Goal: Information Seeking & Learning: Learn about a topic

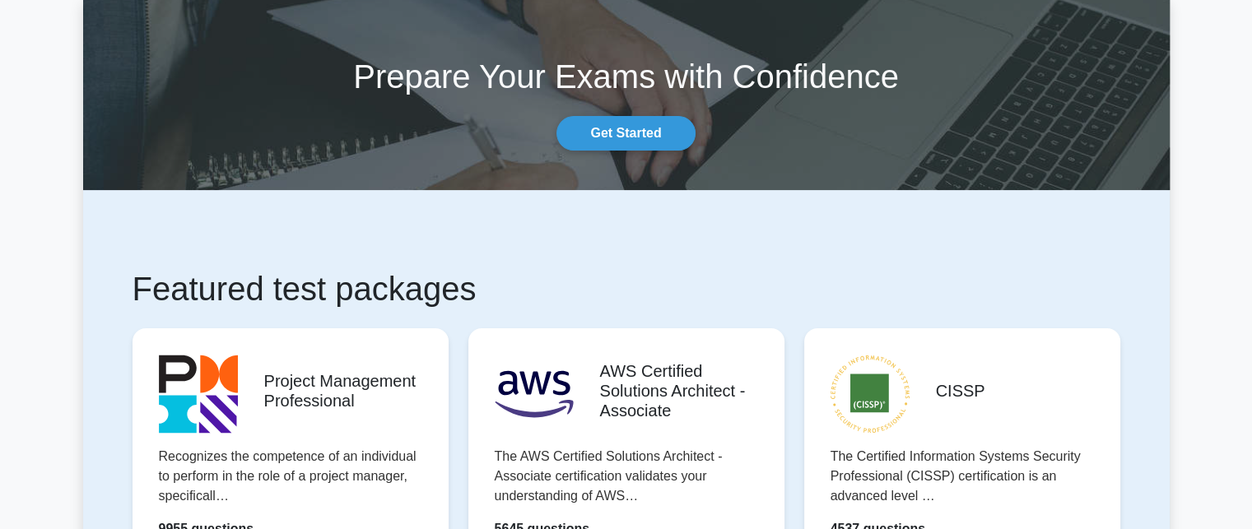
scroll to position [165, 0]
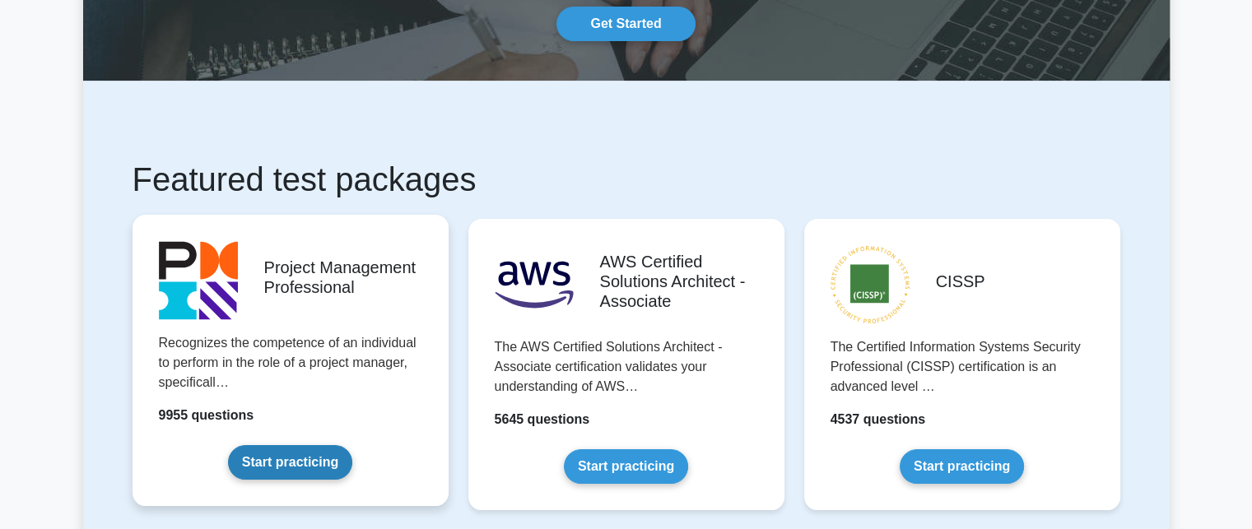
click at [324, 445] on link "Start practicing" at bounding box center [290, 462] width 124 height 35
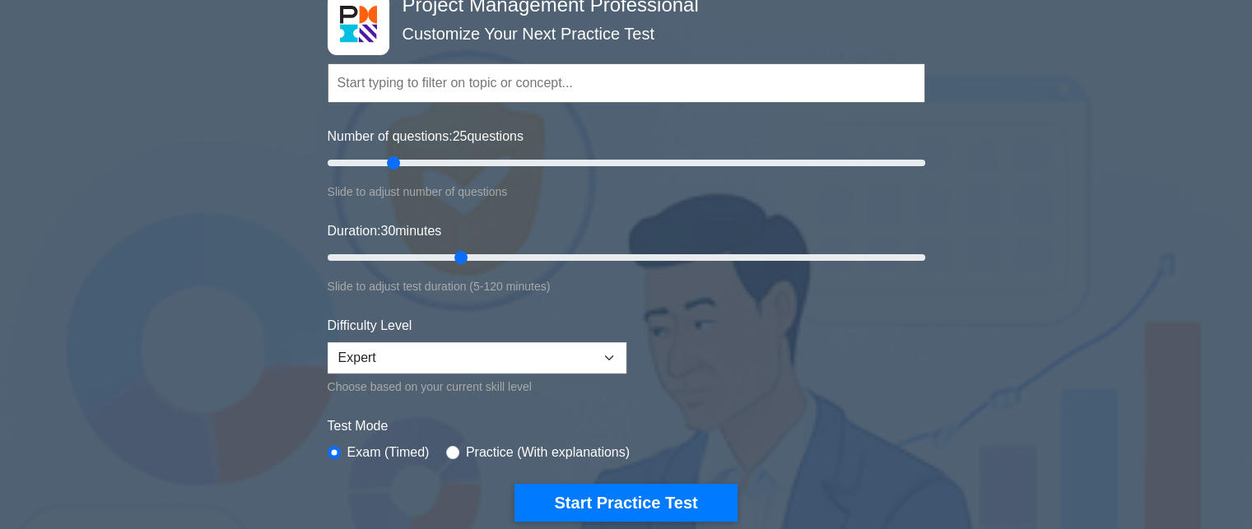
scroll to position [82, 0]
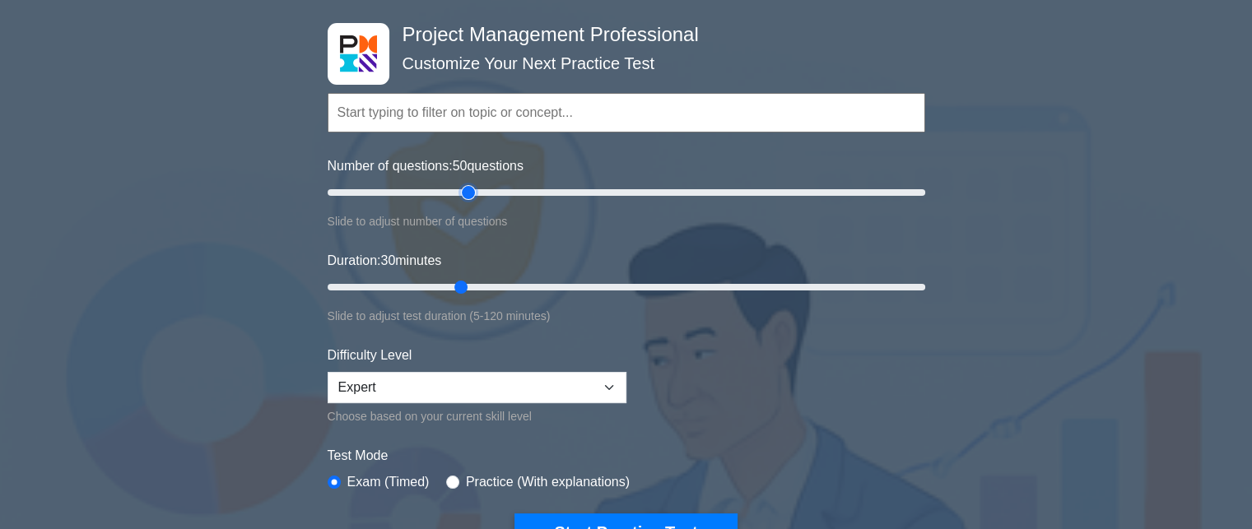
click at [473, 188] on input "Number of questions: 50 questions" at bounding box center [625, 193] width 597 height 20
click at [509, 189] on input "Number of questions: 50 questions" at bounding box center [625, 193] width 597 height 20
type input "60"
click at [500, 189] on input "Number of questions: 65 questions" at bounding box center [625, 193] width 597 height 20
click at [597, 290] on input "Duration: 55 minutes" at bounding box center [625, 287] width 597 height 20
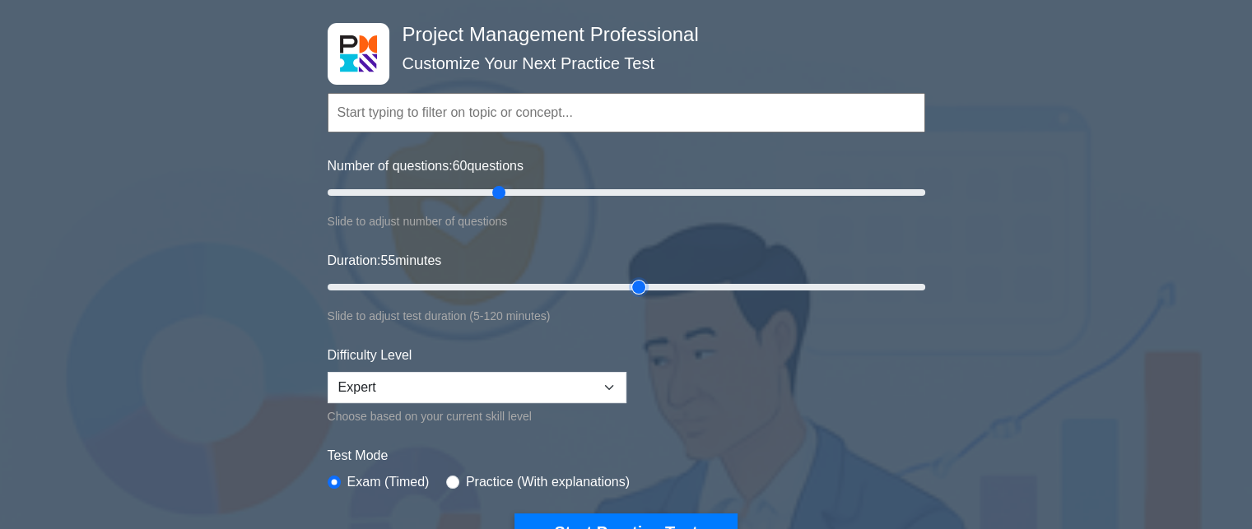
type input "65"
click at [637, 286] on input "Duration: 55 minutes" at bounding box center [625, 287] width 597 height 20
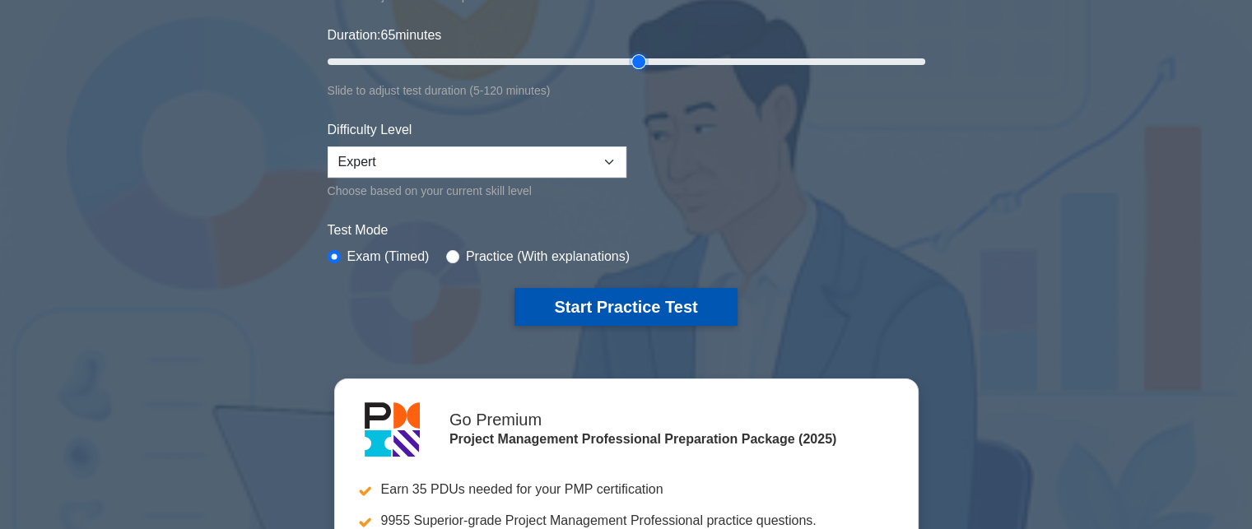
scroll to position [165, 0]
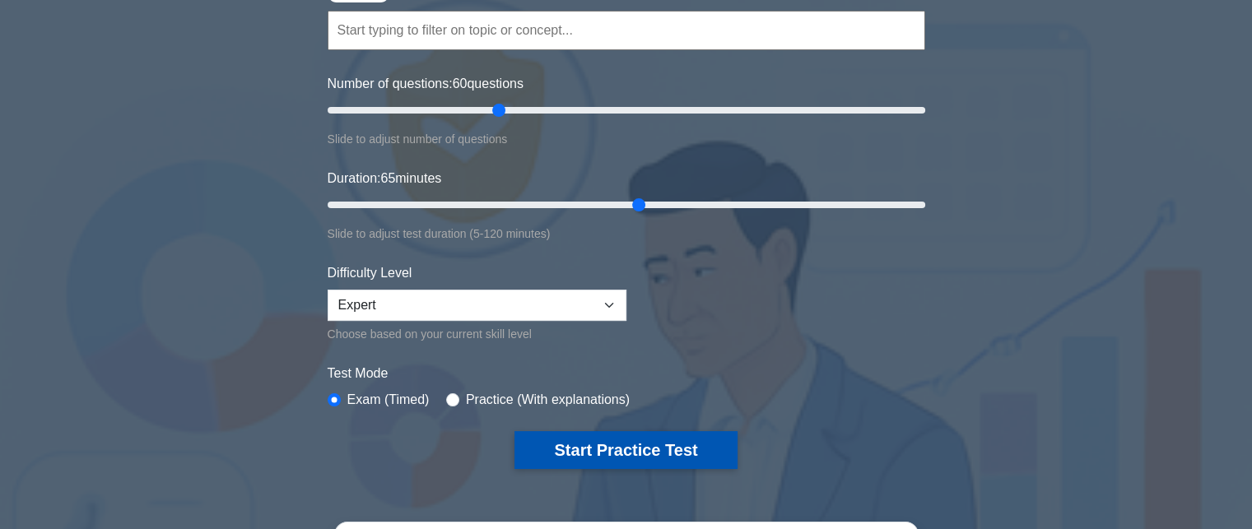
click at [629, 434] on button "Start Practice Test" at bounding box center [625, 450] width 222 height 38
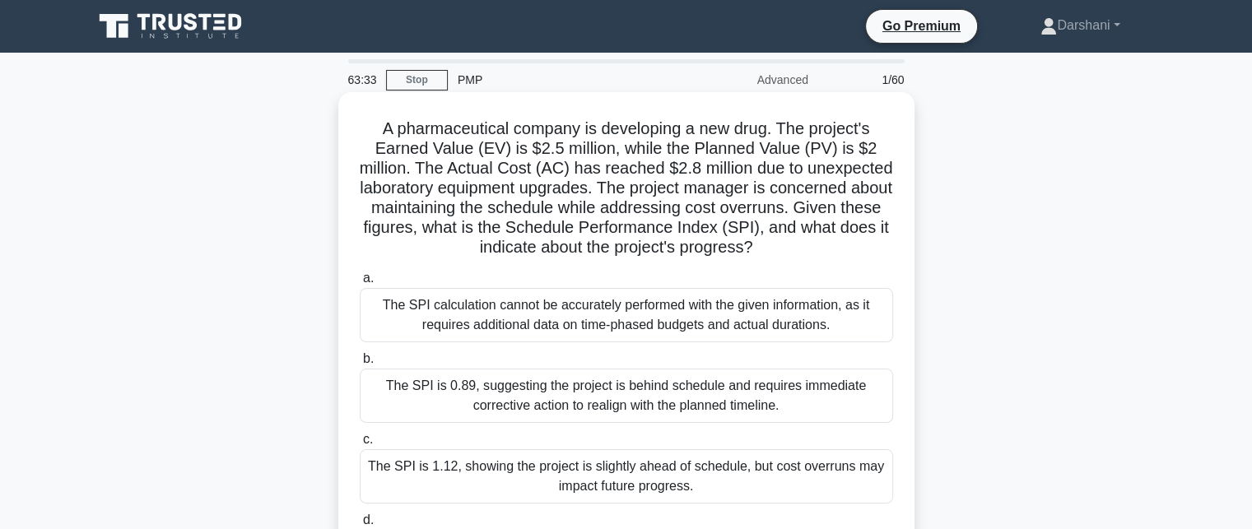
scroll to position [82, 0]
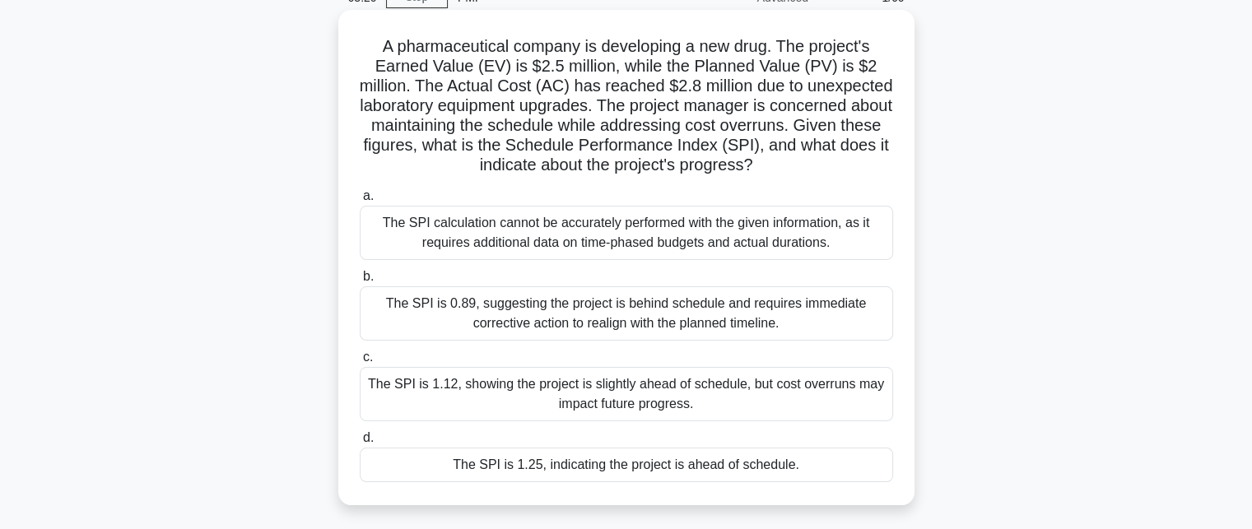
click at [635, 467] on div "The SPI is 1.25, indicating the project is ahead of schedule." at bounding box center [626, 465] width 533 height 35
click at [360, 444] on input "d. The SPI is 1.25, indicating the project is ahead of schedule." at bounding box center [360, 438] width 0 height 11
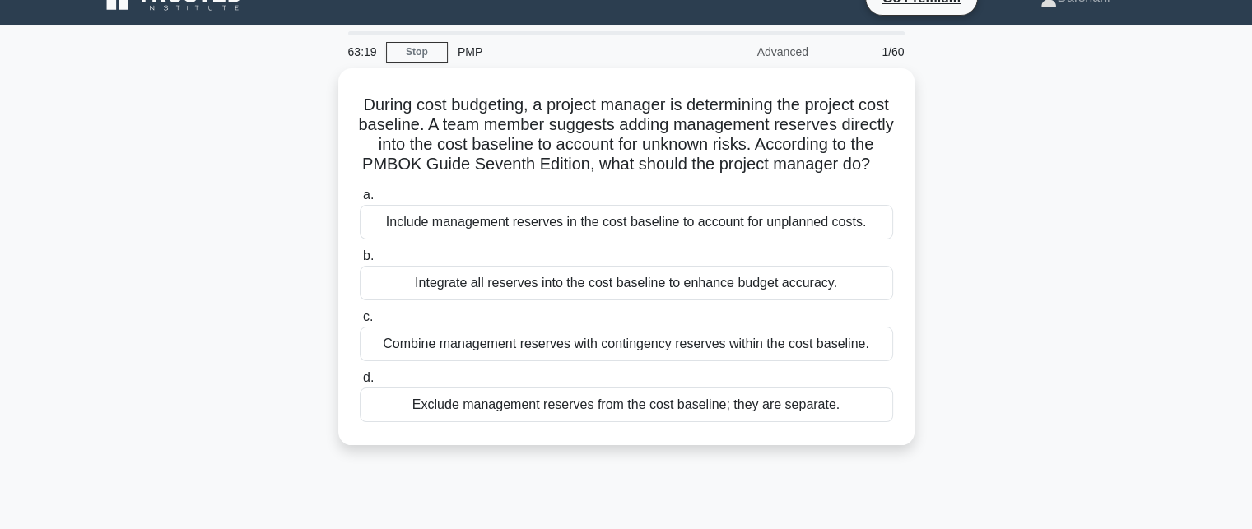
scroll to position [0, 0]
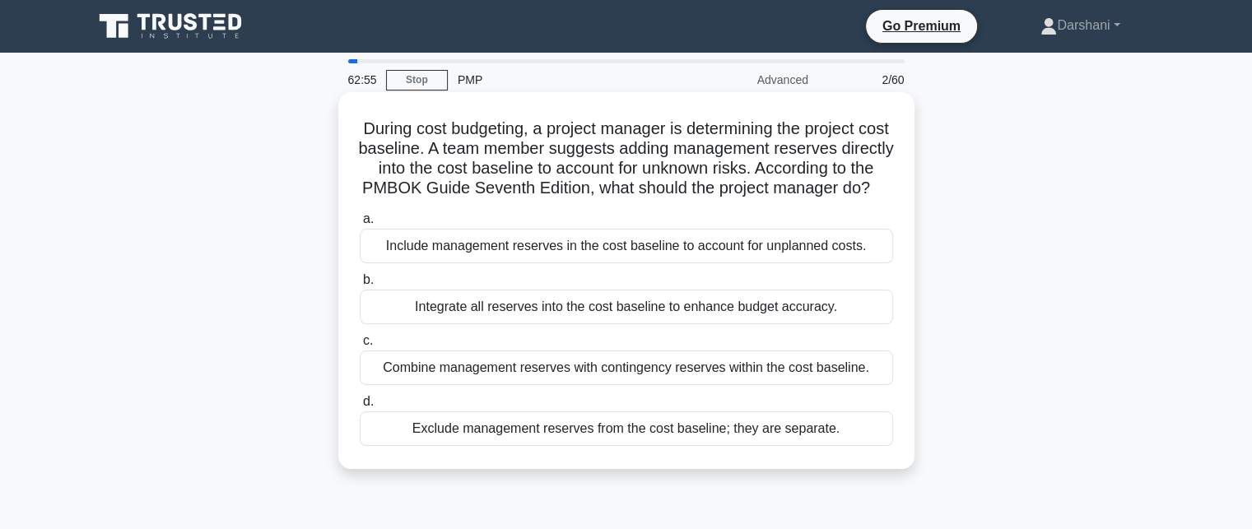
click at [563, 446] on div "Exclude management reserves from the cost baseline; they are separate." at bounding box center [626, 428] width 533 height 35
click at [360, 407] on input "d. Exclude management reserves from the cost baseline; they are separate." at bounding box center [360, 402] width 0 height 11
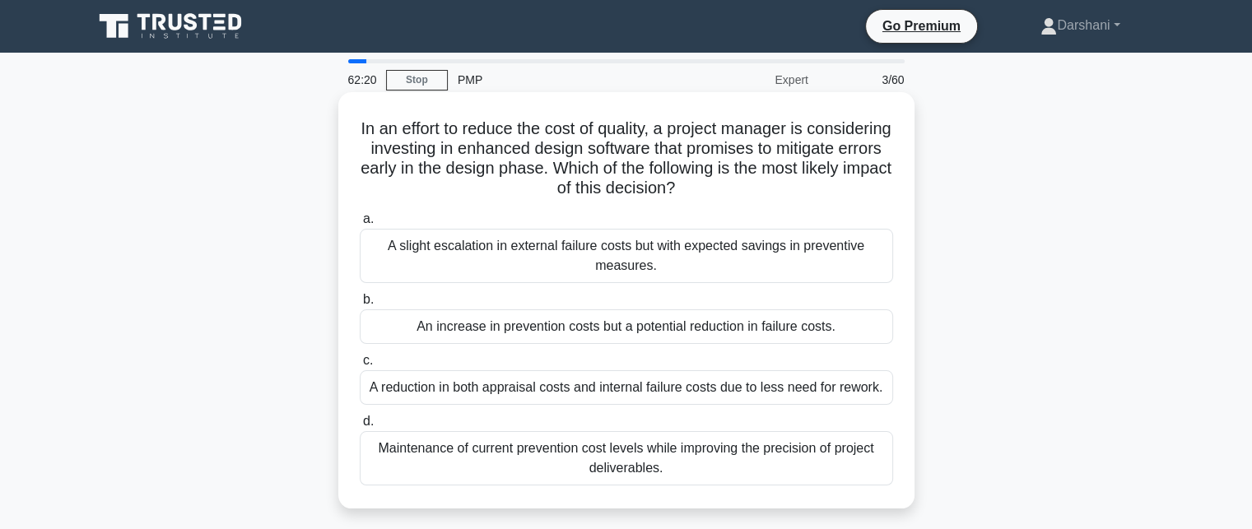
click at [671, 326] on div "An increase in prevention costs but a potential reduction in failure costs." at bounding box center [626, 326] width 533 height 35
click at [360, 305] on input "b. An increase in prevention costs but a potential reduction in failure costs." at bounding box center [360, 300] width 0 height 11
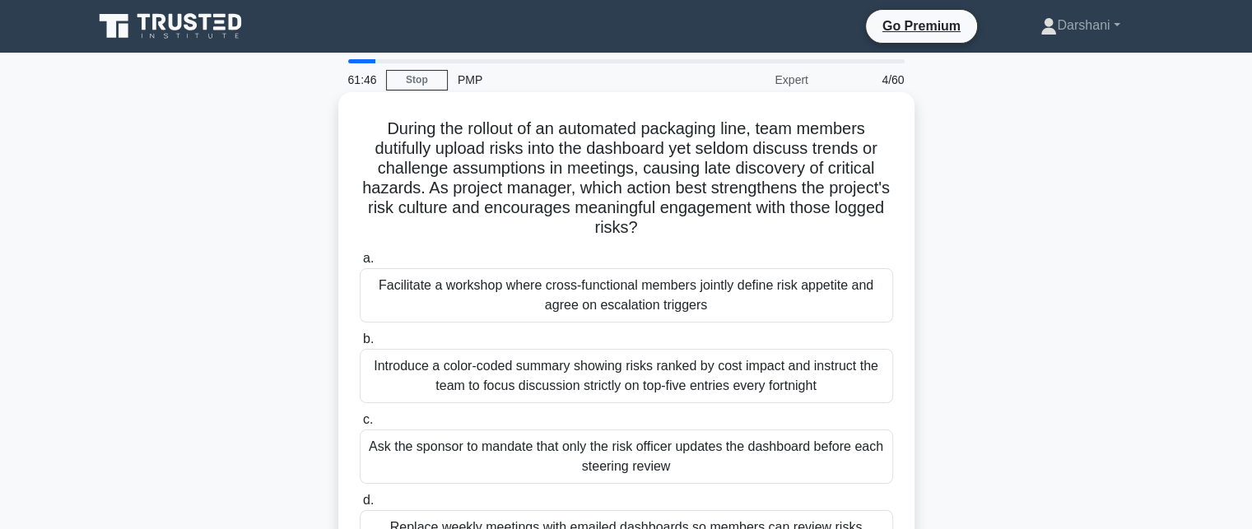
scroll to position [82, 0]
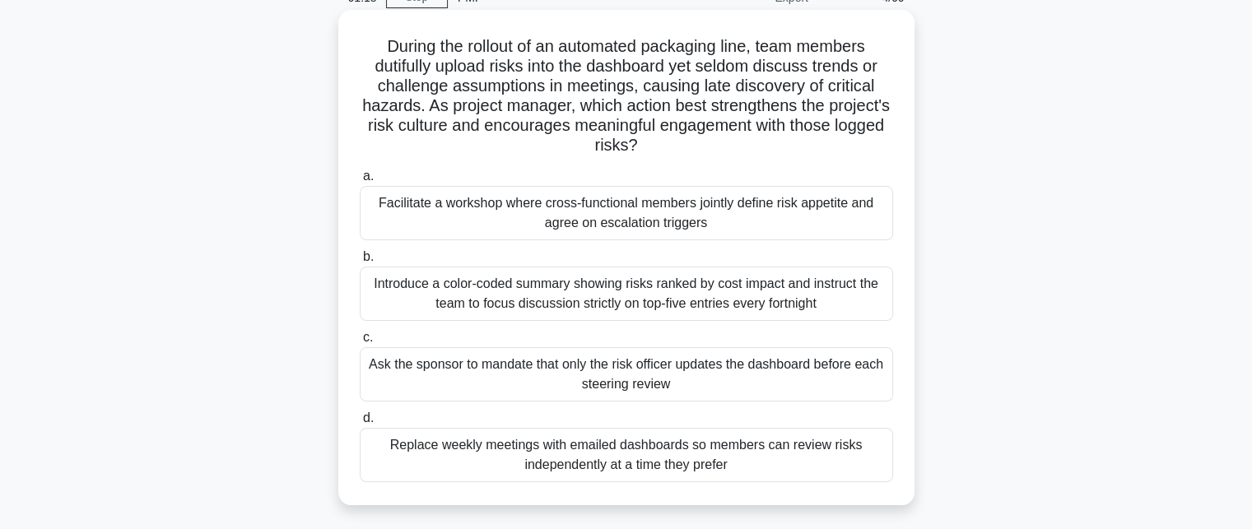
click at [744, 228] on div "Facilitate a workshop where cross-functional members jointly define risk appeti…" at bounding box center [626, 213] width 533 height 54
click at [360, 182] on input "a. Facilitate a workshop where cross-functional members jointly define risk app…" at bounding box center [360, 176] width 0 height 11
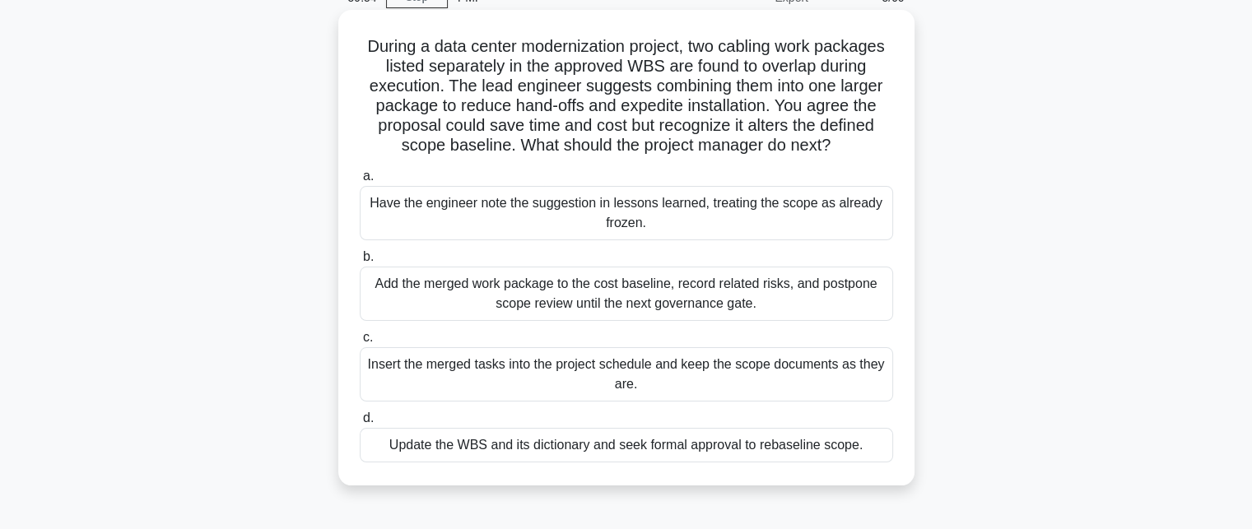
click at [576, 216] on div "Have the engineer note the suggestion in lessons learned, treating the scope as…" at bounding box center [626, 213] width 533 height 54
click at [360, 182] on input "a. Have the engineer note the suggestion in lessons learned, treating the scope…" at bounding box center [360, 176] width 0 height 11
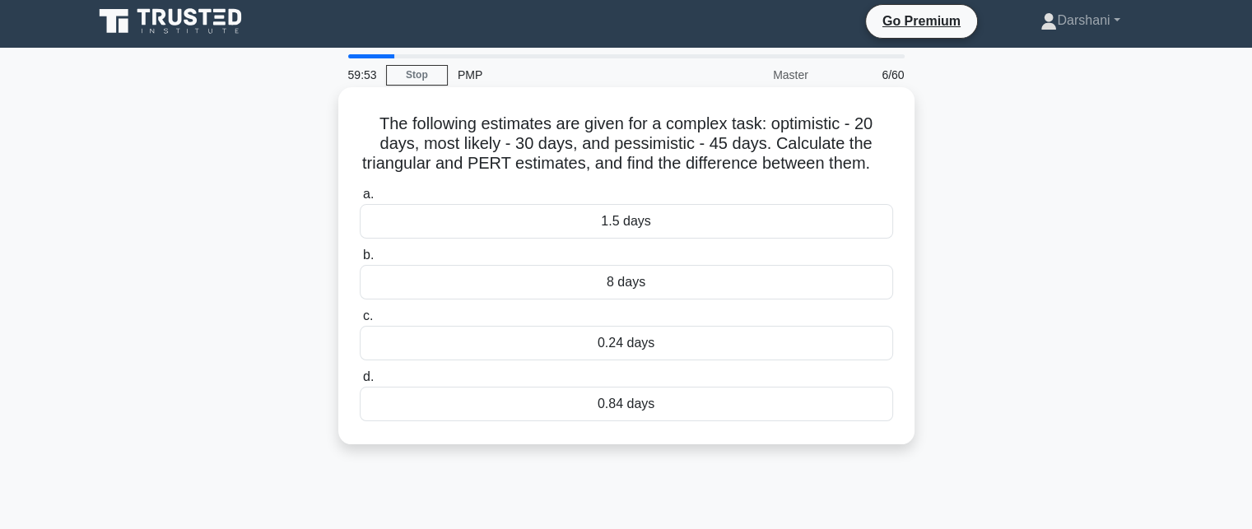
scroll to position [0, 0]
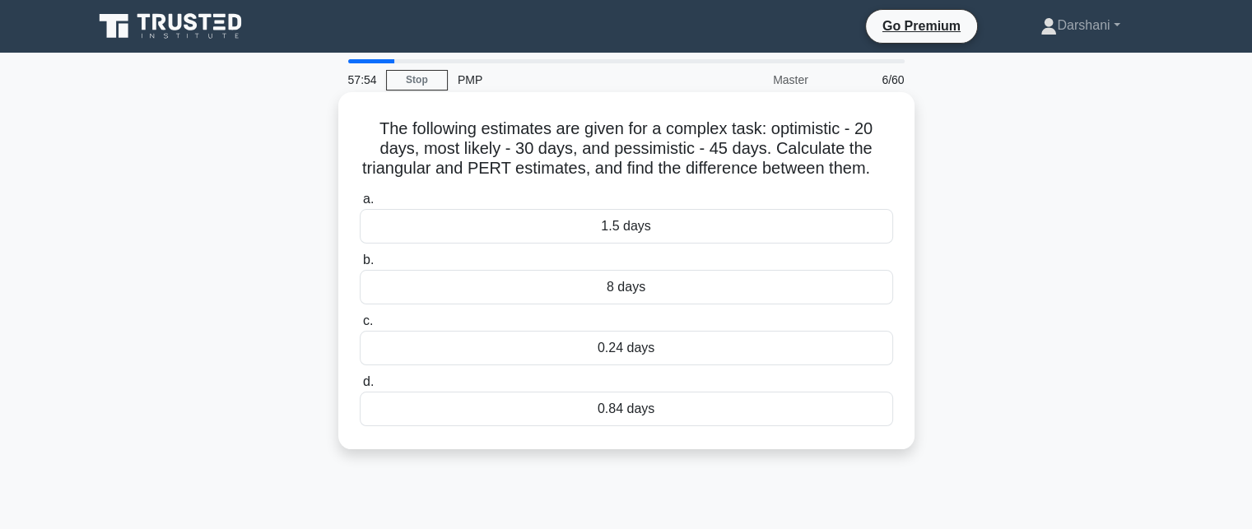
click at [619, 422] on div "0.84 days" at bounding box center [626, 409] width 533 height 35
click at [360, 388] on input "d. 0.84 days" at bounding box center [360, 382] width 0 height 11
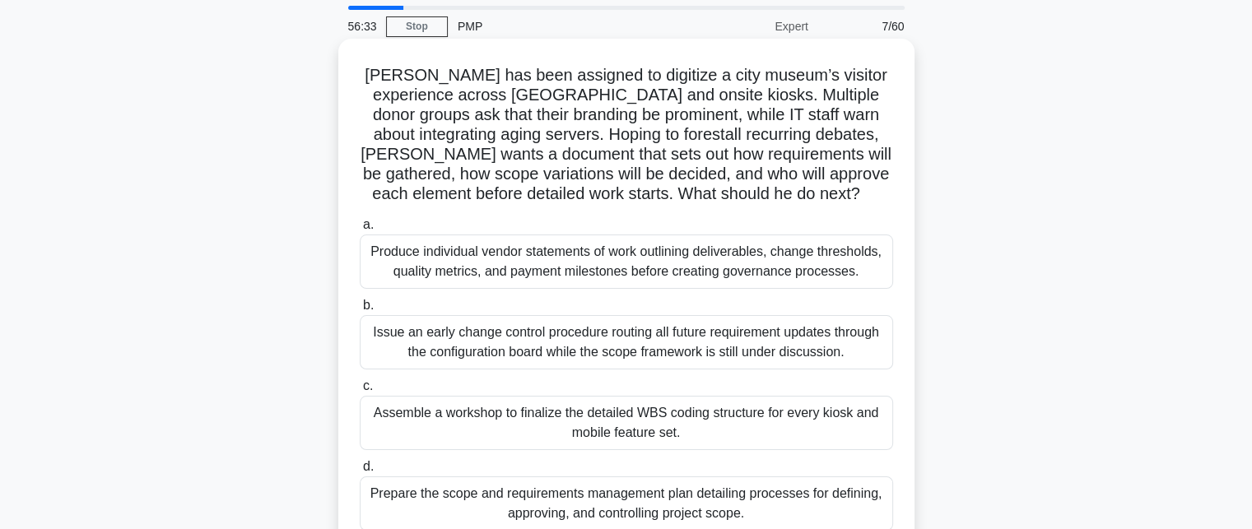
scroll to position [82, 0]
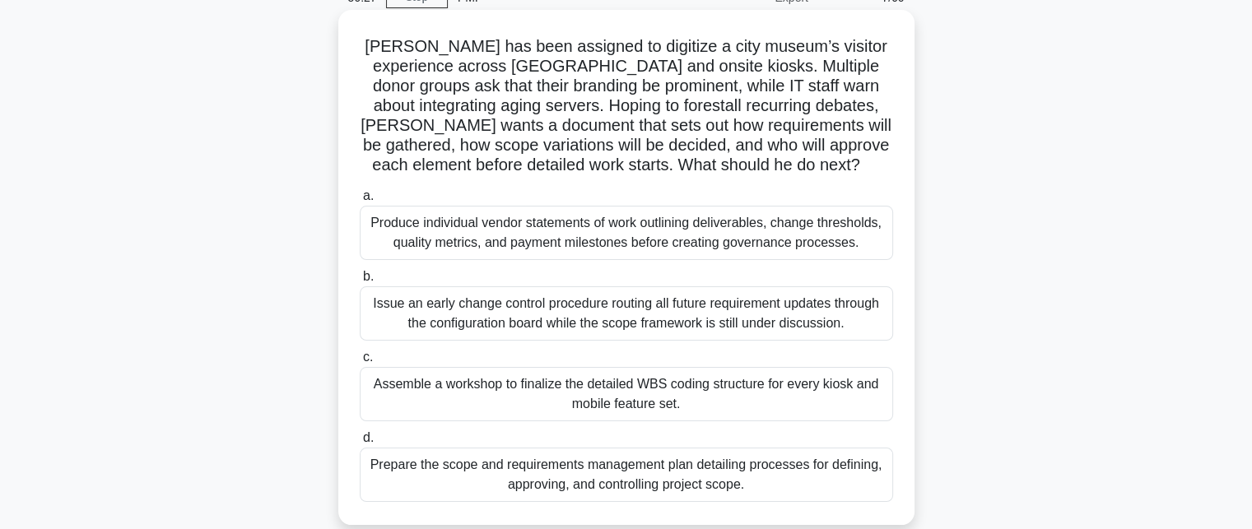
click at [612, 467] on div "Prepare the scope and requirements management plan detailing processes for defi…" at bounding box center [626, 475] width 533 height 54
click at [360, 444] on input "d. Prepare the scope and requirements management plan detailing processes for d…" at bounding box center [360, 438] width 0 height 11
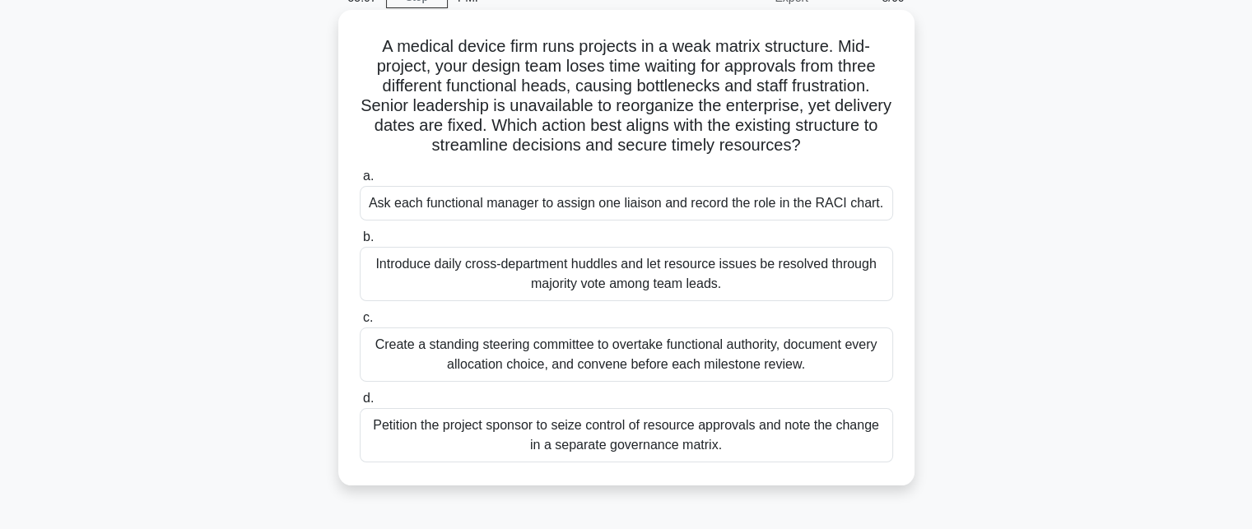
click at [618, 213] on div "Ask each functional manager to assign one liaison and record the role in the RA…" at bounding box center [626, 203] width 533 height 35
click at [360, 182] on input "a. Ask each functional manager to assign one liaison and record the role in the…" at bounding box center [360, 176] width 0 height 11
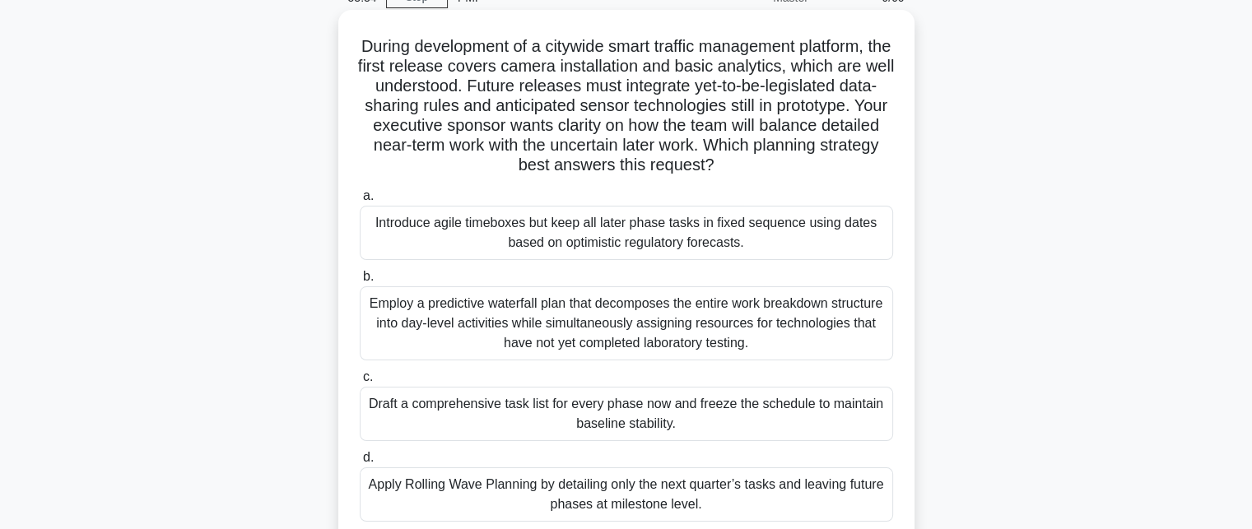
click at [608, 226] on div "Introduce agile timeboxes but keep all later phase tasks in fixed sequence usin…" at bounding box center [626, 233] width 533 height 54
click at [360, 202] on input "a. Introduce agile timeboxes but keep all later phase tasks in fixed sequence u…" at bounding box center [360, 196] width 0 height 11
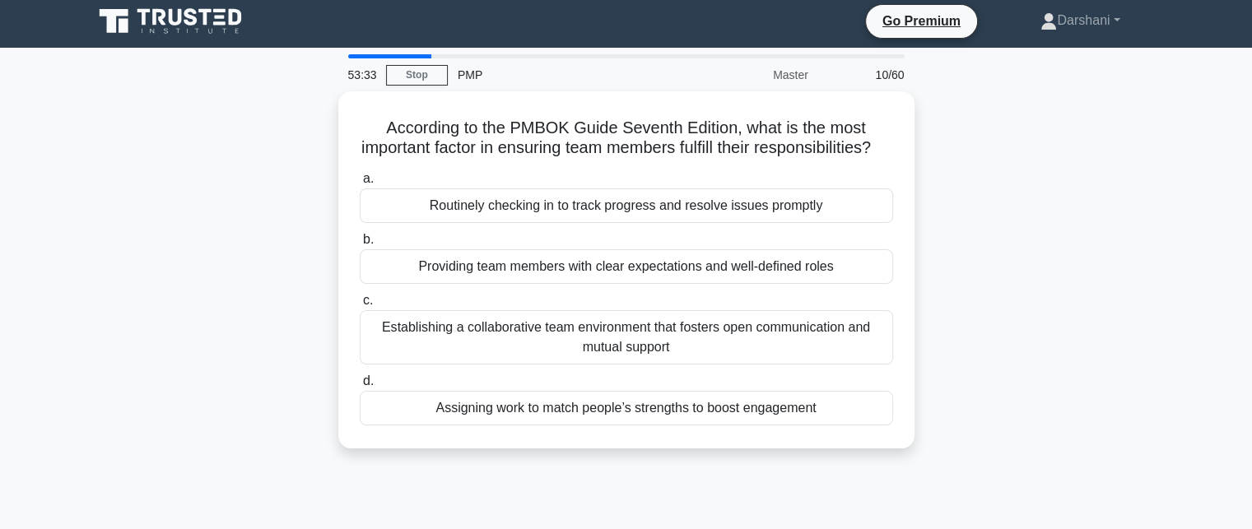
scroll to position [0, 0]
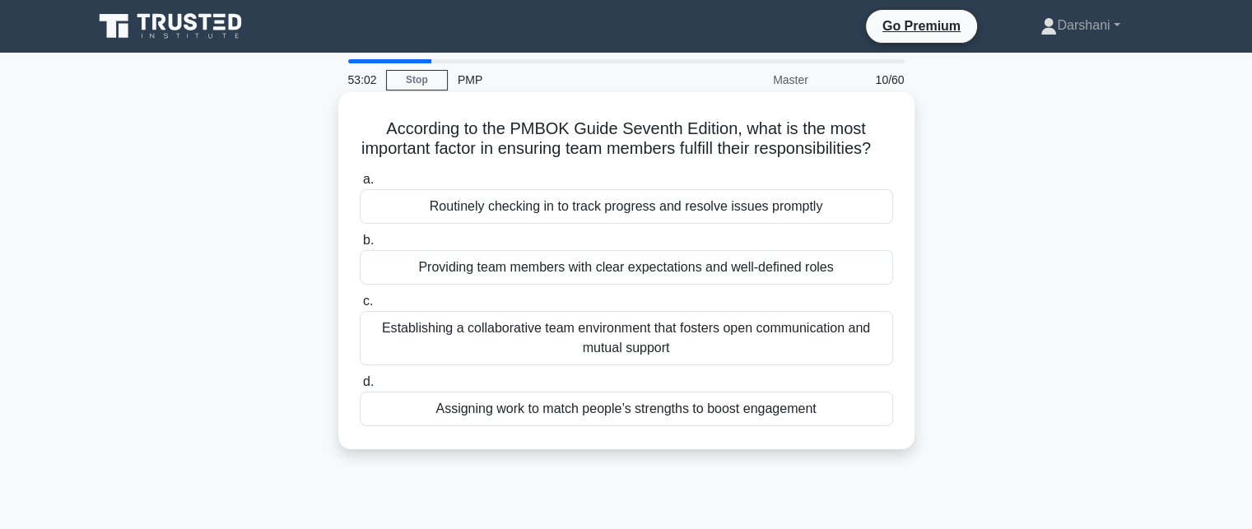
click at [522, 285] on div "Providing team members with clear expectations and well-defined roles" at bounding box center [626, 267] width 533 height 35
click at [360, 246] on input "b. Providing team members with clear expectations and well-defined roles" at bounding box center [360, 240] width 0 height 11
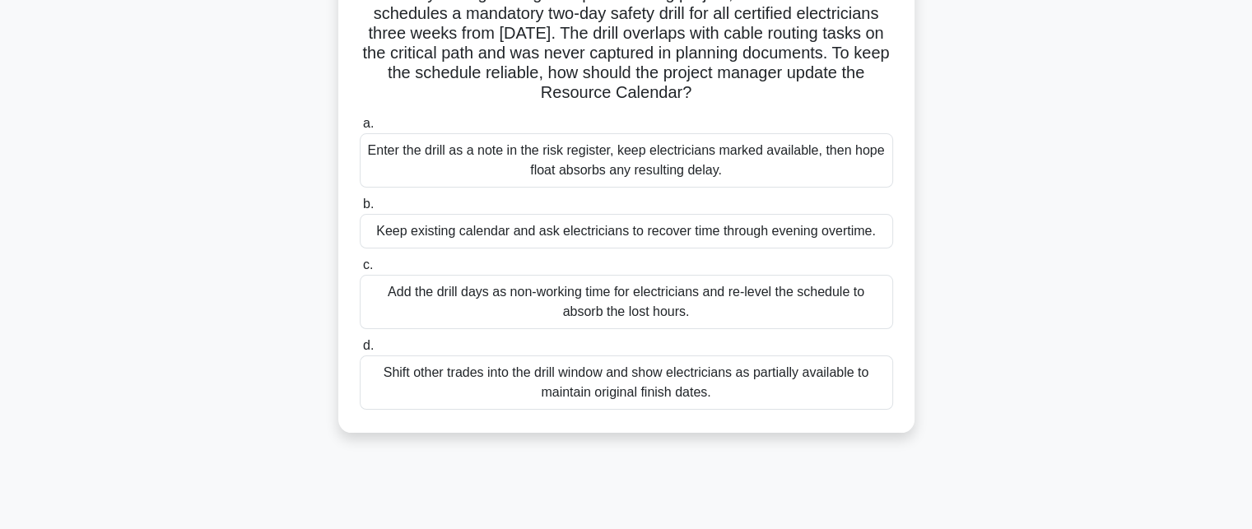
scroll to position [165, 0]
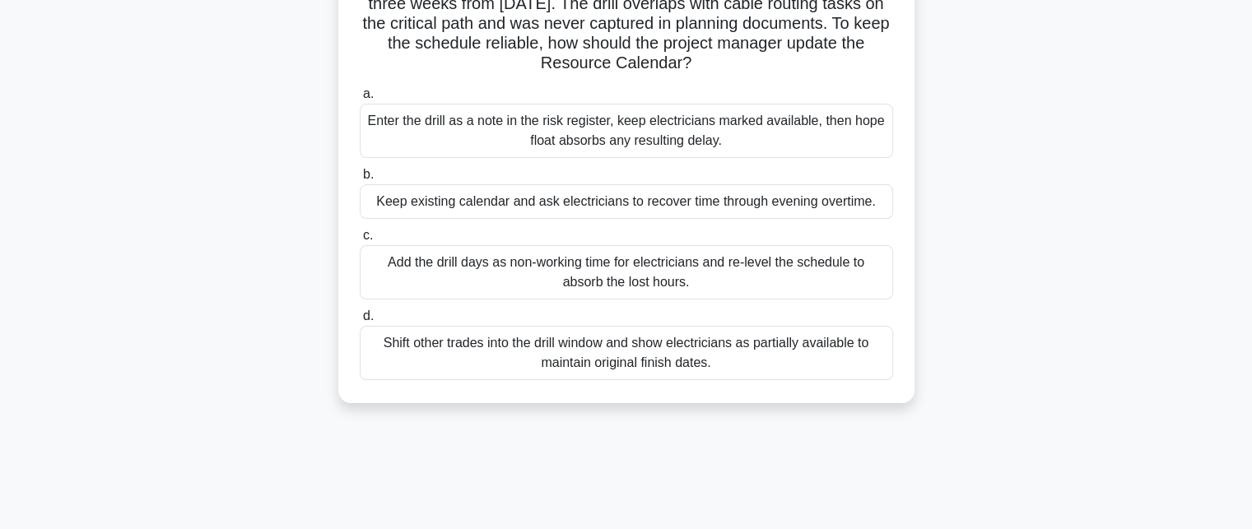
click at [619, 283] on div "Add the drill days as non-working time for electricians and re-level the schedu…" at bounding box center [626, 272] width 533 height 54
click at [360, 241] on input "c. Add the drill days as non-working time for electricians and re-level the sch…" at bounding box center [360, 235] width 0 height 11
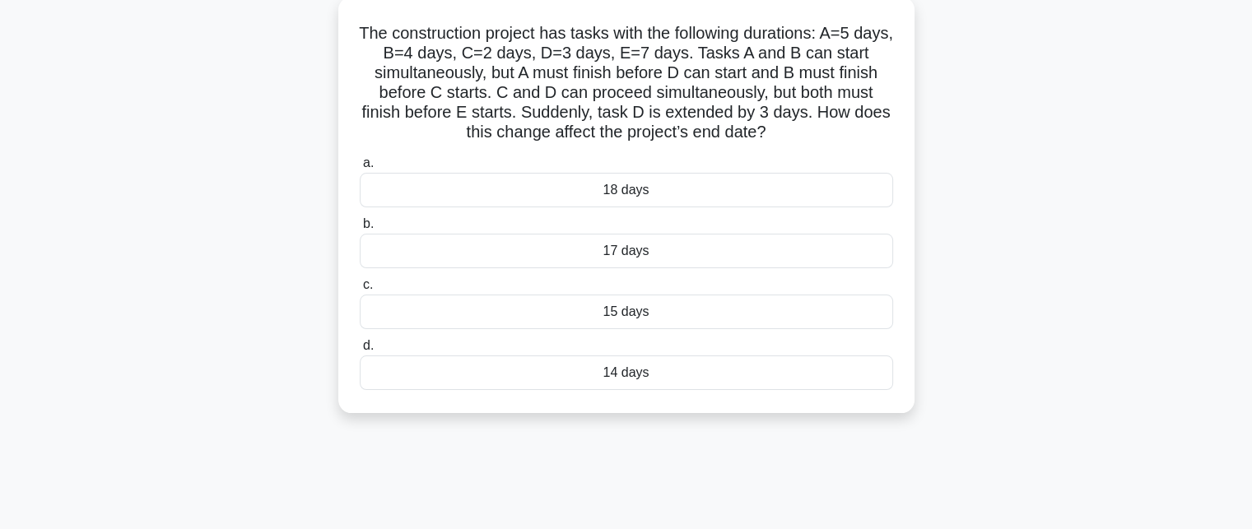
scroll to position [0, 0]
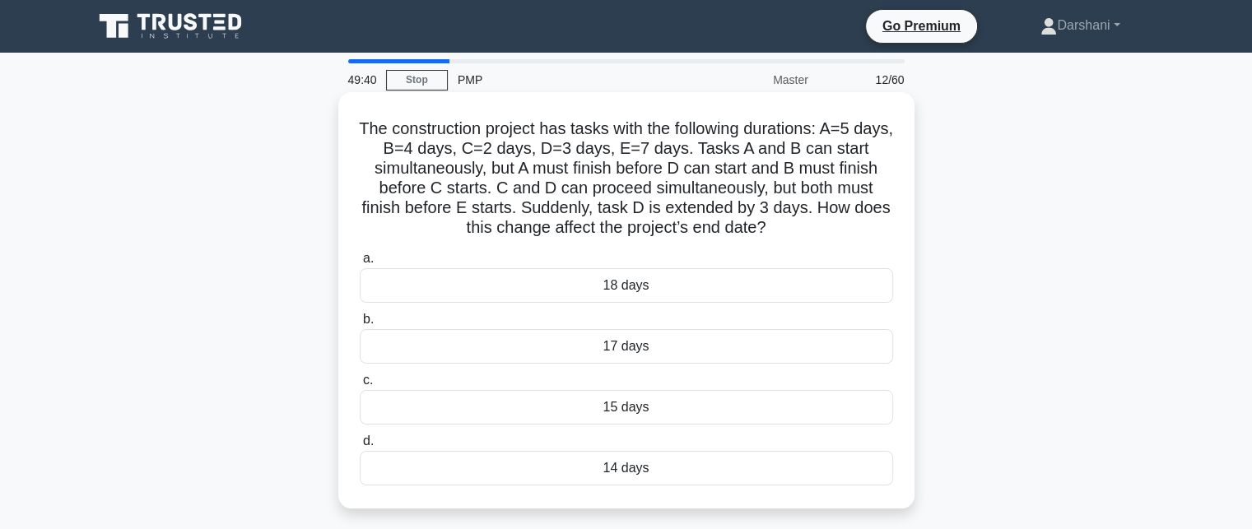
click at [550, 295] on div "18 days" at bounding box center [626, 285] width 533 height 35
click at [360, 264] on input "a. 18 days" at bounding box center [360, 258] width 0 height 11
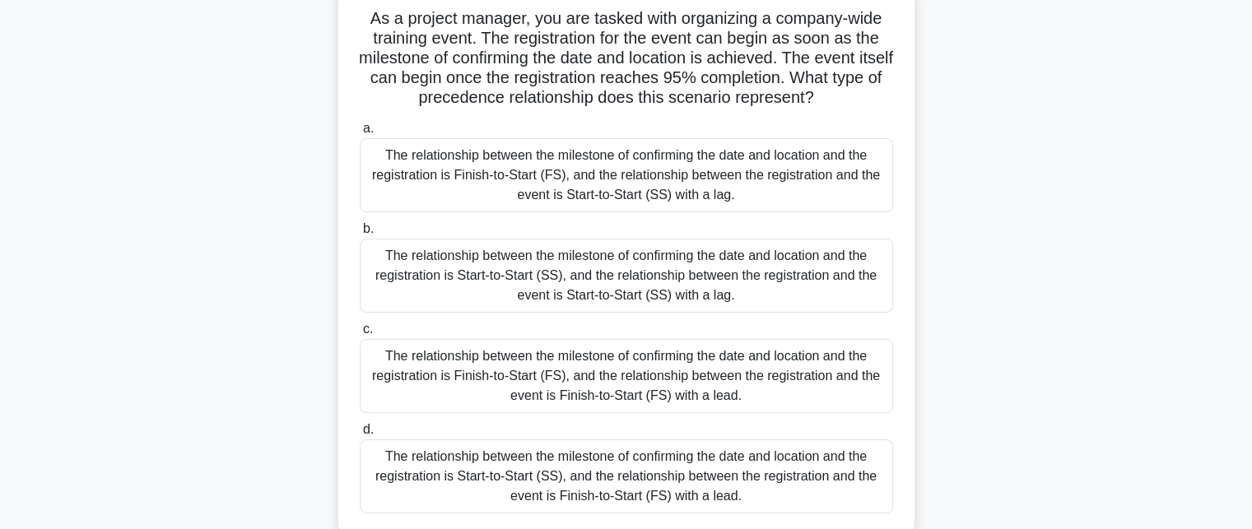
scroll to position [82, 0]
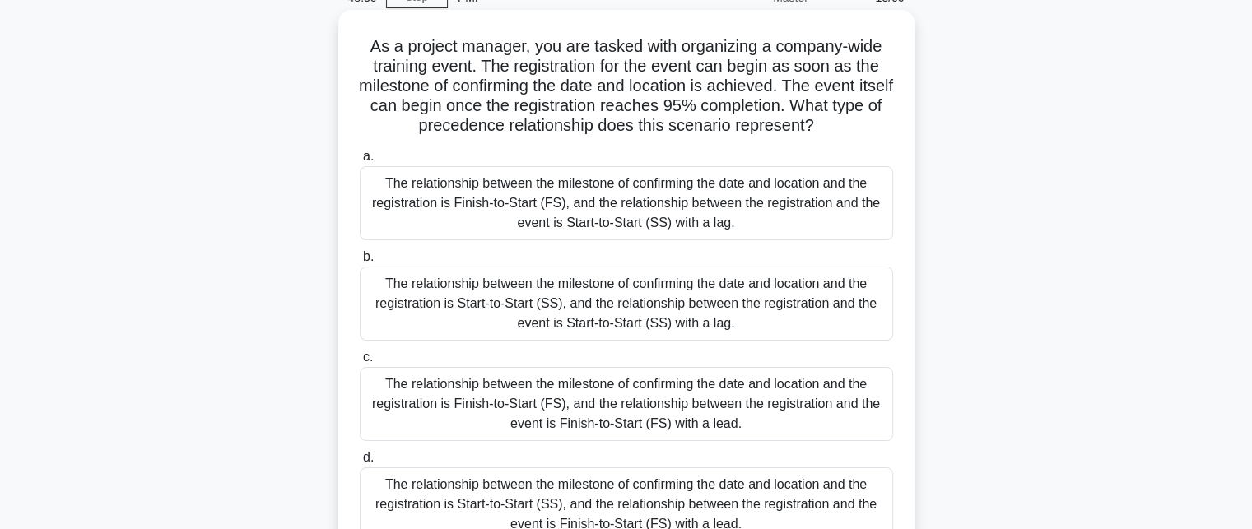
click at [609, 407] on div "The relationship between the milestone of confirming the date and location and …" at bounding box center [626, 404] width 533 height 74
click at [360, 363] on input "c. The relationship between the milestone of confirming the date and location a…" at bounding box center [360, 357] width 0 height 11
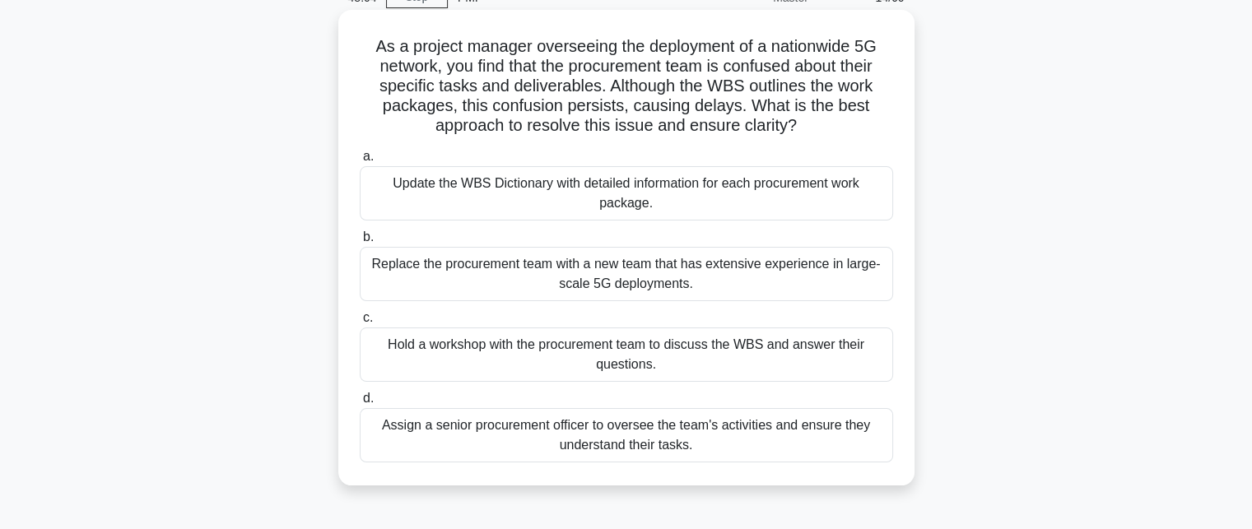
click at [668, 360] on div "Hold a workshop with the procurement team to discuss the WBS and answer their q…" at bounding box center [626, 354] width 533 height 54
click at [360, 323] on input "c. Hold a workshop with the procurement team to discuss the WBS and answer thei…" at bounding box center [360, 318] width 0 height 11
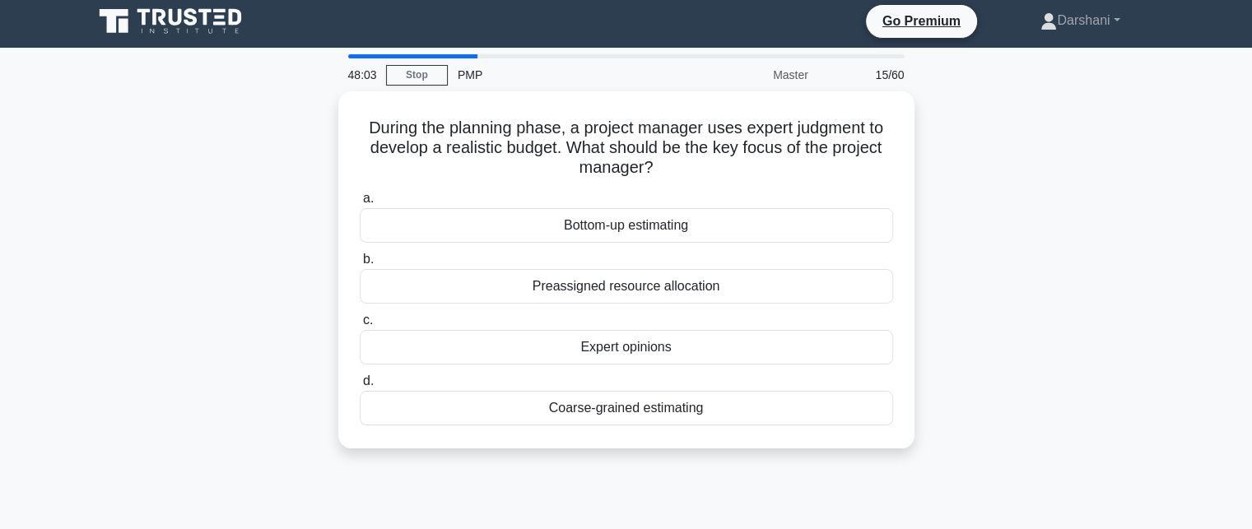
scroll to position [0, 0]
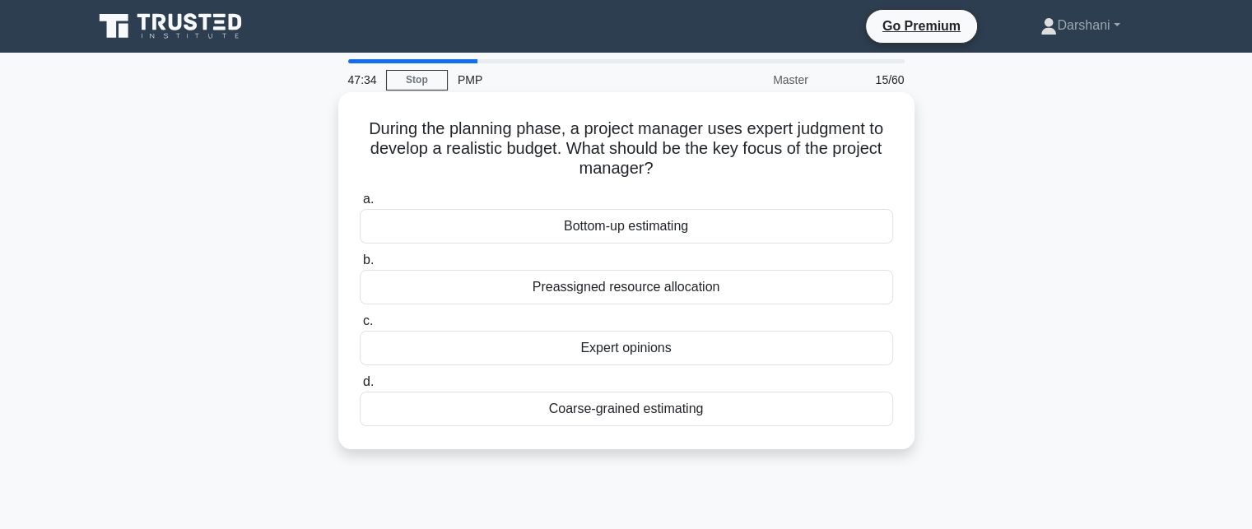
click at [612, 405] on div "Coarse-grained estimating" at bounding box center [626, 409] width 533 height 35
click at [360, 388] on input "d. Coarse-grained estimating" at bounding box center [360, 382] width 0 height 11
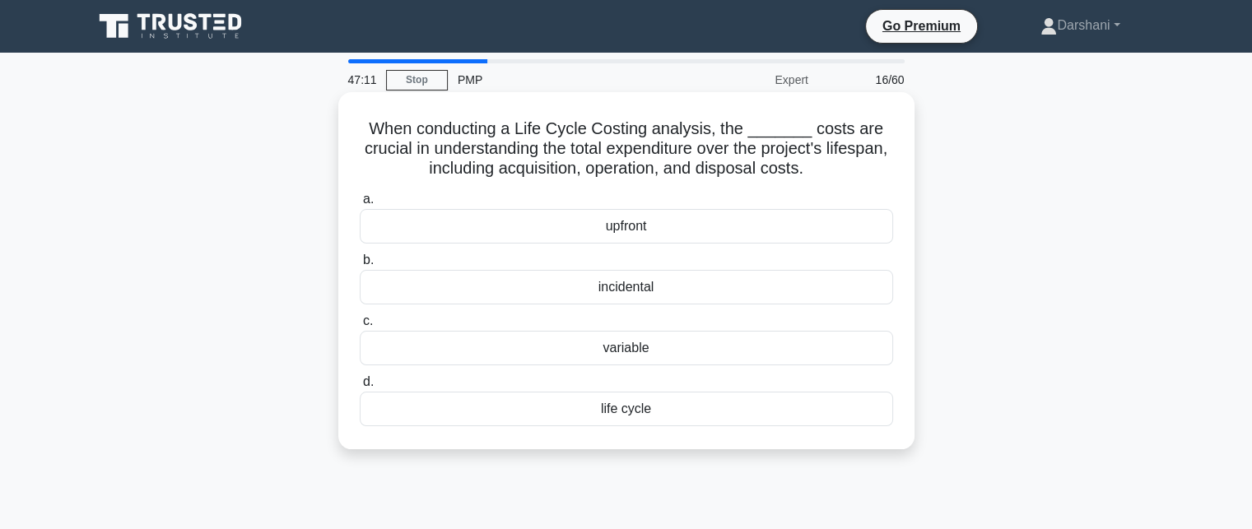
click at [628, 224] on div "upfront" at bounding box center [626, 226] width 533 height 35
click at [360, 205] on input "a. upfront" at bounding box center [360, 199] width 0 height 11
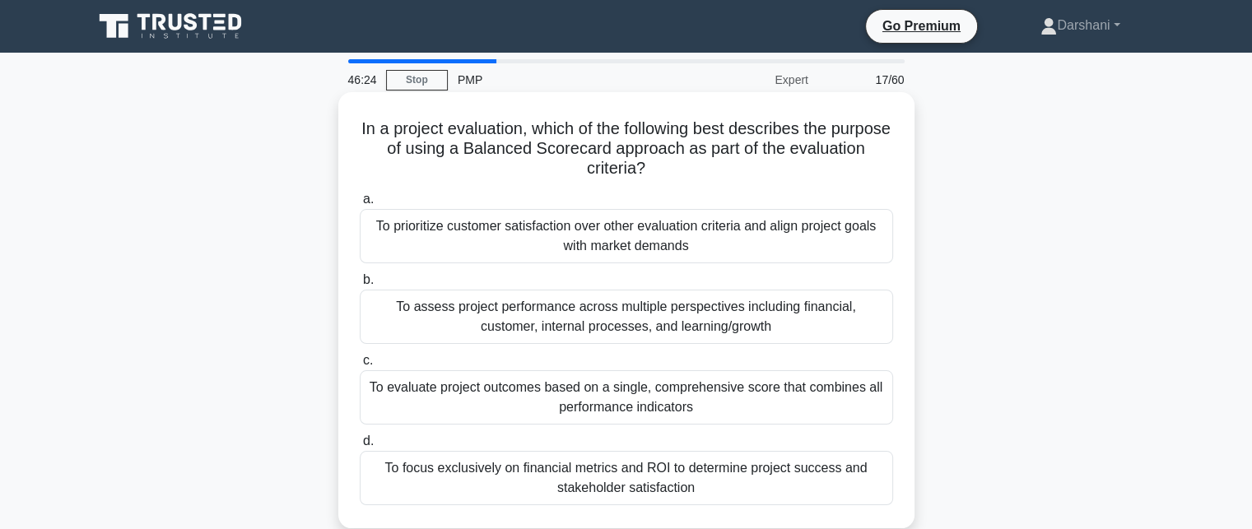
click at [589, 408] on div "To evaluate project outcomes based on a single, comprehensive score that combin…" at bounding box center [626, 397] width 533 height 54
click at [360, 366] on input "c. To evaluate project outcomes based on a single, comprehensive score that com…" at bounding box center [360, 360] width 0 height 11
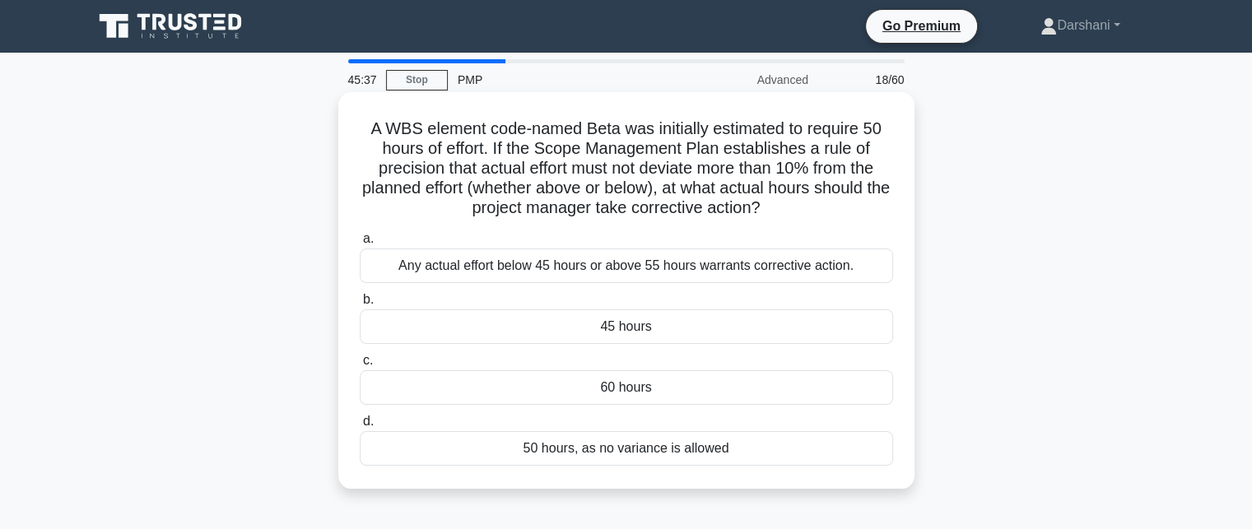
click at [557, 267] on div "Any actual effort below 45 hours or above 55 hours warrants corrective action." at bounding box center [626, 266] width 533 height 35
click at [360, 244] on input "a. Any actual effort below 45 hours or above 55 hours warrants corrective actio…" at bounding box center [360, 239] width 0 height 11
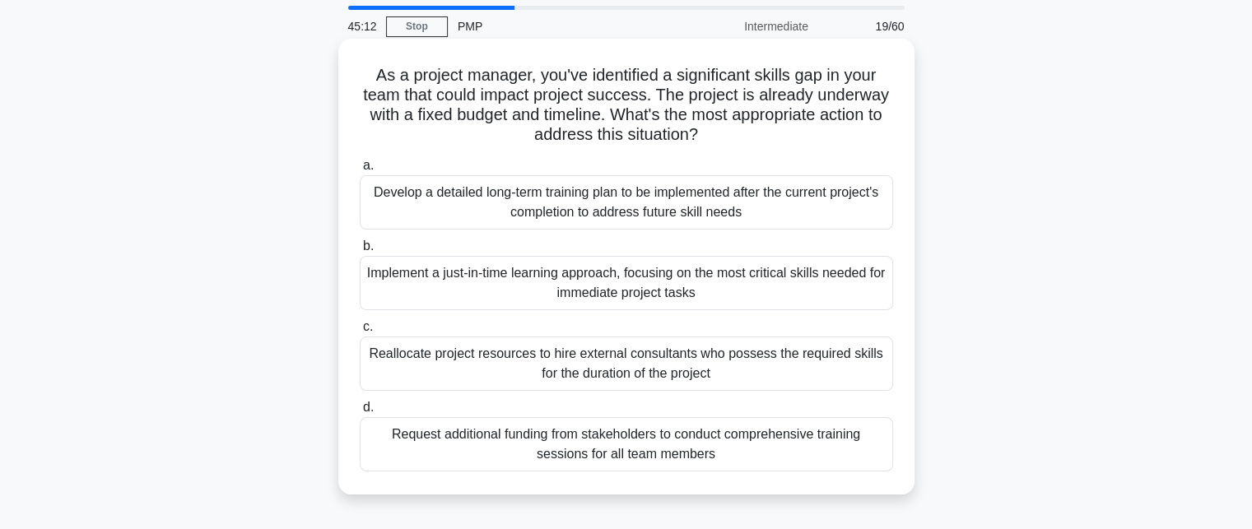
scroll to position [82, 0]
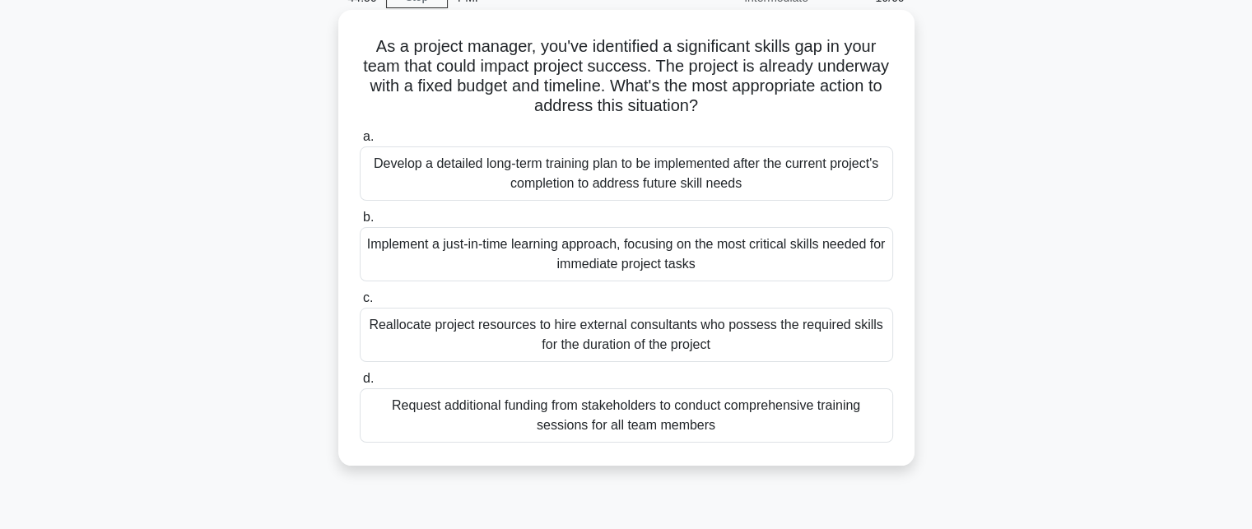
click at [722, 267] on div "Implement a just-in-time learning approach, focusing on the most critical skill…" at bounding box center [626, 254] width 533 height 54
click at [360, 223] on input "b. Implement a just-in-time learning approach, focusing on the most critical sk…" at bounding box center [360, 217] width 0 height 11
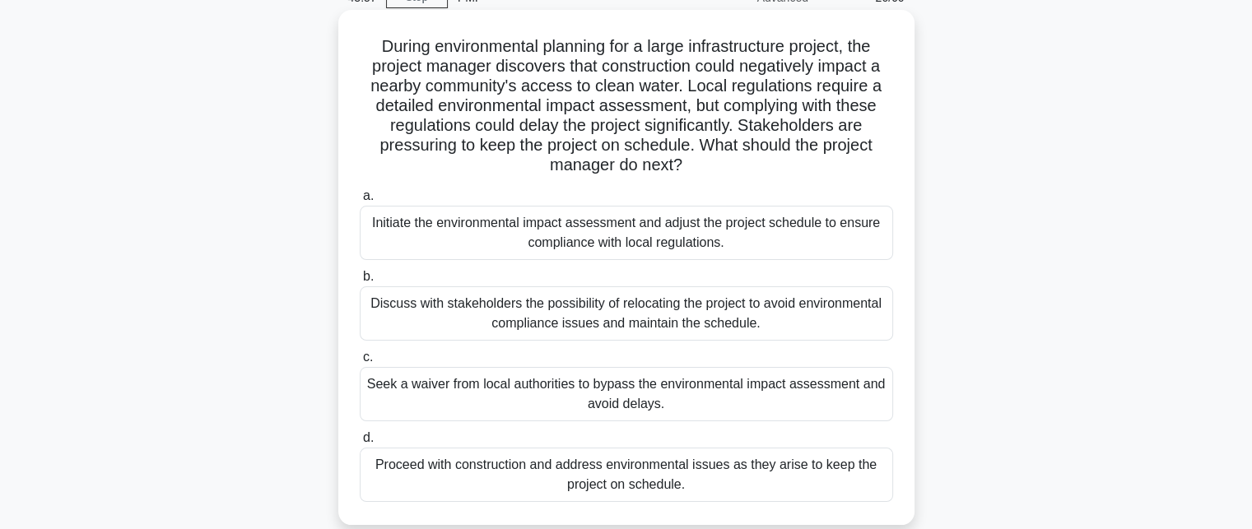
click at [692, 398] on div "Seek a waiver from local authorities to bypass the environmental impact assessm…" at bounding box center [626, 394] width 533 height 54
click at [360, 363] on input "c. Seek a waiver from local authorities to bypass the environmental impact asse…" at bounding box center [360, 357] width 0 height 11
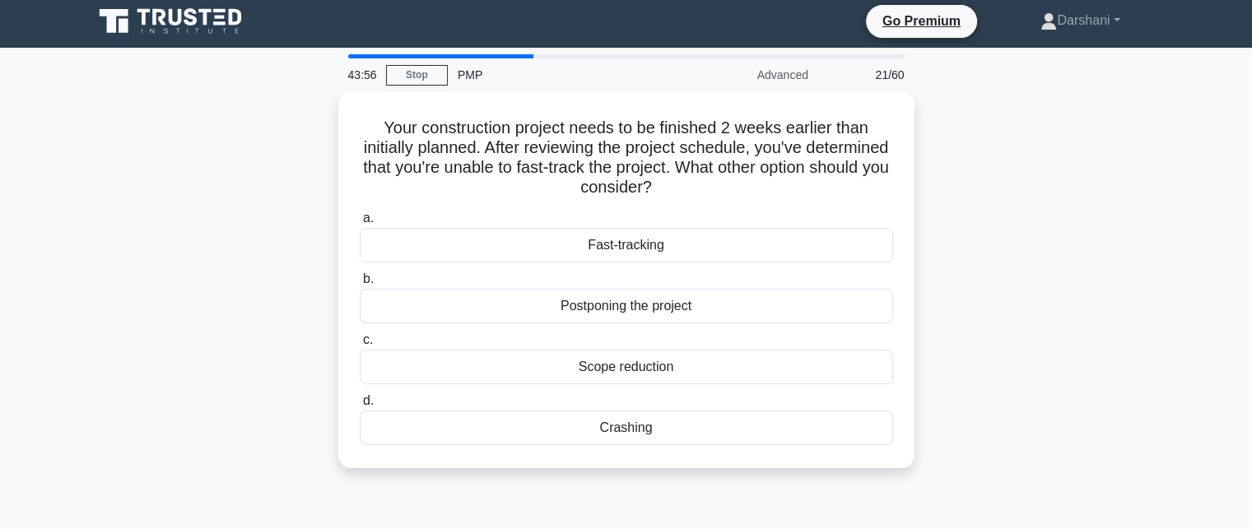
scroll to position [0, 0]
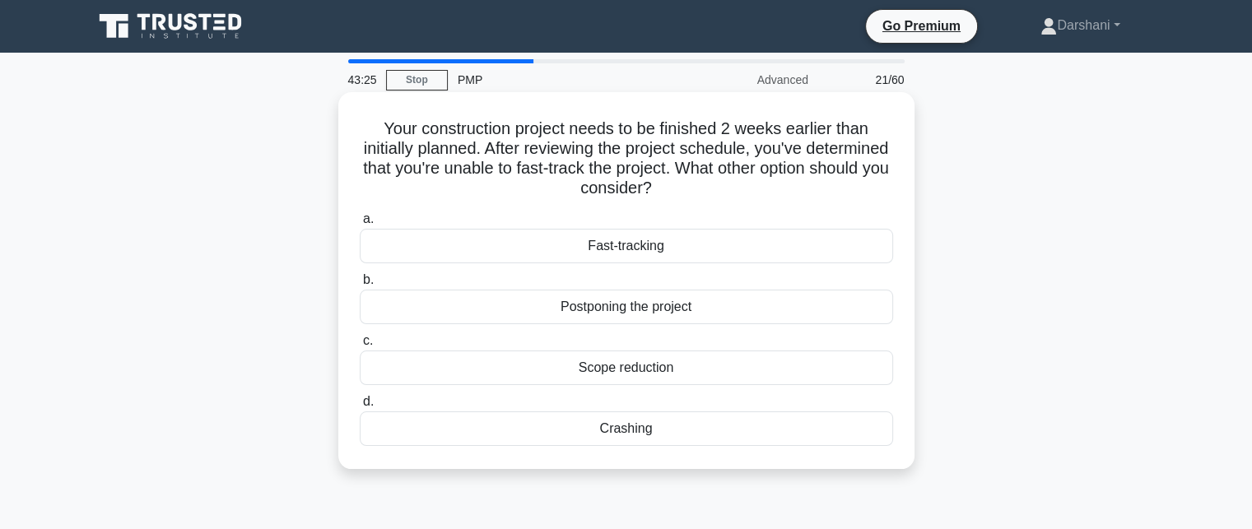
click at [655, 428] on div "Crashing" at bounding box center [626, 428] width 533 height 35
click at [360, 407] on input "d. Crashing" at bounding box center [360, 402] width 0 height 11
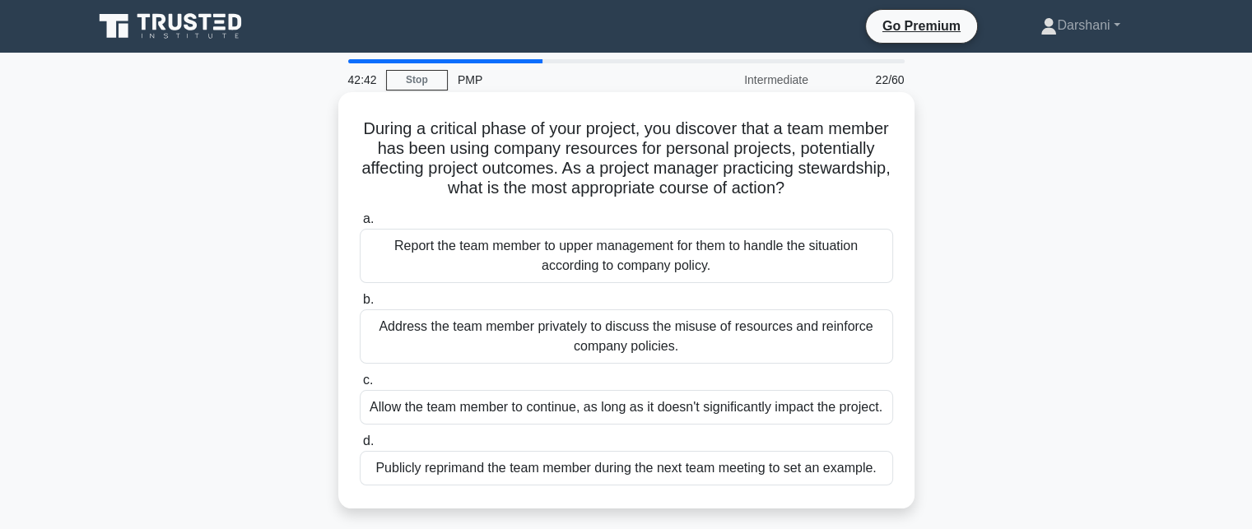
click at [612, 339] on div "Address the team member privately to discuss the misuse of resources and reinfo…" at bounding box center [626, 336] width 533 height 54
click at [360, 305] on input "b. Address the team member privately to discuss the misuse of resources and rei…" at bounding box center [360, 300] width 0 height 11
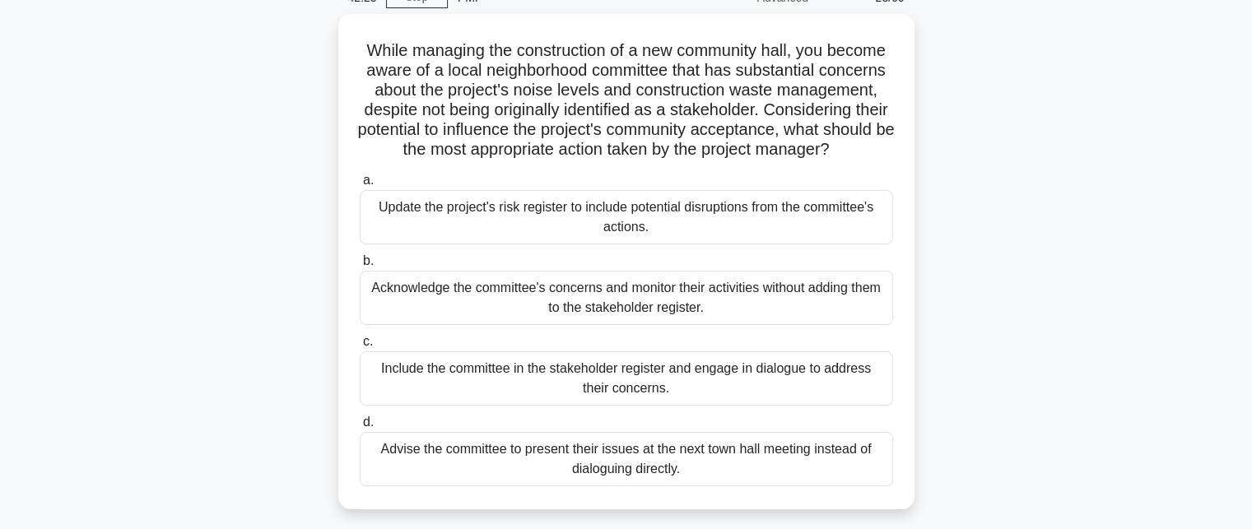
scroll to position [165, 0]
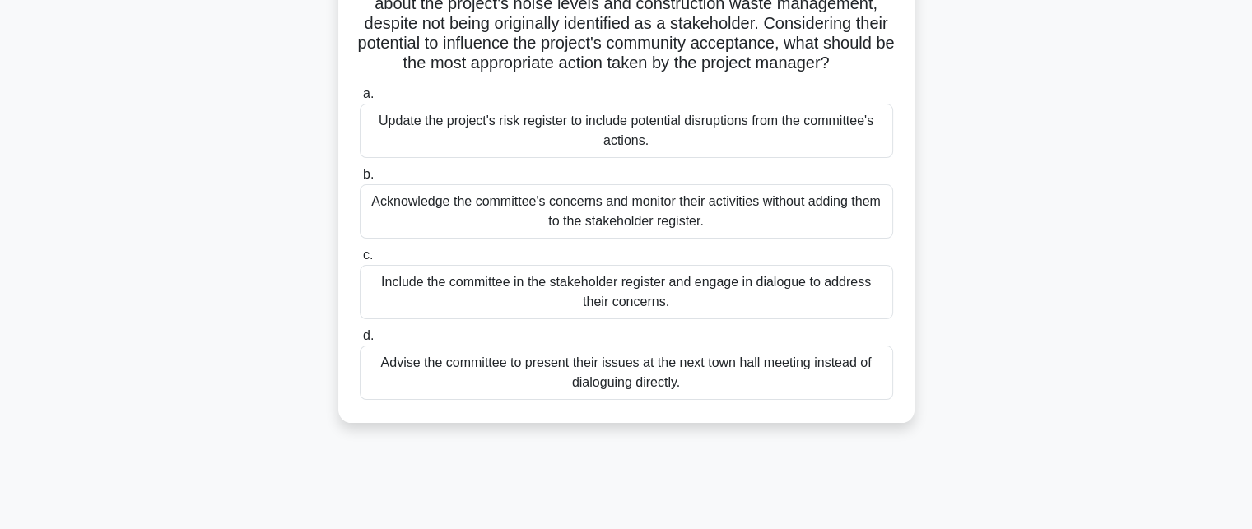
click at [588, 303] on div "Include the committee in the stakeholder register and engage in dialogue to add…" at bounding box center [626, 292] width 533 height 54
click at [360, 261] on input "c. Include the committee in the stakeholder register and engage in dialogue to …" at bounding box center [360, 255] width 0 height 11
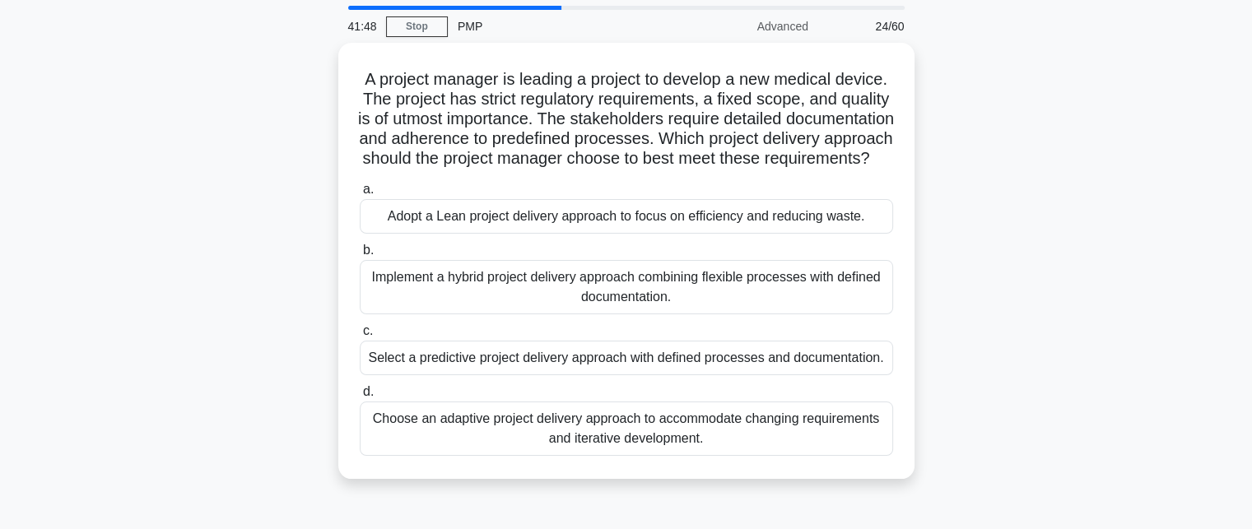
scroll to position [82, 0]
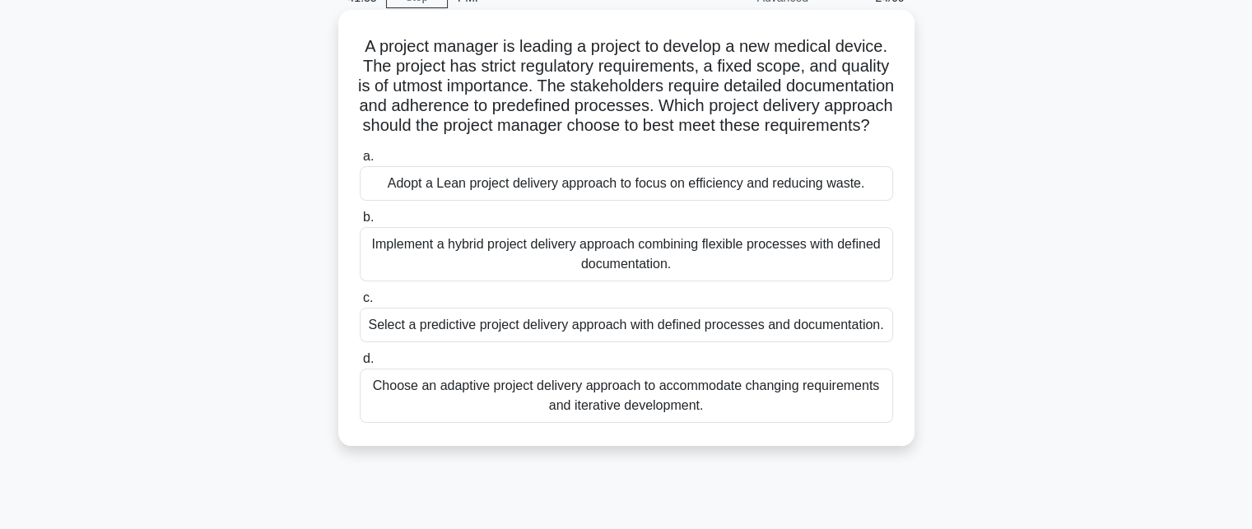
click at [577, 342] on div "Select a predictive project delivery approach with defined processes and docume…" at bounding box center [626, 325] width 533 height 35
click at [360, 304] on input "c. Select a predictive project delivery approach with defined processes and doc…" at bounding box center [360, 298] width 0 height 11
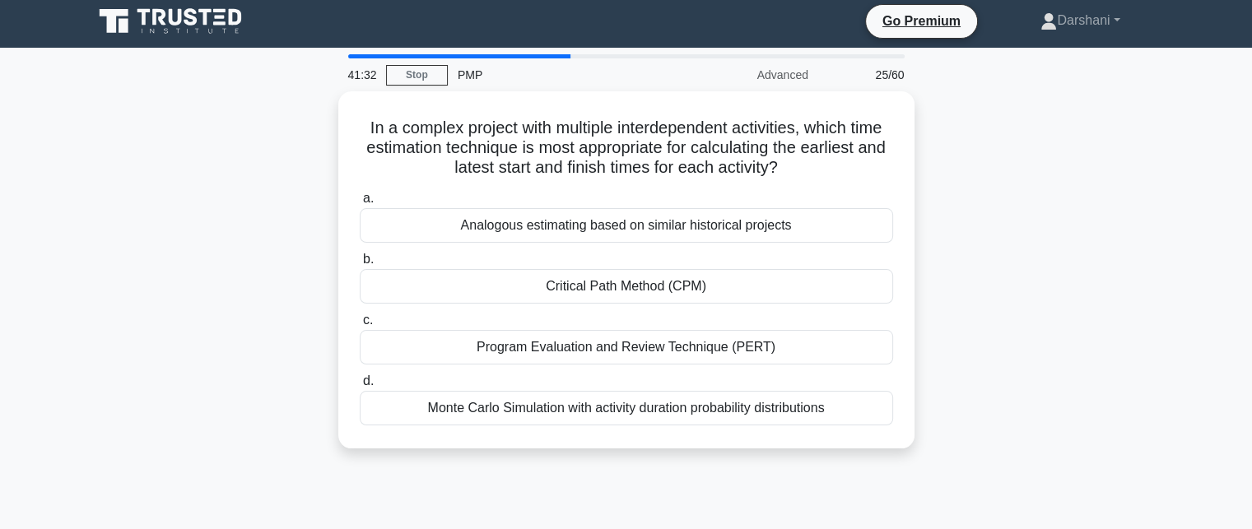
scroll to position [0, 0]
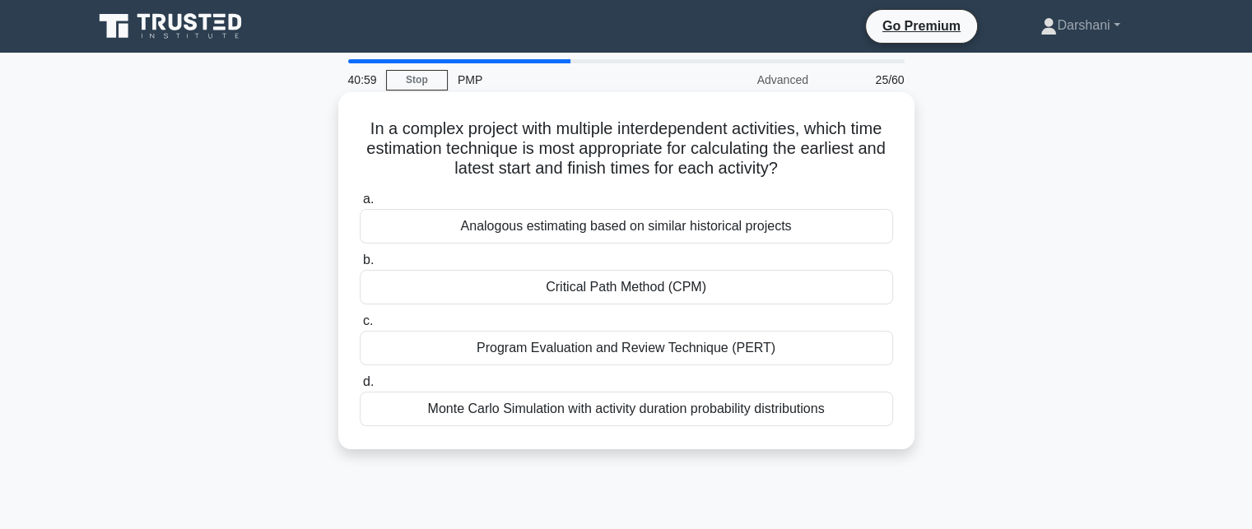
click at [602, 295] on div "Critical Path Method (CPM)" at bounding box center [626, 287] width 533 height 35
click at [360, 266] on input "b. Critical Path Method (CPM)" at bounding box center [360, 260] width 0 height 11
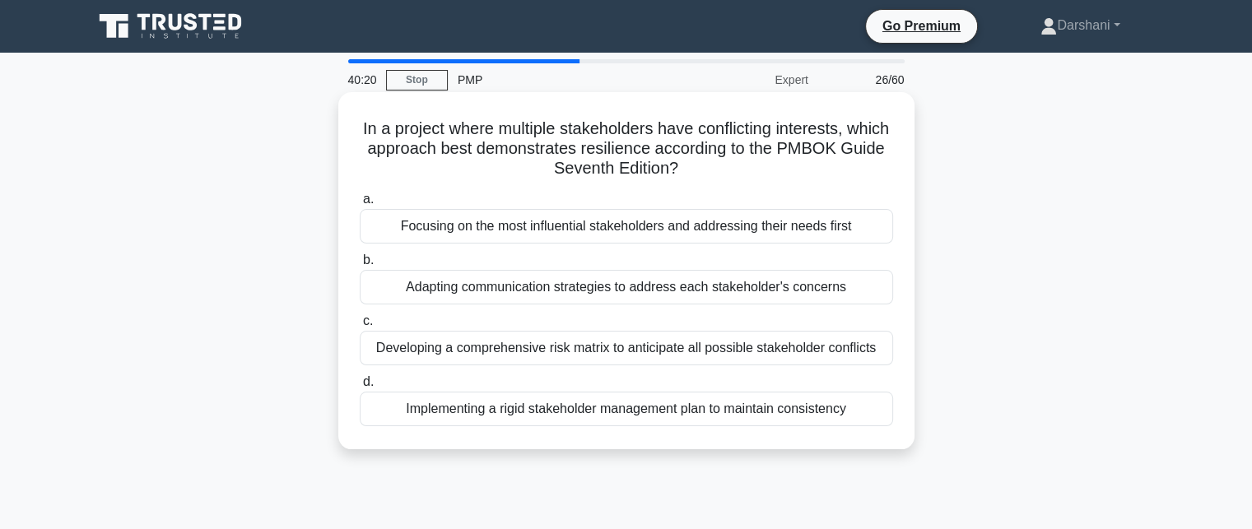
click at [597, 295] on div "Adapting communication strategies to address each stakeholder's concerns" at bounding box center [626, 287] width 533 height 35
click at [360, 266] on input "b. Adapting communication strategies to address each stakeholder's concerns" at bounding box center [360, 260] width 0 height 11
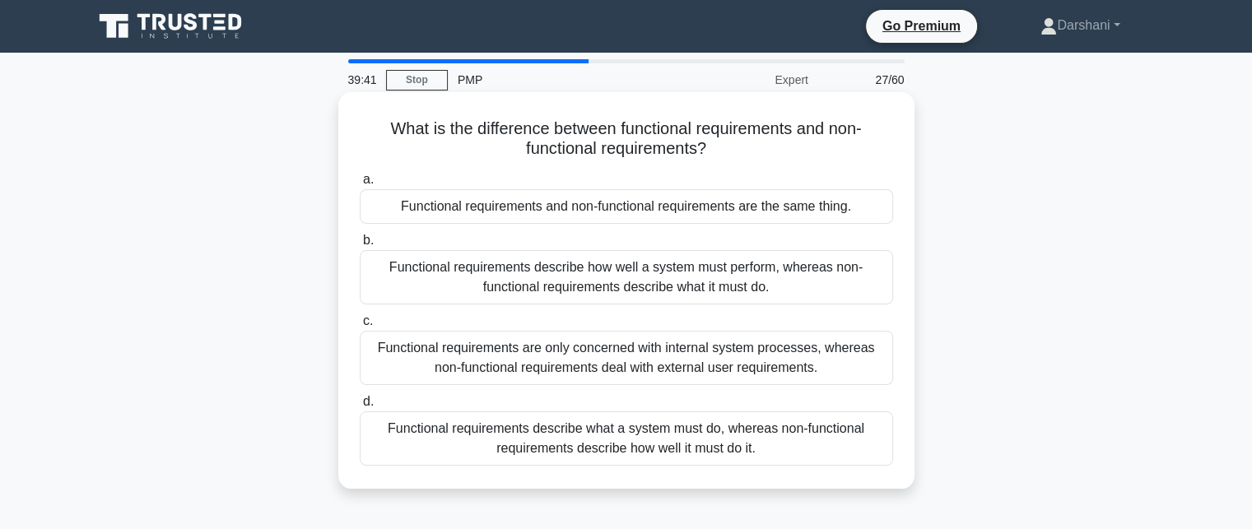
click at [573, 438] on div "Functional requirements describe what a system must do, whereas non-functional …" at bounding box center [626, 438] width 533 height 54
click at [360, 407] on input "d. Functional requirements describe what a system must do, whereas non-function…" at bounding box center [360, 402] width 0 height 11
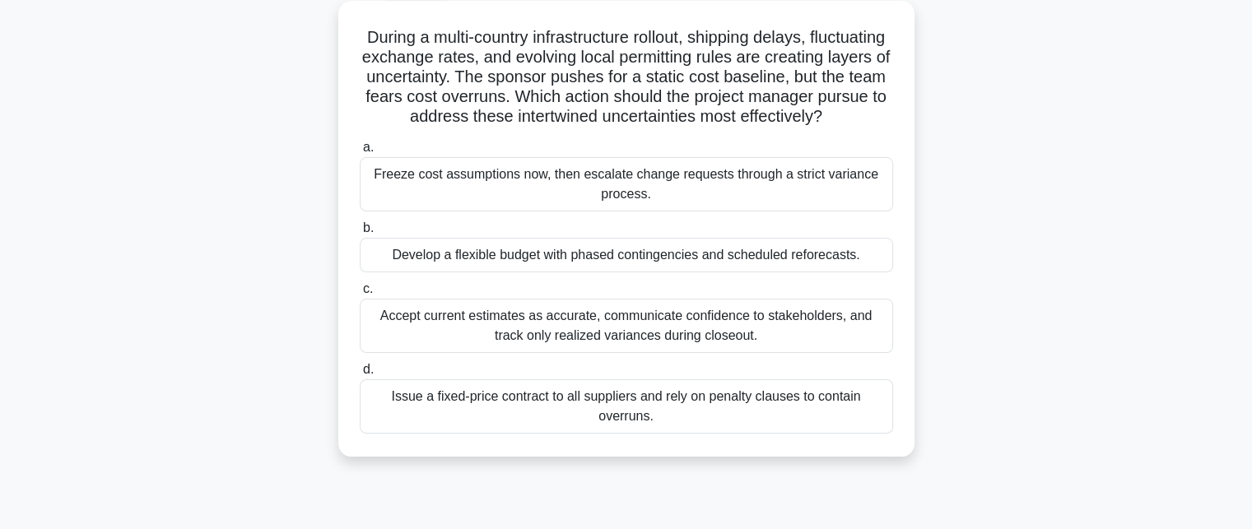
scroll to position [165, 0]
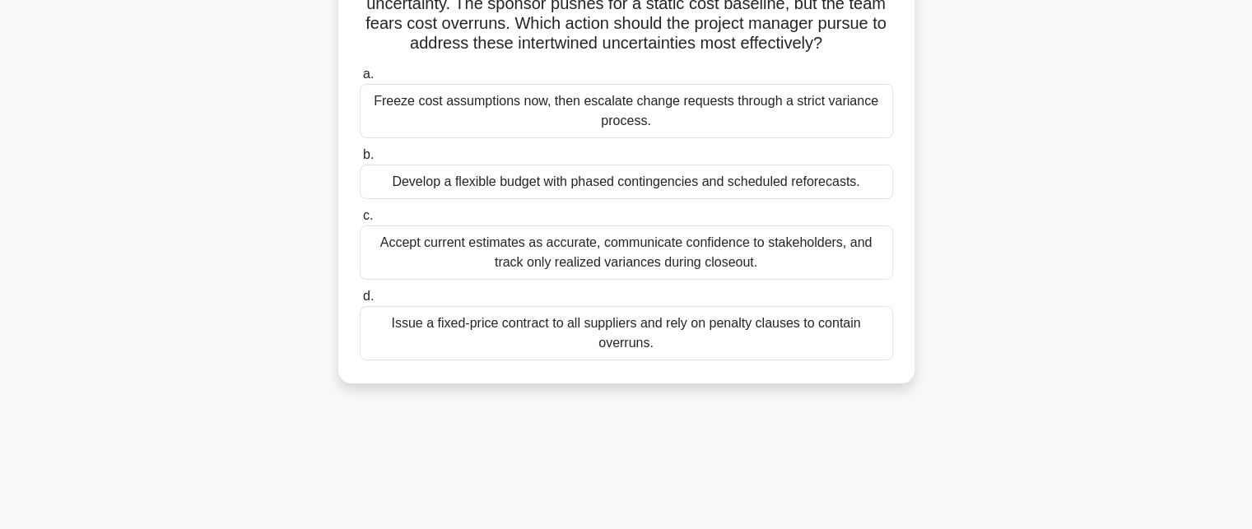
click at [628, 199] on div "Develop a flexible budget with phased contingencies and scheduled reforecasts." at bounding box center [626, 182] width 533 height 35
click at [360, 160] on input "b. Develop a flexible budget with phased contingencies and scheduled reforecast…" at bounding box center [360, 155] width 0 height 11
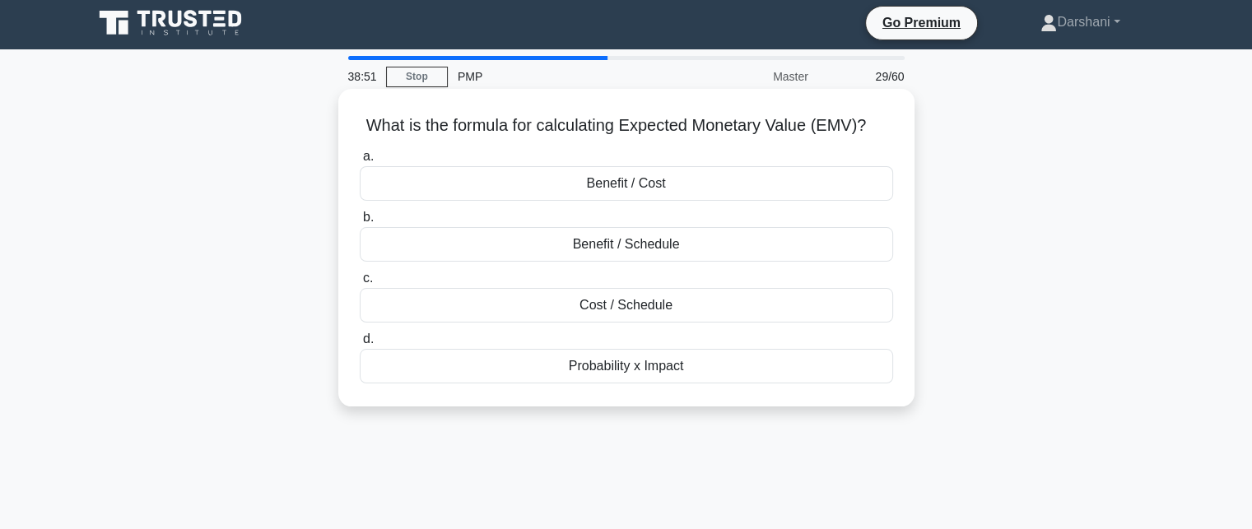
scroll to position [0, 0]
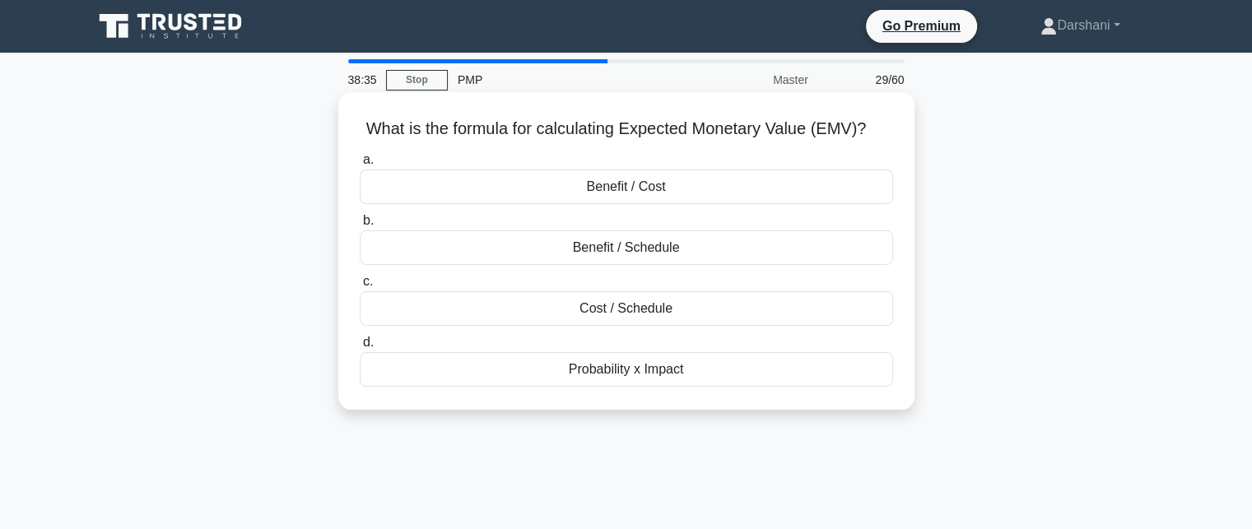
click at [674, 368] on div "Probability x Impact" at bounding box center [626, 369] width 533 height 35
click at [360, 348] on input "d. Probability x Impact" at bounding box center [360, 342] width 0 height 11
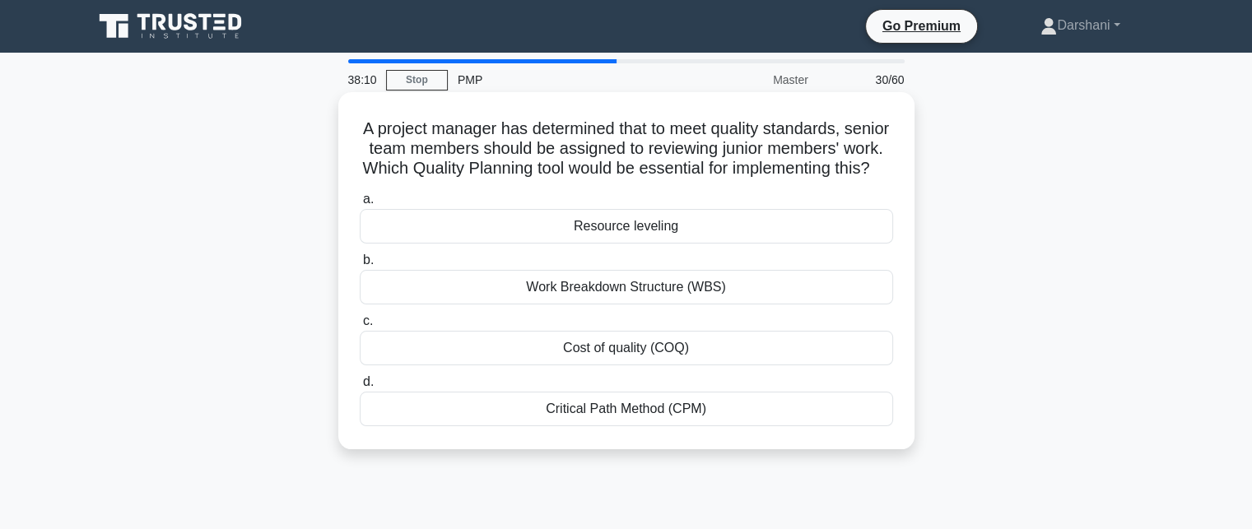
click at [671, 304] on div "Work Breakdown Structure (WBS)" at bounding box center [626, 287] width 533 height 35
click at [360, 266] on input "b. Work Breakdown Structure (WBS)" at bounding box center [360, 260] width 0 height 11
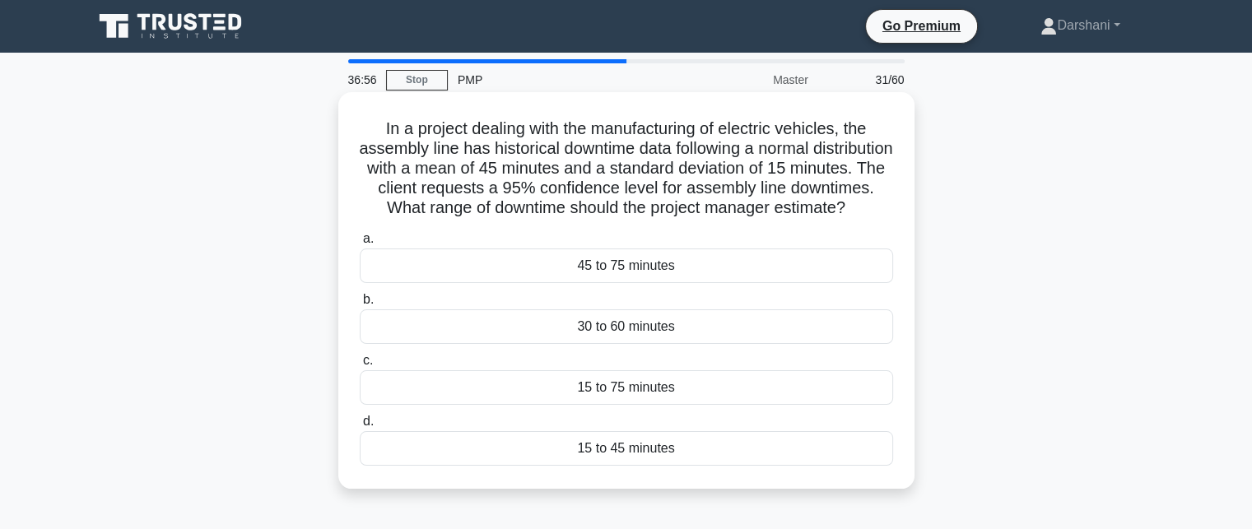
click at [680, 342] on div "30 to 60 minutes" at bounding box center [626, 326] width 533 height 35
click at [360, 305] on input "b. 30 to 60 minutes" at bounding box center [360, 300] width 0 height 11
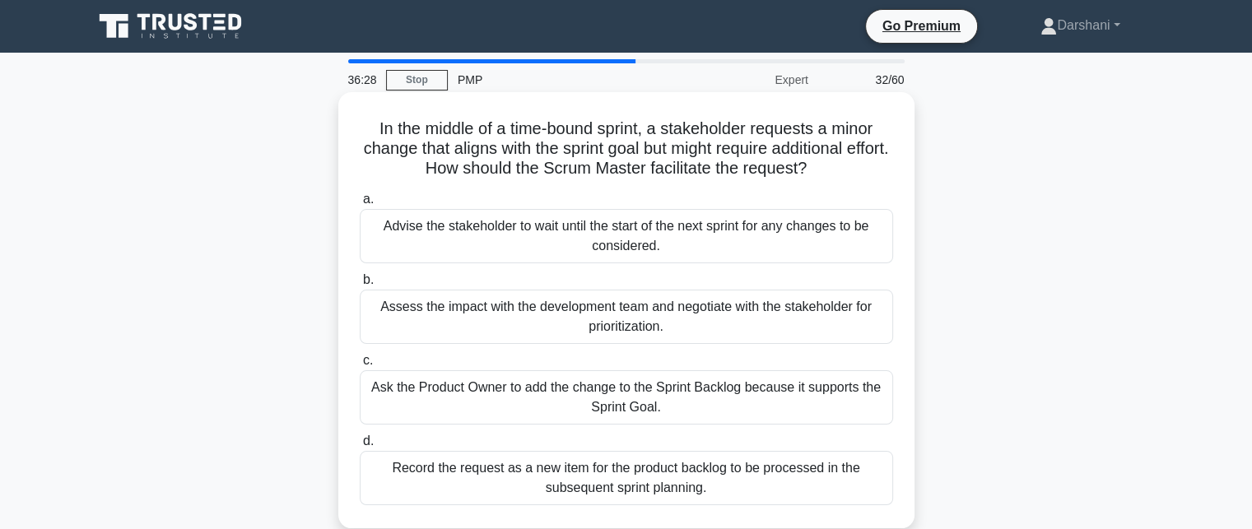
click at [716, 318] on div "Assess the impact with the development team and negotiate with the stakeholder …" at bounding box center [626, 317] width 533 height 54
click at [360, 286] on input "b. Assess the impact with the development team and negotiate with the stakehold…" at bounding box center [360, 280] width 0 height 11
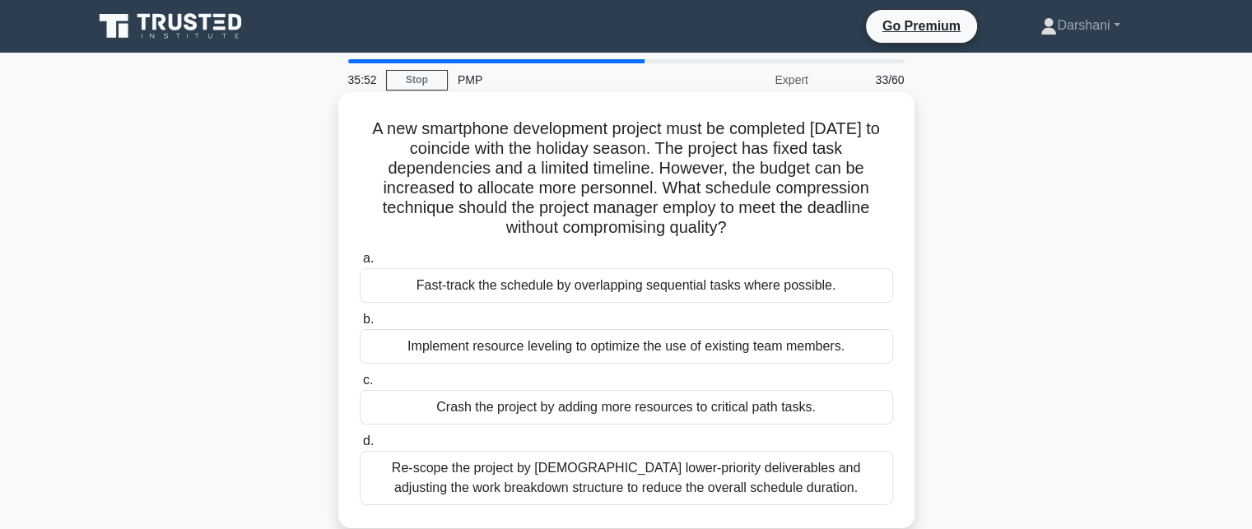
scroll to position [82, 0]
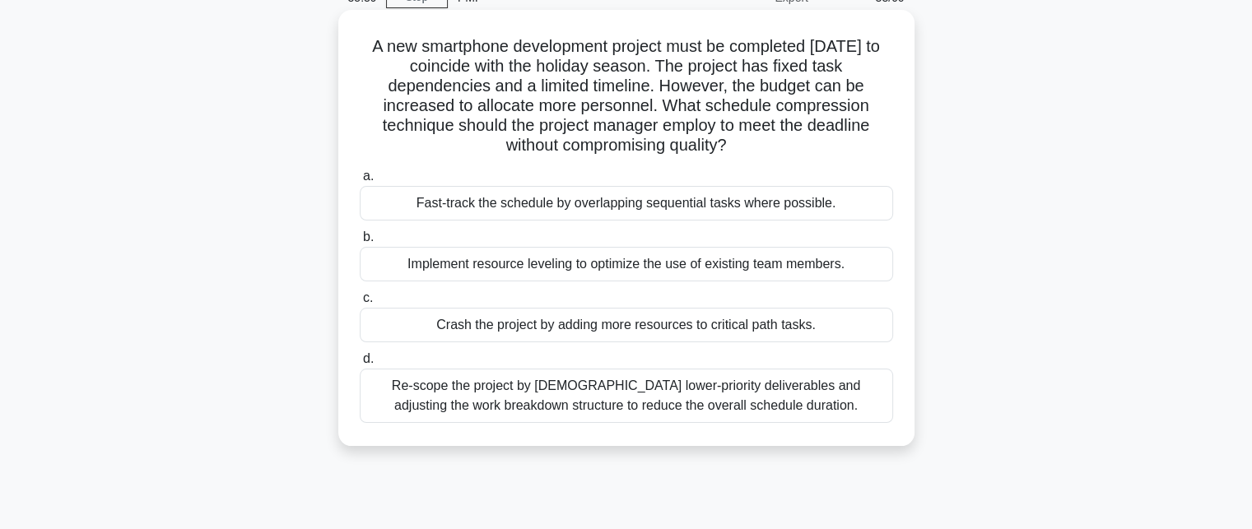
click at [722, 327] on div "Crash the project by adding more resources to critical path tasks." at bounding box center [626, 325] width 533 height 35
click at [360, 304] on input "c. Crash the project by adding more resources to critical path tasks." at bounding box center [360, 298] width 0 height 11
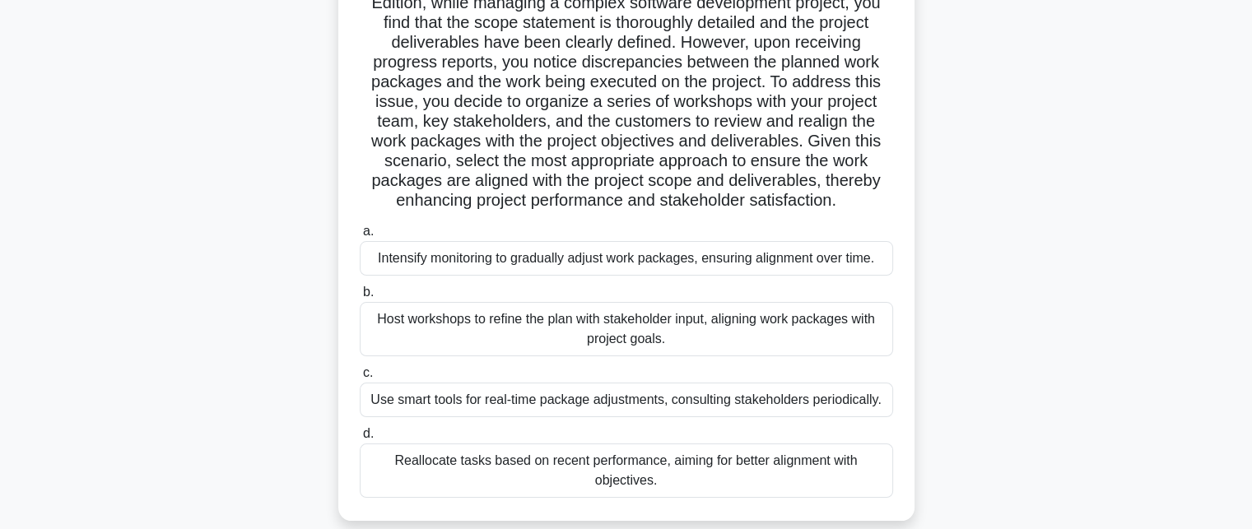
scroll to position [247, 0]
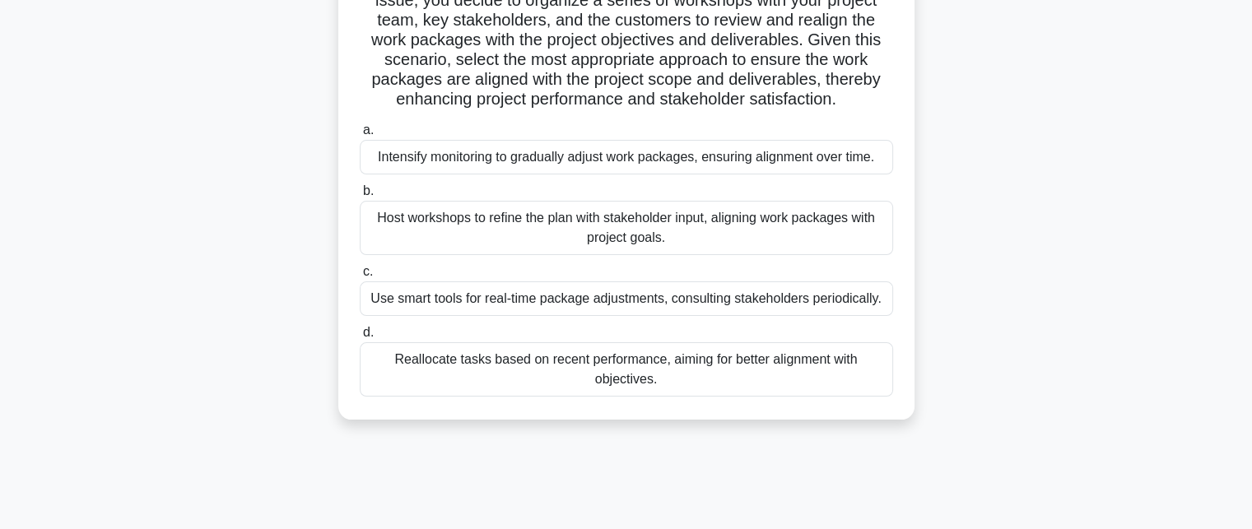
click at [653, 245] on div "Host workshops to refine the plan with stakeholder input, aligning work package…" at bounding box center [626, 228] width 533 height 54
click at [360, 197] on input "b. Host workshops to refine the plan with stakeholder input, aligning work pack…" at bounding box center [360, 191] width 0 height 11
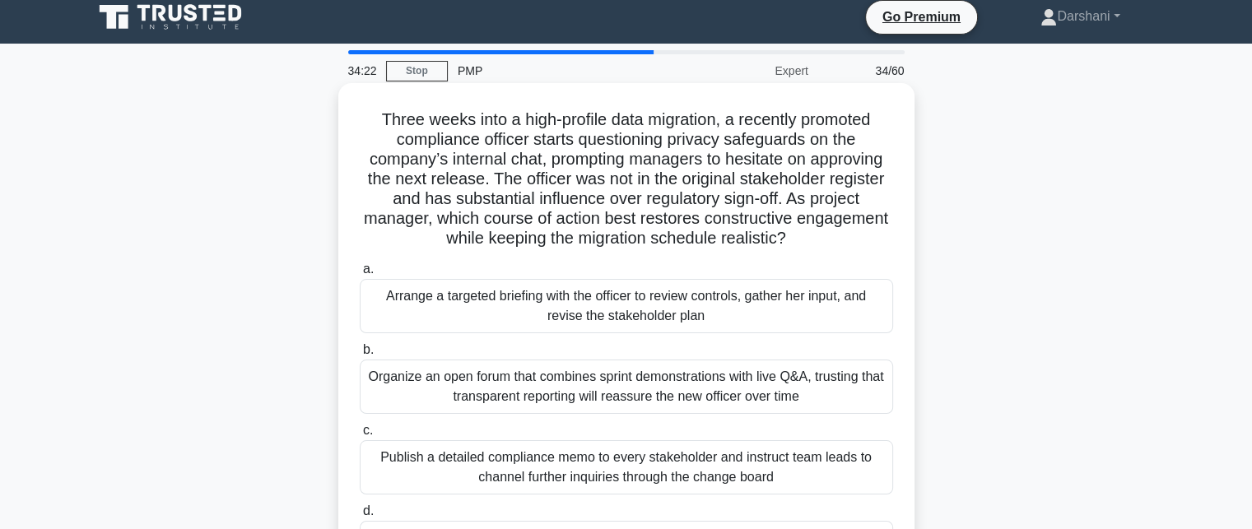
scroll to position [0, 0]
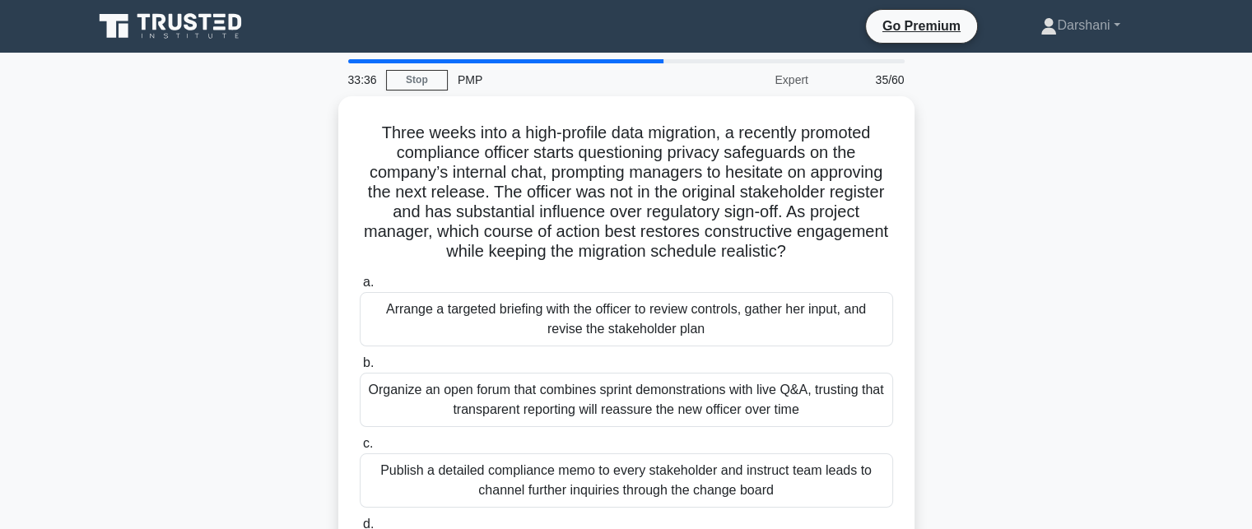
click at [0, 475] on main "33:36 Stop PMP Expert 35/60 Three weeks into a high-profile data migration, a r…" at bounding box center [626, 471] width 1252 height 836
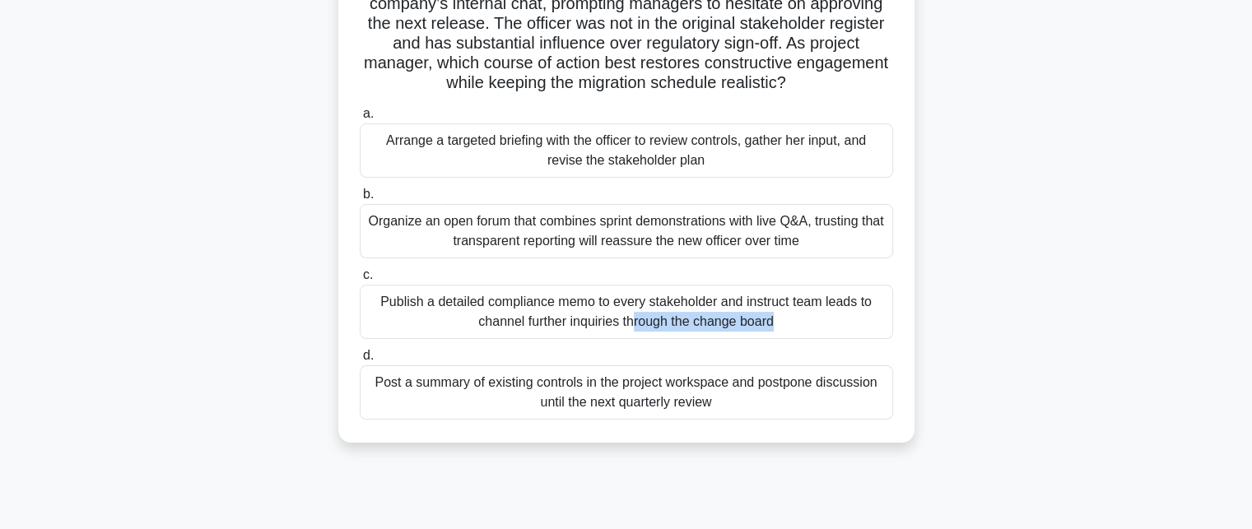
scroll to position [82, 0]
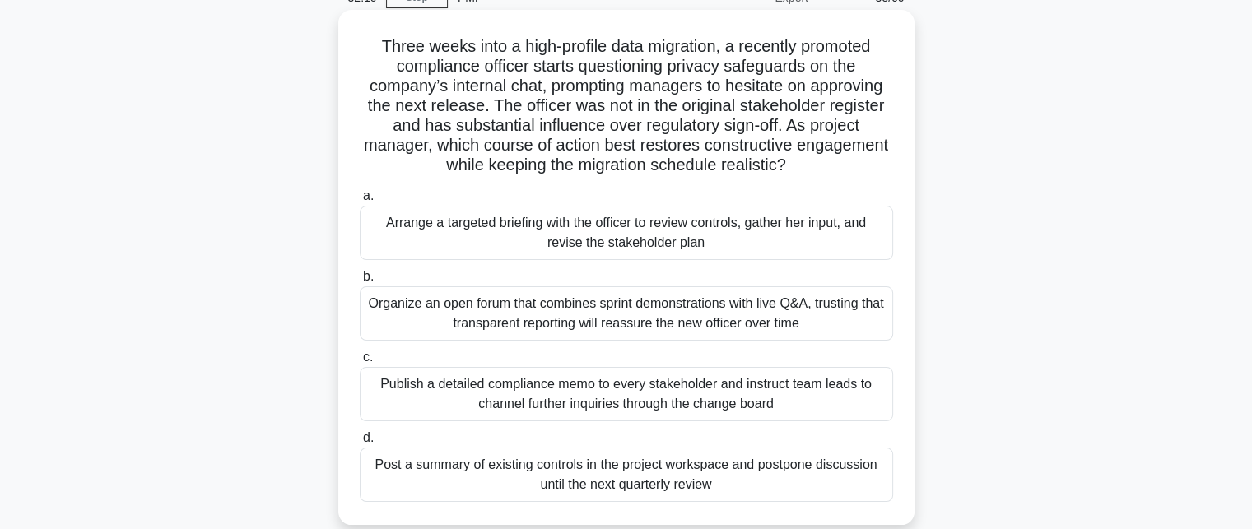
click at [672, 234] on div "Arrange a targeted briefing with the officer to review controls, gather her inp…" at bounding box center [626, 233] width 533 height 54
click at [360, 202] on input "a. Arrange a targeted briefing with the officer to review controls, gather her …" at bounding box center [360, 196] width 0 height 11
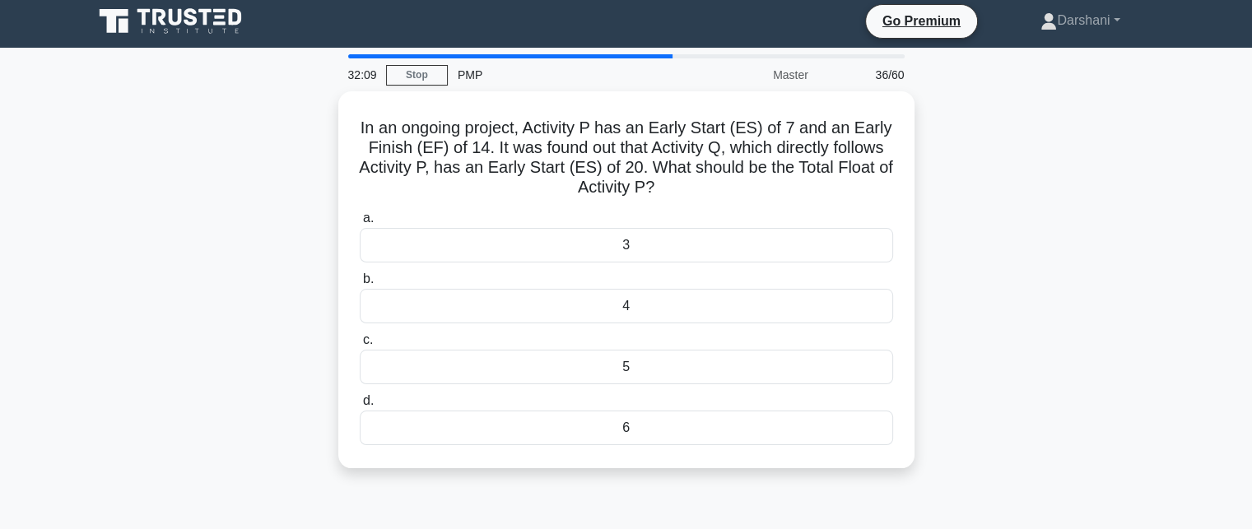
scroll to position [0, 0]
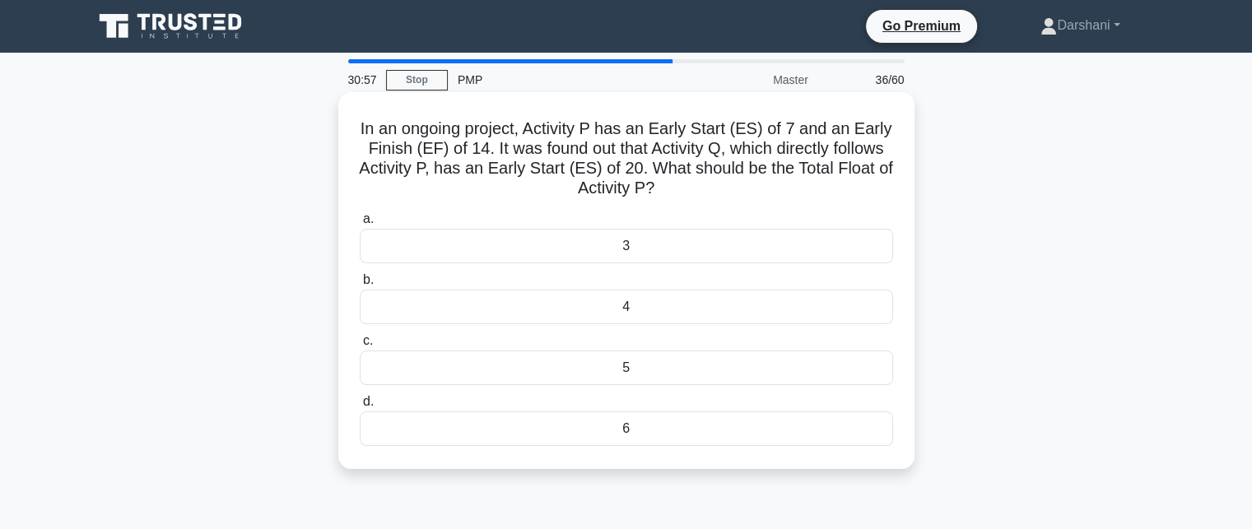
click at [423, 424] on div "6" at bounding box center [626, 428] width 533 height 35
click at [360, 407] on input "d. 6" at bounding box center [360, 402] width 0 height 11
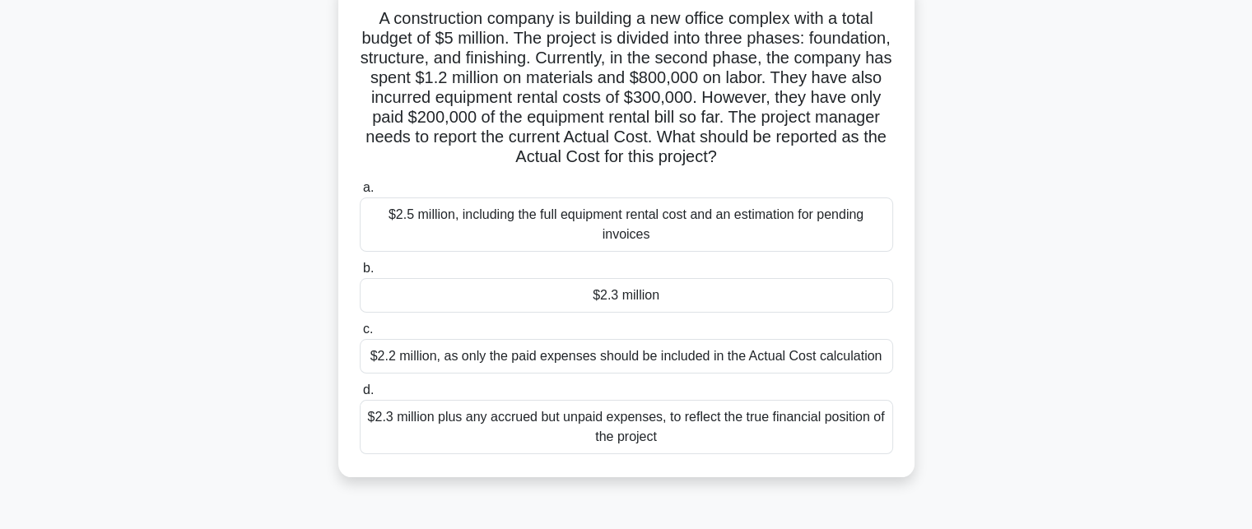
scroll to position [82, 0]
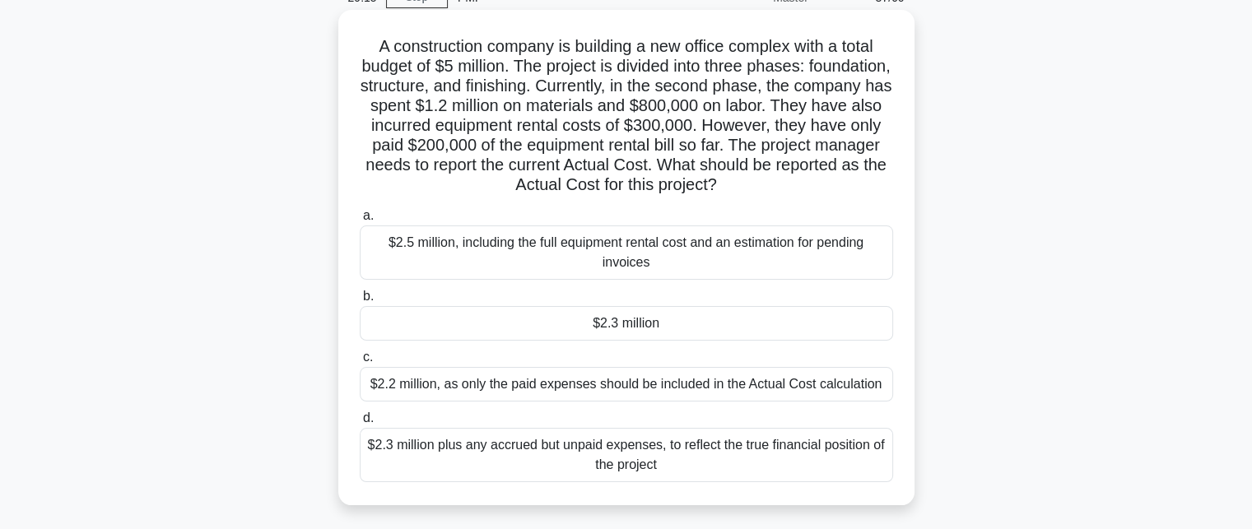
click at [561, 322] on div "$2.3 million" at bounding box center [626, 323] width 533 height 35
click at [360, 302] on input "b. $2.3 million" at bounding box center [360, 296] width 0 height 11
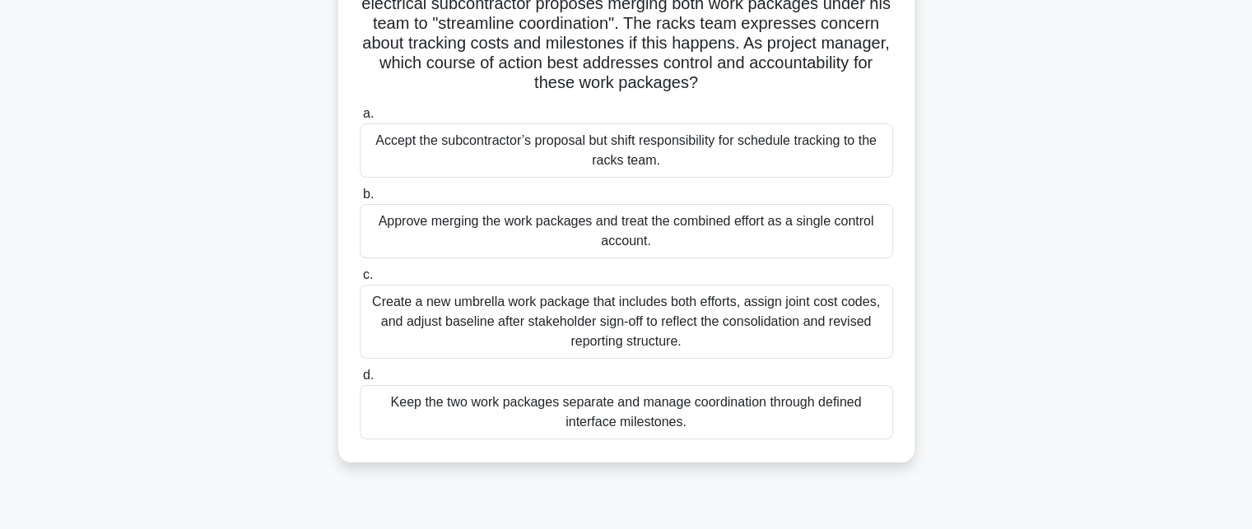
scroll to position [247, 0]
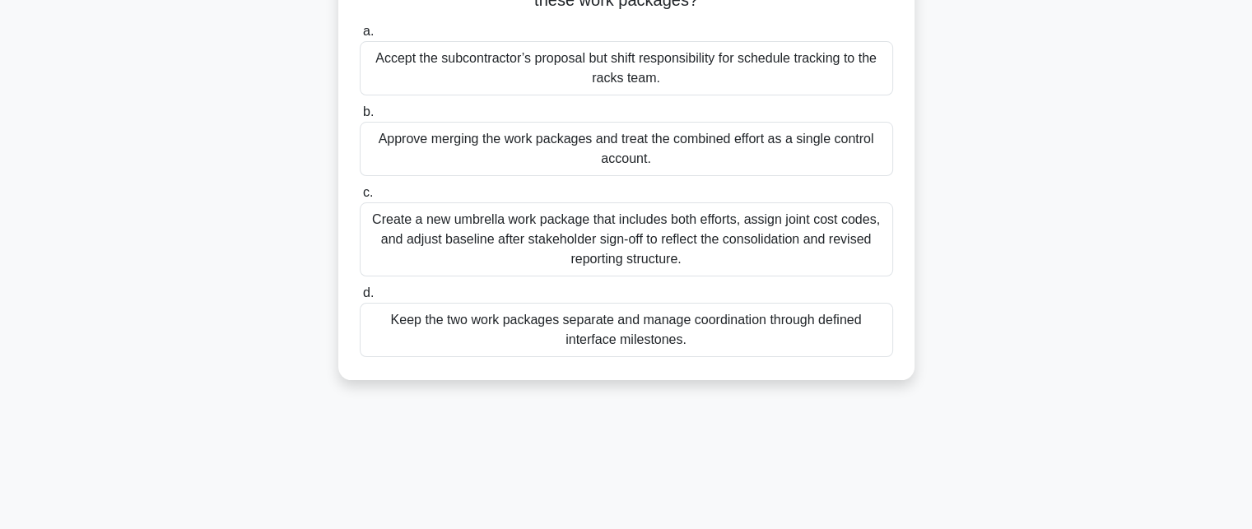
click at [504, 255] on div "Create a new umbrella work package that includes both efforts, assign joint cos…" at bounding box center [626, 239] width 533 height 74
click at [360, 198] on input "c. Create a new umbrella work package that includes both efforts, assign joint …" at bounding box center [360, 193] width 0 height 11
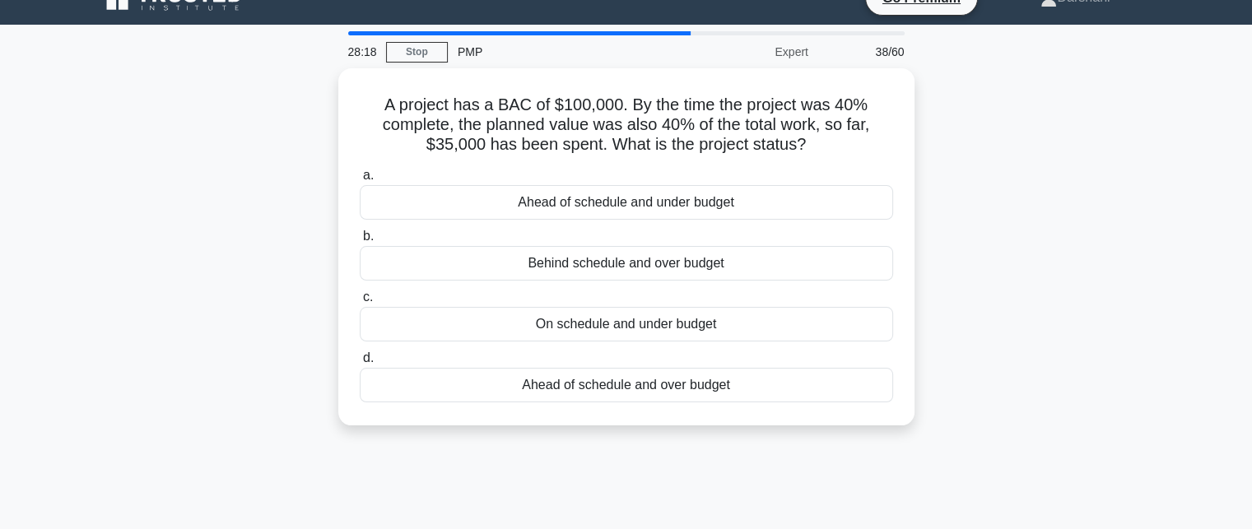
scroll to position [0, 0]
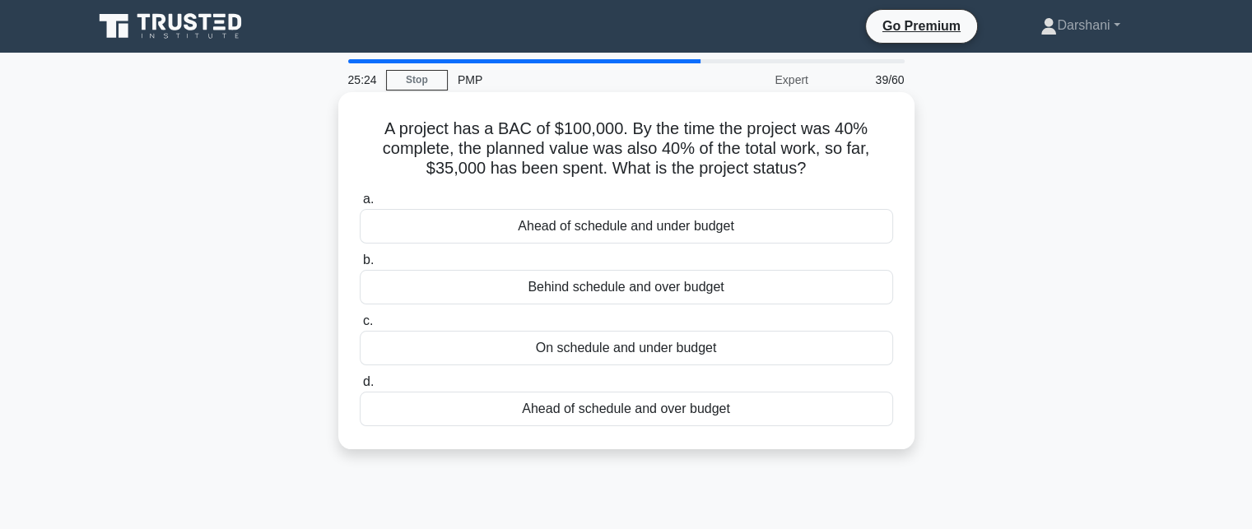
click at [607, 415] on div "Ahead of schedule and over budget" at bounding box center [626, 409] width 533 height 35
click at [360, 388] on input "d. Ahead of schedule and over budget" at bounding box center [360, 382] width 0 height 11
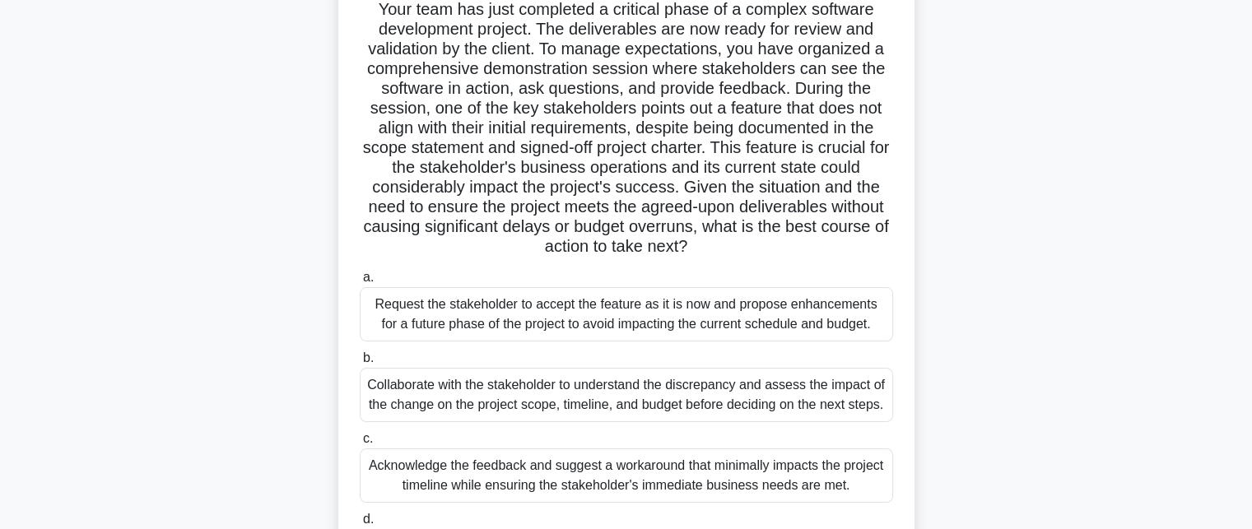
scroll to position [113, 0]
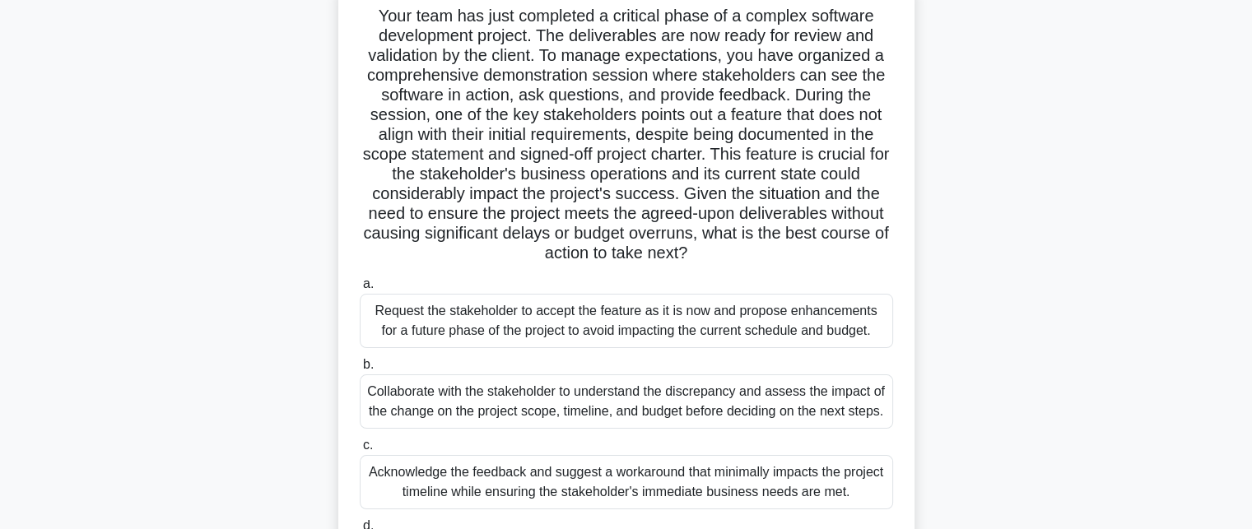
click at [652, 397] on div "Collaborate with the stakeholder to understand the discrepancy and assess the i…" at bounding box center [626, 401] width 533 height 54
click at [360, 370] on input "b. Collaborate with the stakeholder to understand the discrepancy and assess th…" at bounding box center [360, 365] width 0 height 11
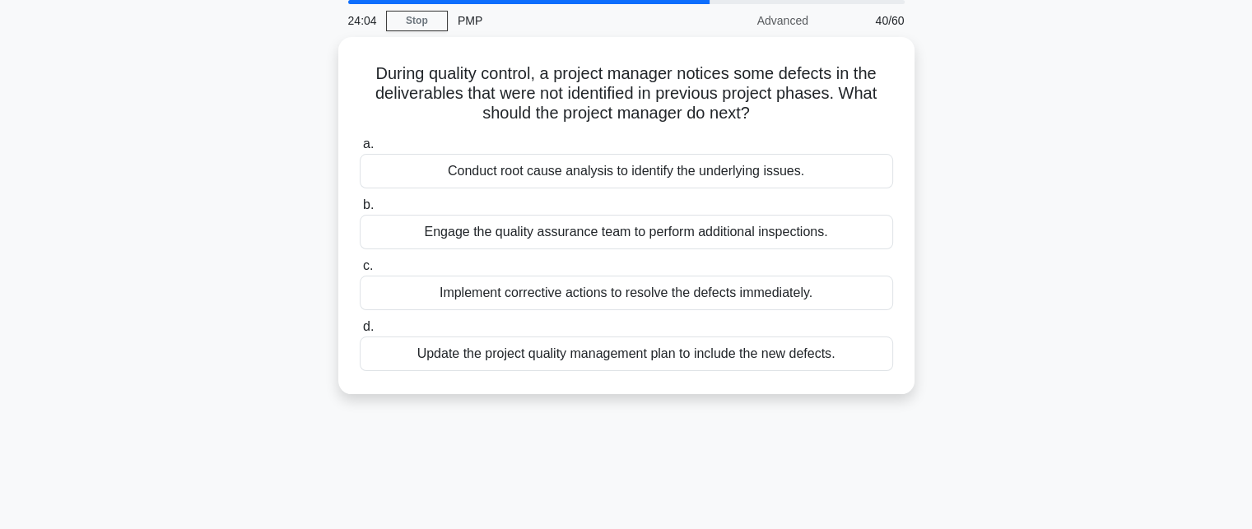
scroll to position [0, 0]
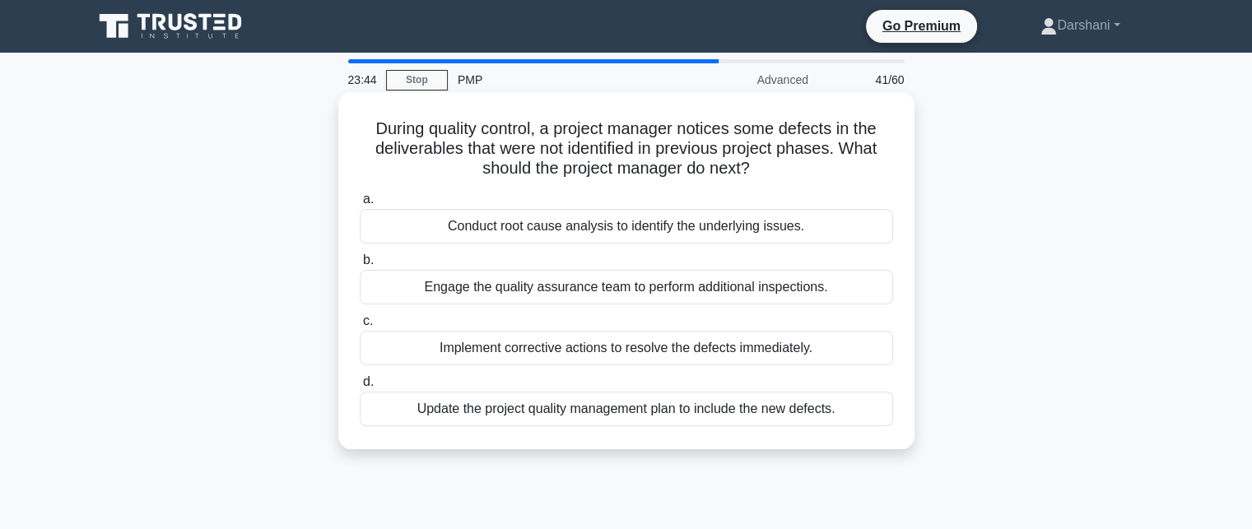
click at [655, 233] on div "Conduct root cause analysis to identify the underlying issues." at bounding box center [626, 226] width 533 height 35
click at [360, 205] on input "a. Conduct root cause analysis to identify the underlying issues." at bounding box center [360, 199] width 0 height 11
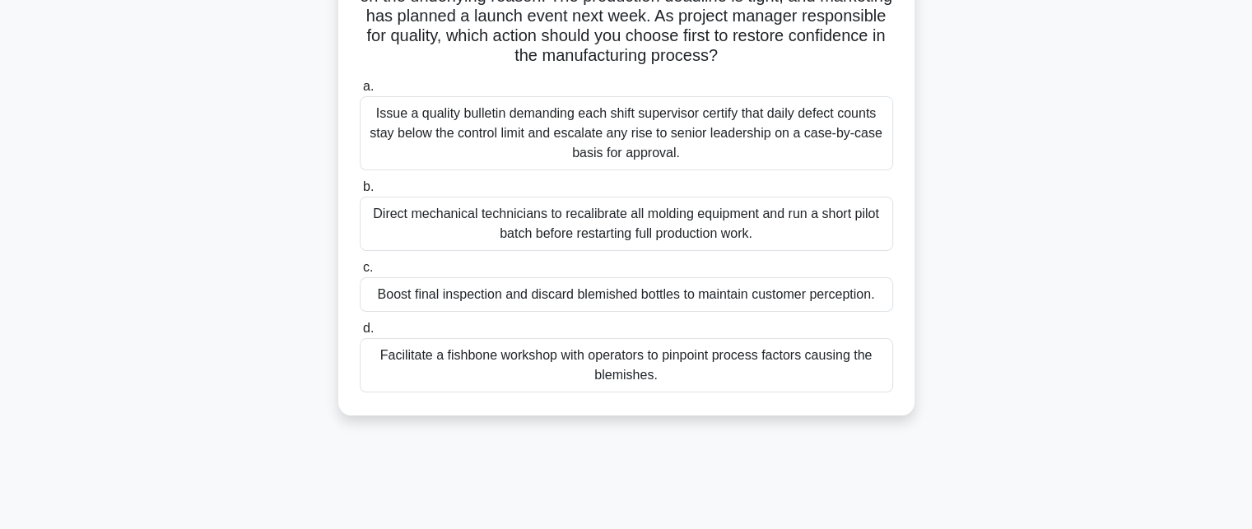
scroll to position [165, 0]
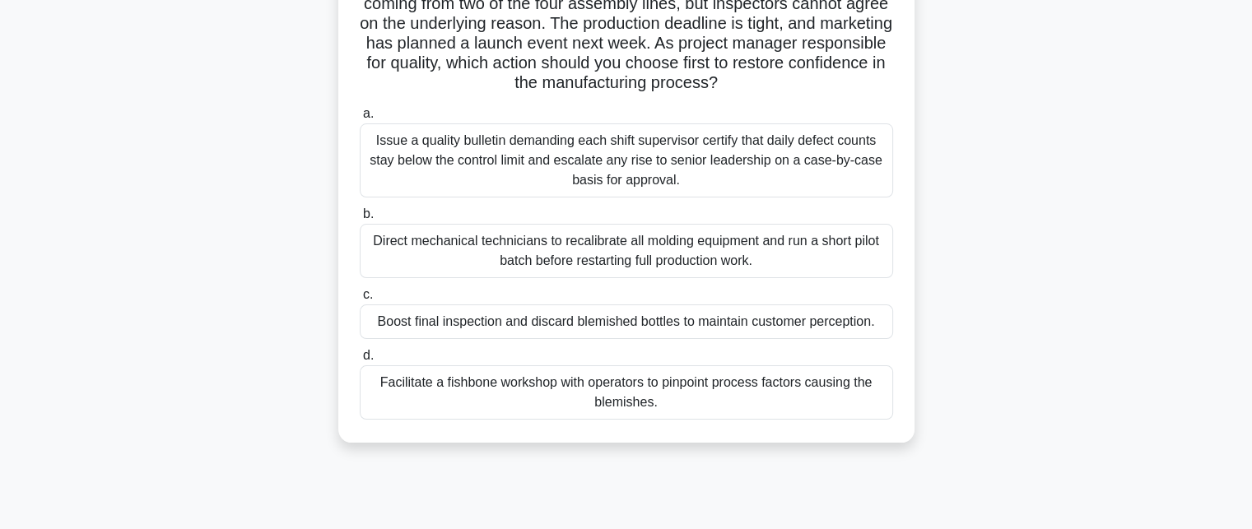
click at [690, 394] on div "Facilitate a fishbone workshop with operators to pinpoint process factors causi…" at bounding box center [626, 392] width 533 height 54
click at [360, 361] on input "d. Facilitate a fishbone workshop with operators to pinpoint process factors ca…" at bounding box center [360, 356] width 0 height 11
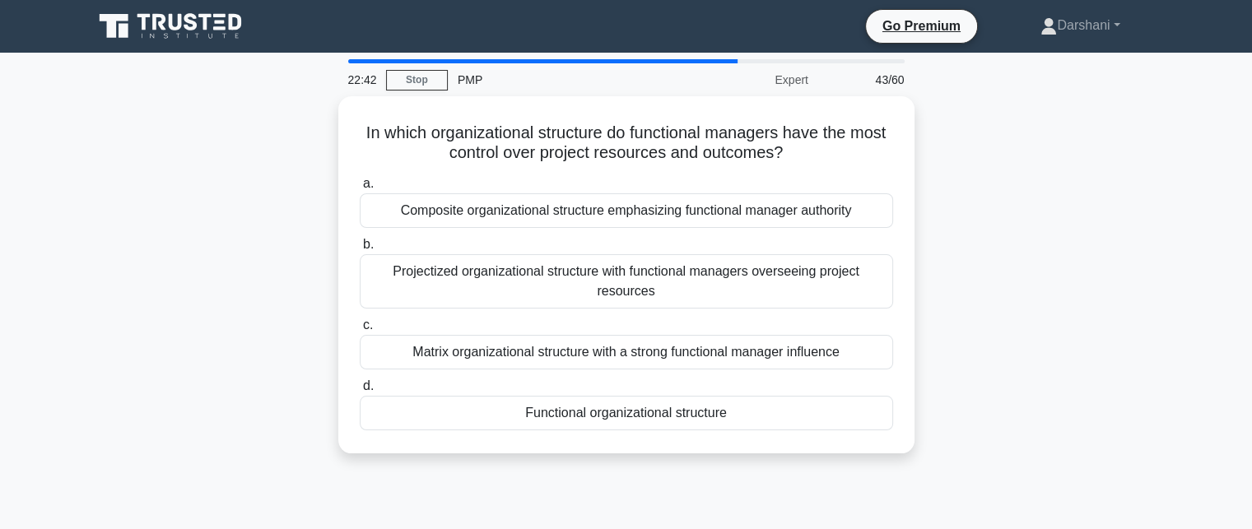
scroll to position [0, 0]
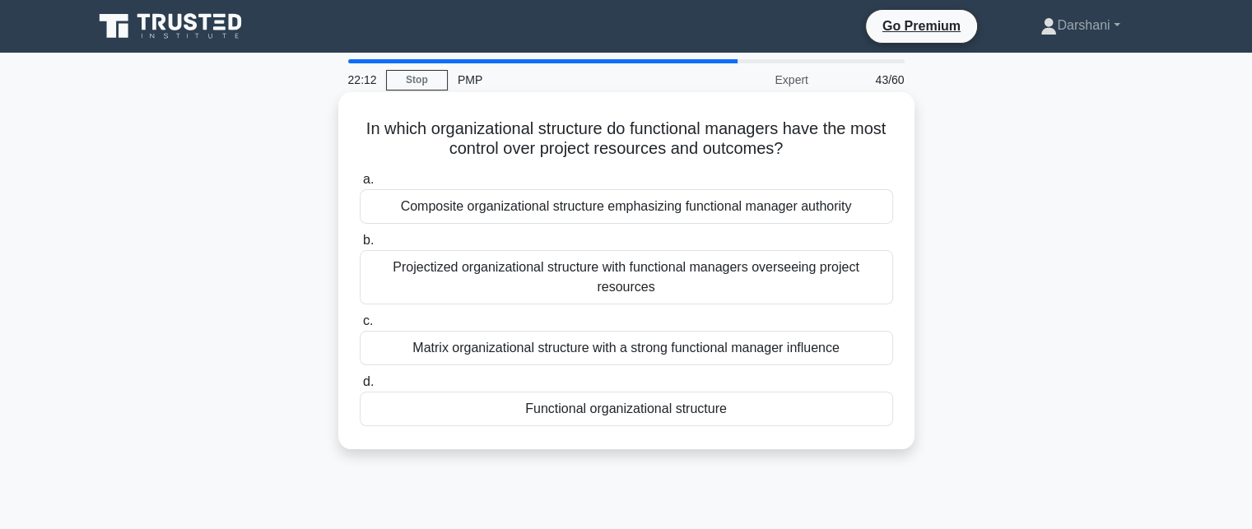
click at [620, 411] on div "Functional organizational structure" at bounding box center [626, 409] width 533 height 35
click at [360, 388] on input "d. Functional organizational structure" at bounding box center [360, 382] width 0 height 11
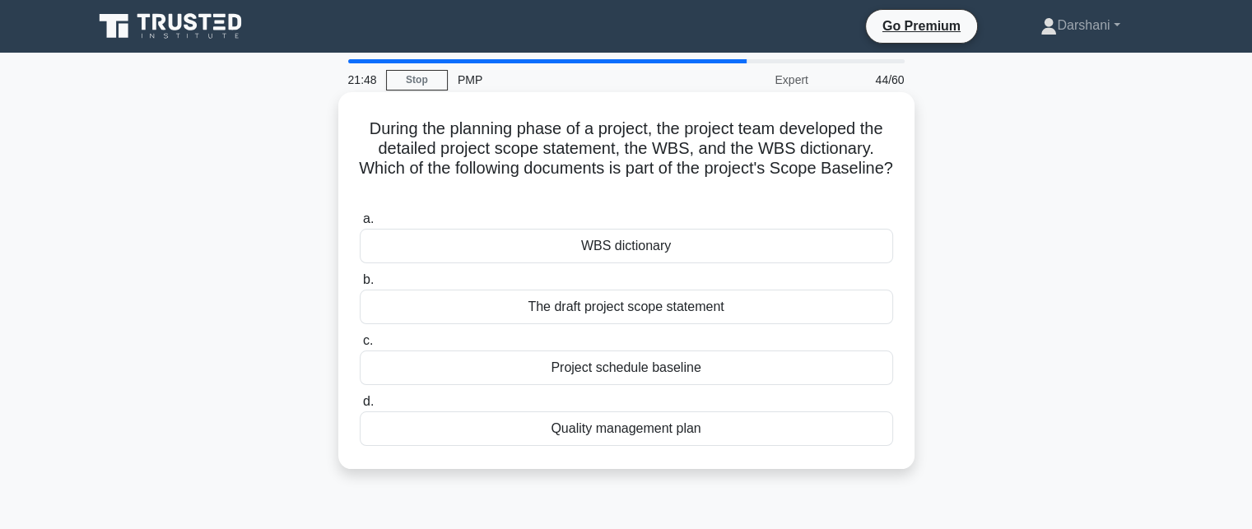
click at [641, 251] on div "WBS dictionary" at bounding box center [626, 246] width 533 height 35
click at [360, 225] on input "a. WBS dictionary" at bounding box center [360, 219] width 0 height 11
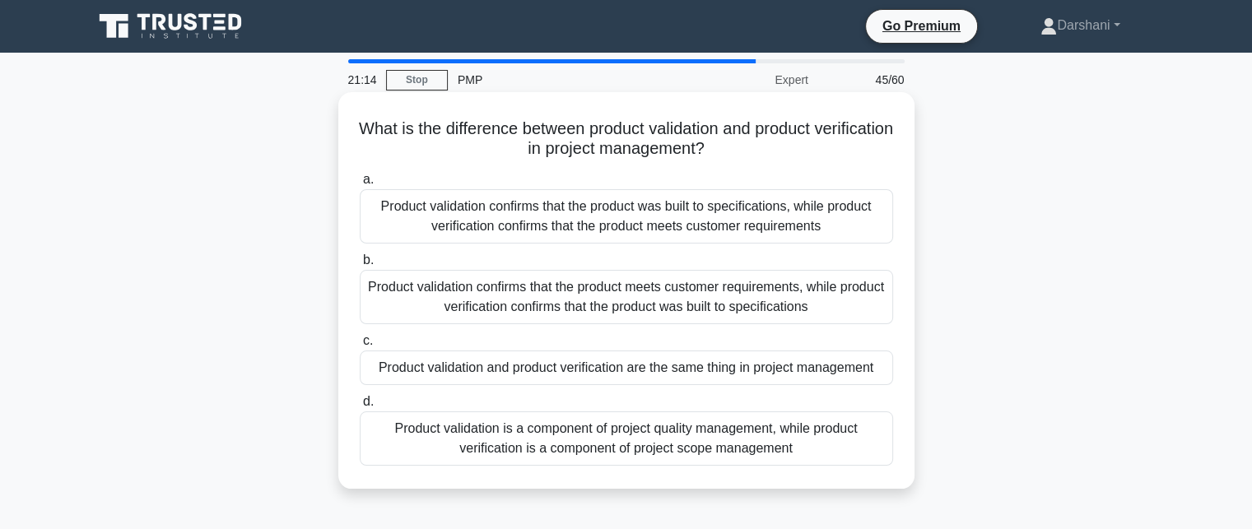
click at [652, 215] on div "Product validation confirms that the product was built to specifications, while…" at bounding box center [626, 216] width 533 height 54
click at [360, 185] on input "a. Product validation confirms that the product was built to specifications, wh…" at bounding box center [360, 179] width 0 height 11
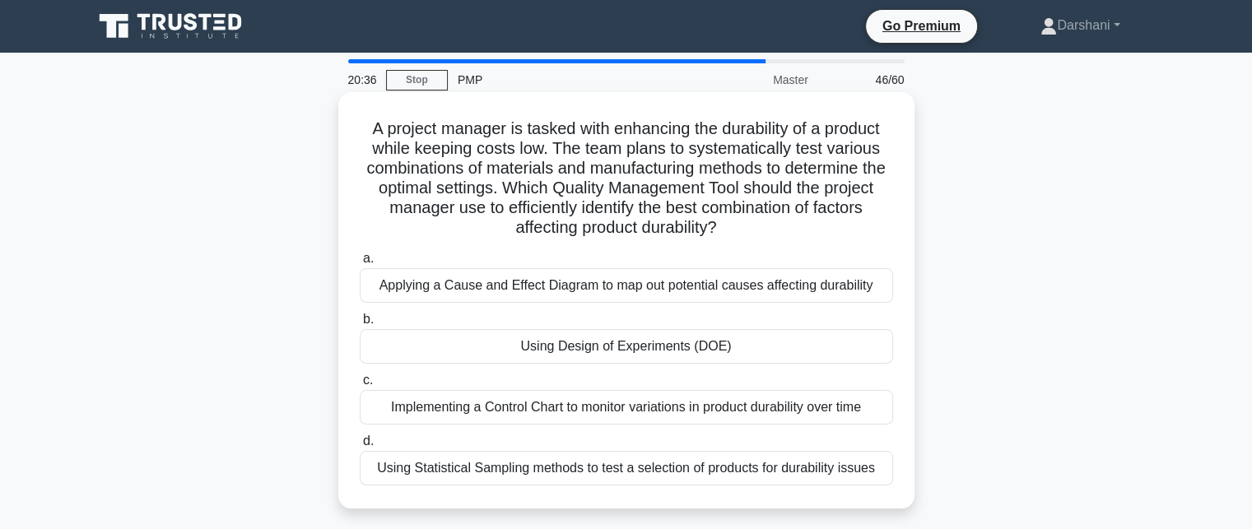
click at [604, 283] on div "Applying a Cause and Effect Diagram to map out potential causes affecting durab…" at bounding box center [626, 285] width 533 height 35
click at [360, 264] on input "a. Applying a Cause and Effect Diagram to map out potential causes affecting du…" at bounding box center [360, 258] width 0 height 11
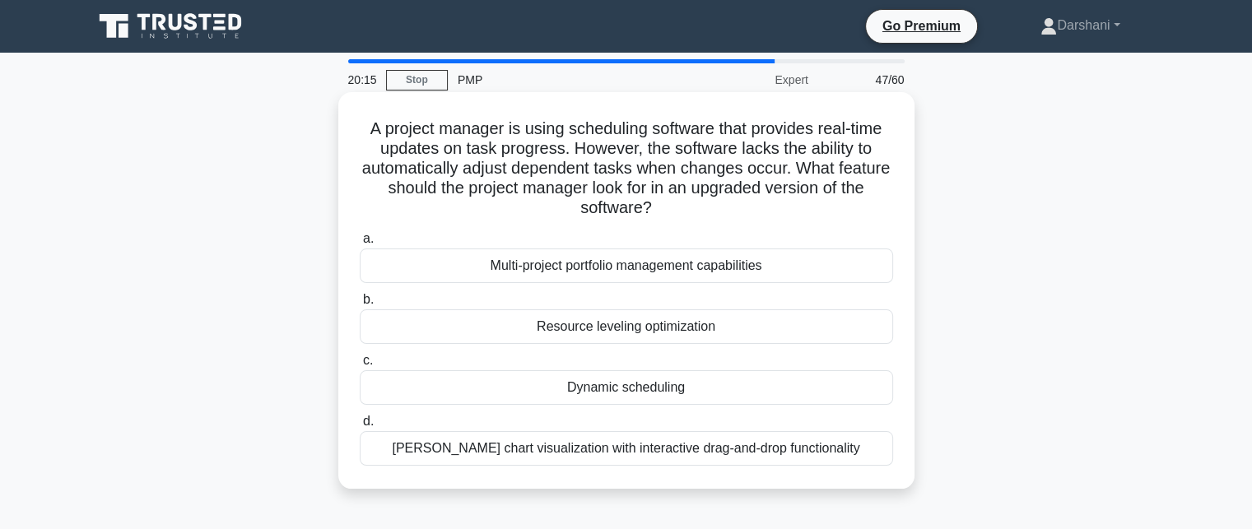
click at [608, 391] on div "Dynamic scheduling" at bounding box center [626, 387] width 533 height 35
click at [360, 366] on input "c. Dynamic scheduling" at bounding box center [360, 360] width 0 height 11
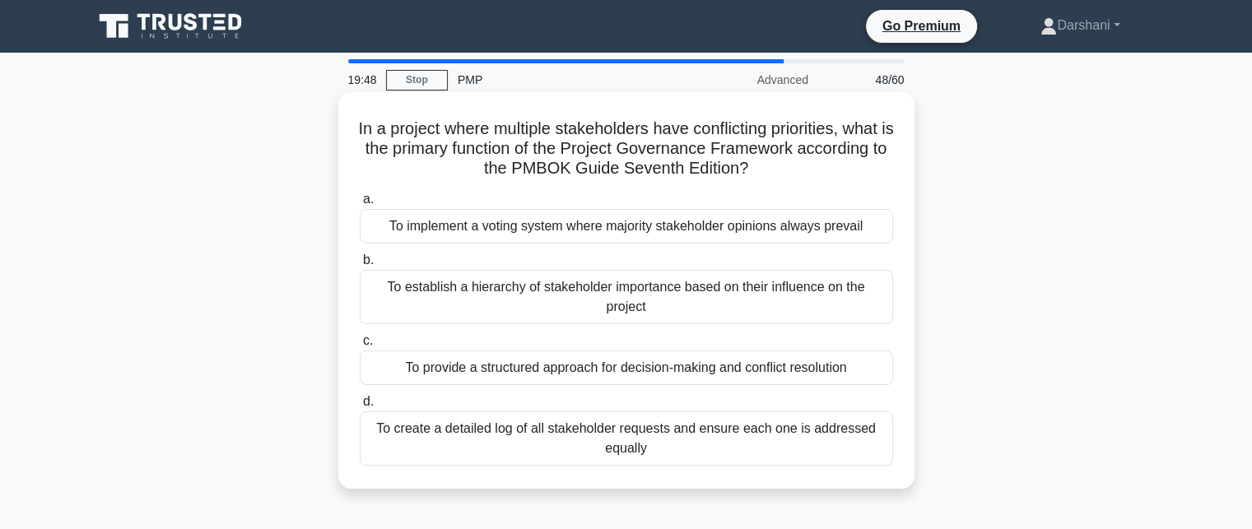
click at [652, 365] on div "To provide a structured approach for decision-making and conflict resolution" at bounding box center [626, 368] width 533 height 35
click at [360, 346] on input "c. To provide a structured approach for decision-making and conflict resolution" at bounding box center [360, 341] width 0 height 11
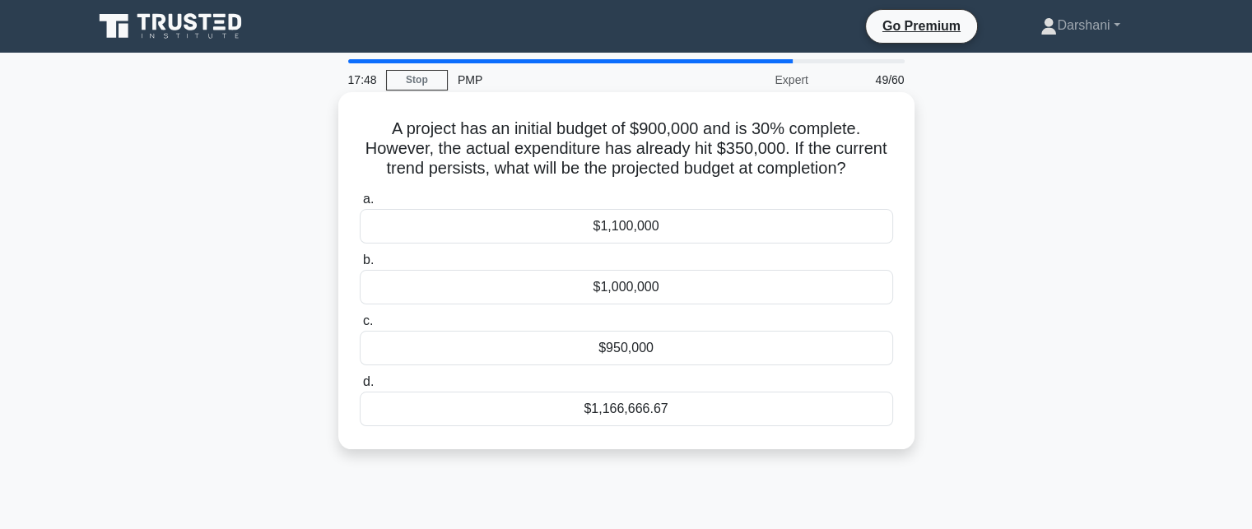
click at [649, 408] on div "$1,166,666.67" at bounding box center [626, 409] width 533 height 35
click at [360, 388] on input "d. $1,166,666.67" at bounding box center [360, 382] width 0 height 11
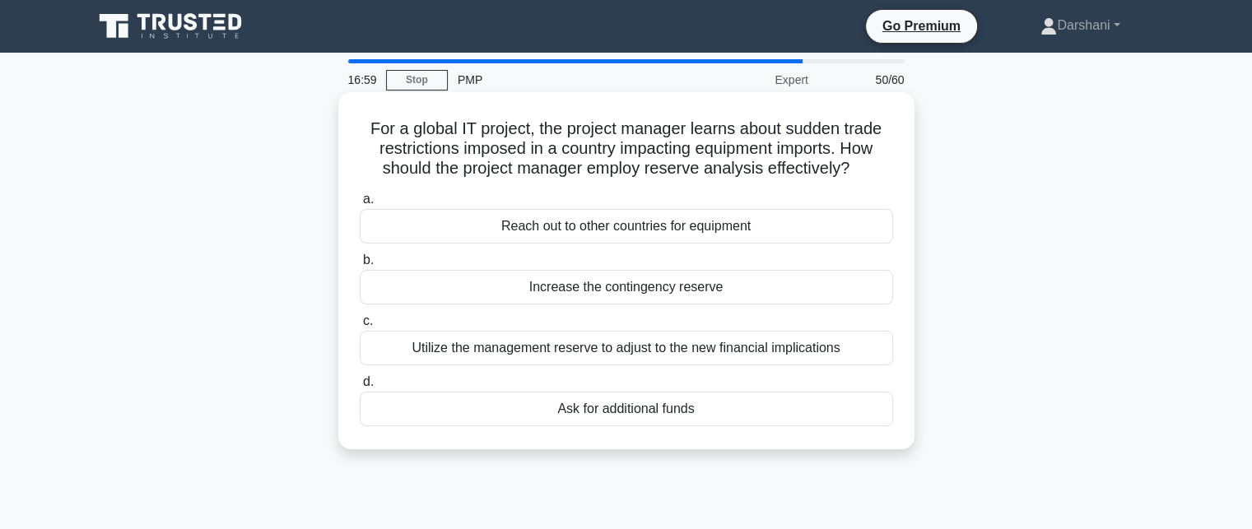
click at [616, 355] on div "Utilize the management reserve to adjust to the new financial implications" at bounding box center [626, 348] width 533 height 35
click at [360, 327] on input "c. Utilize the management reserve to adjust to the new financial implications" at bounding box center [360, 321] width 0 height 11
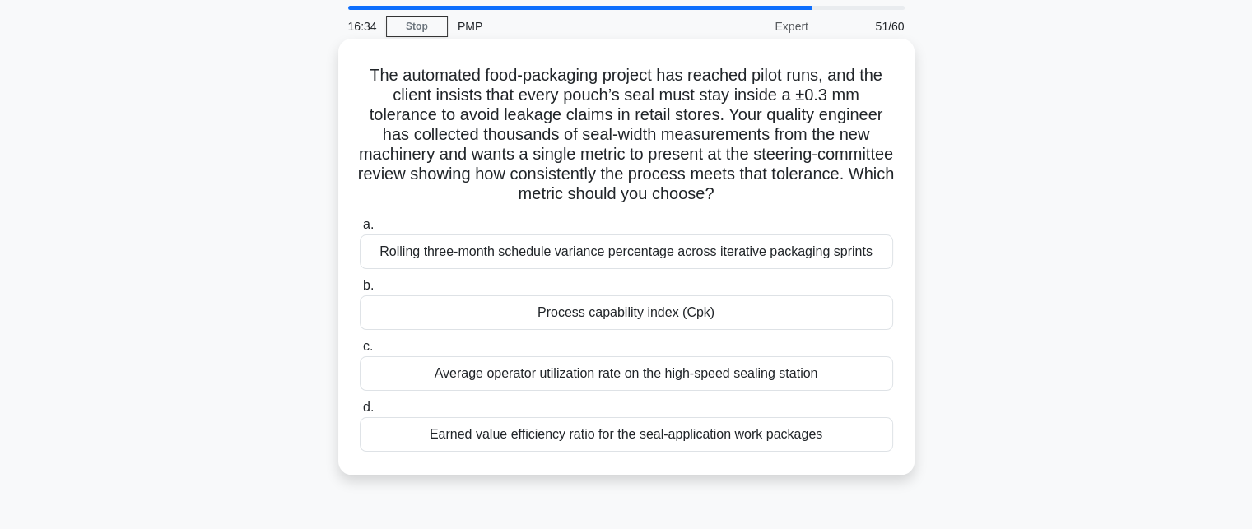
scroll to position [82, 0]
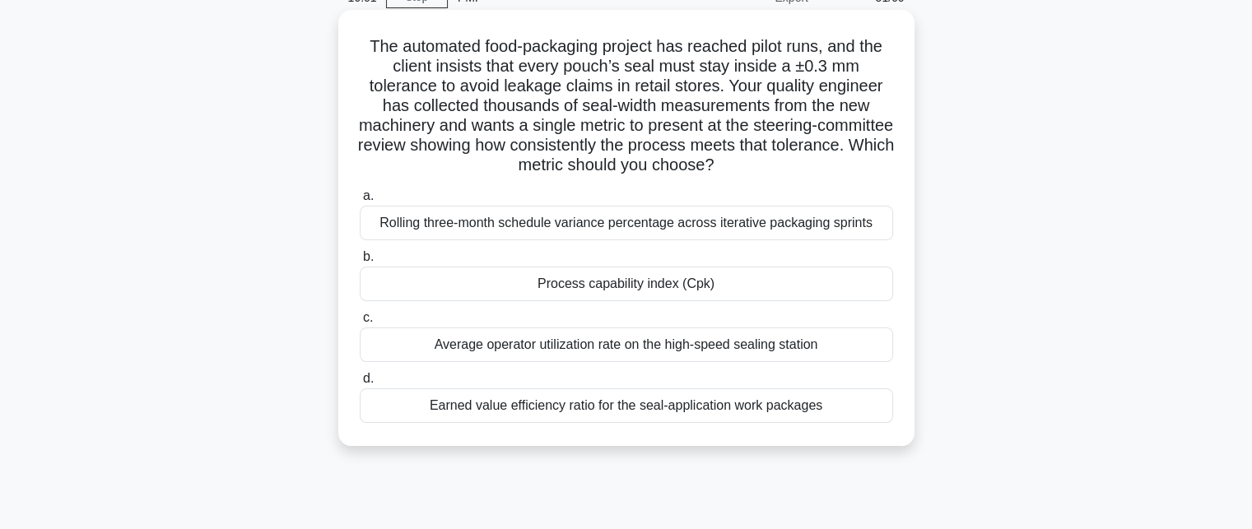
click at [662, 289] on div "Process capability index (Cpk)" at bounding box center [626, 284] width 533 height 35
click at [360, 262] on input "b. Process capability index (Cpk)" at bounding box center [360, 257] width 0 height 11
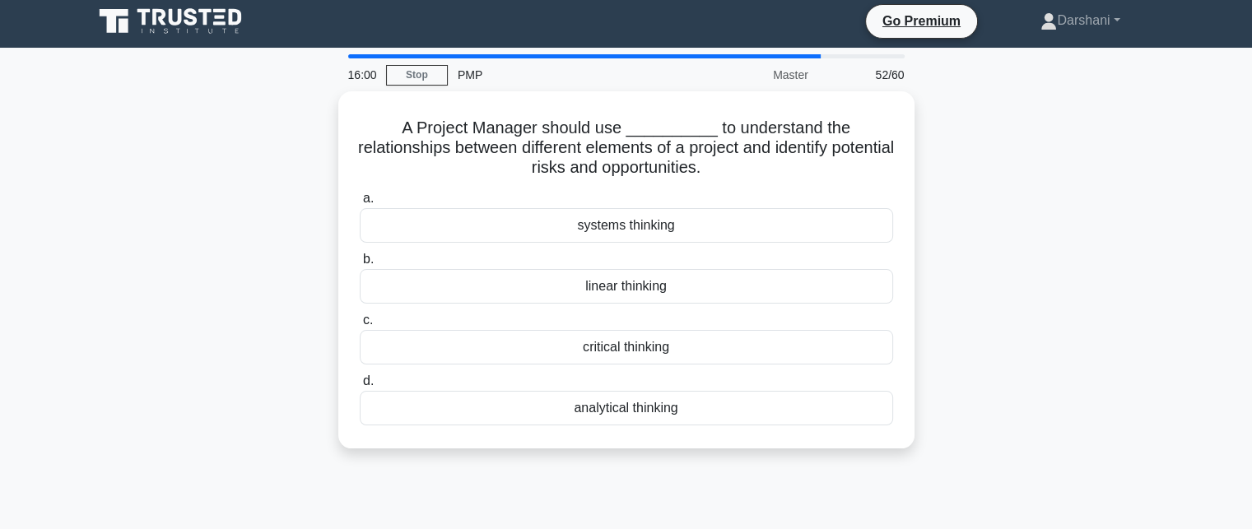
scroll to position [0, 0]
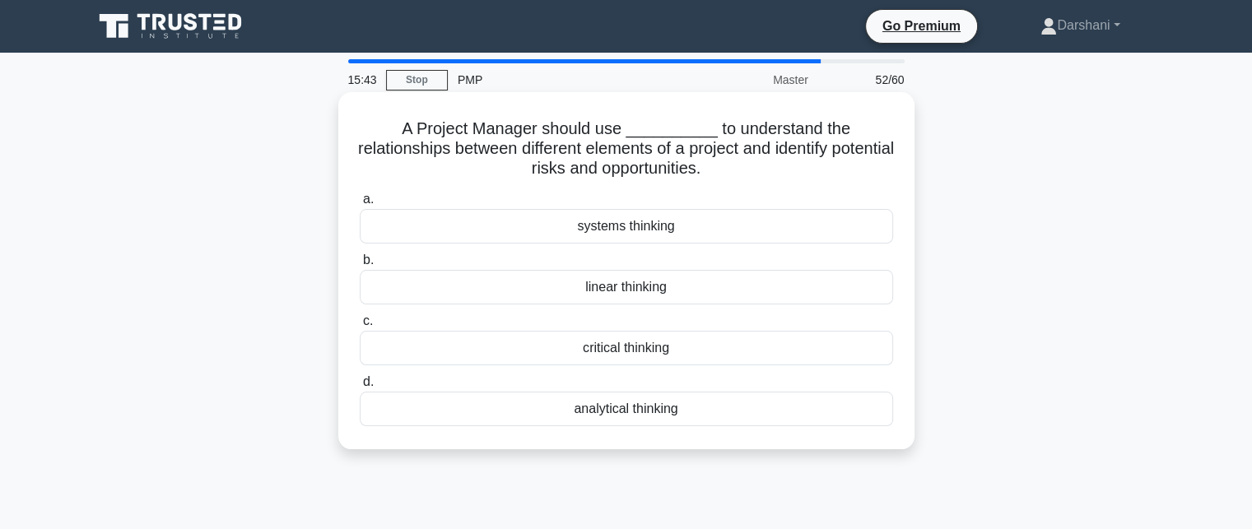
click at [645, 414] on div "analytical thinking" at bounding box center [626, 409] width 533 height 35
click at [360, 388] on input "d. analytical thinking" at bounding box center [360, 382] width 0 height 11
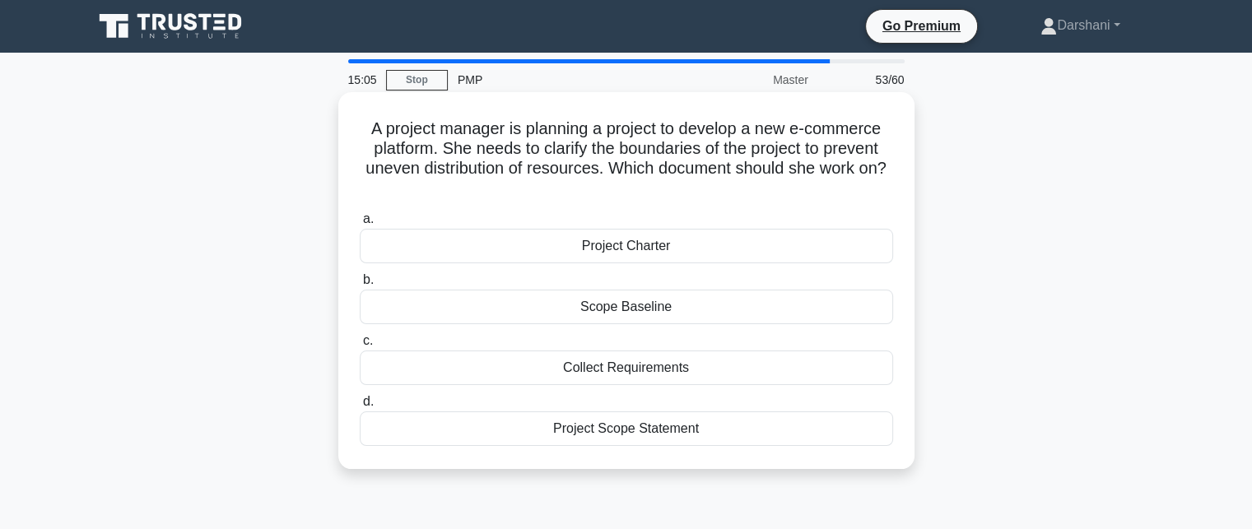
click at [632, 305] on div "Scope Baseline" at bounding box center [626, 307] width 533 height 35
click at [360, 286] on input "b. Scope Baseline" at bounding box center [360, 280] width 0 height 11
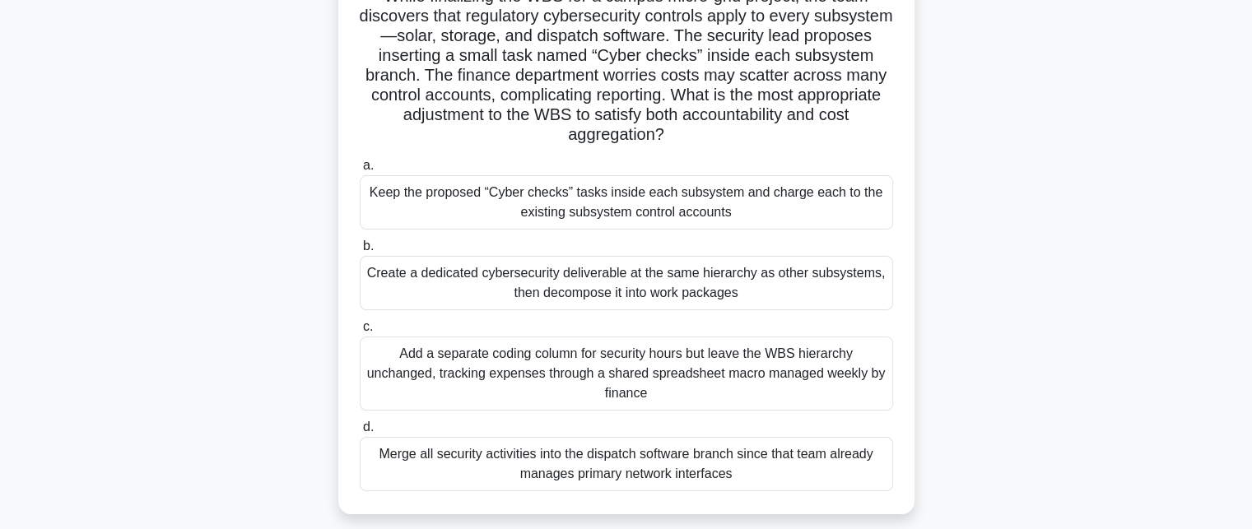
scroll to position [165, 0]
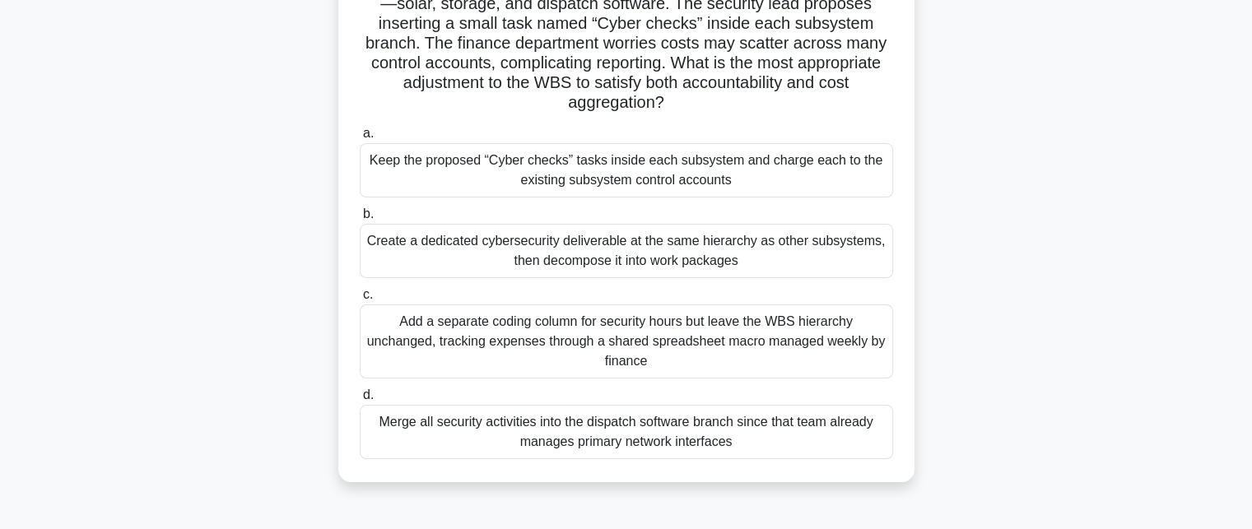
click at [632, 330] on div "Add a separate coding column for security hours but leave the WBS hierarchy unc…" at bounding box center [626, 341] width 533 height 74
click at [360, 300] on input "c. Add a separate coding column for security hours but leave the WBS hierarchy …" at bounding box center [360, 295] width 0 height 11
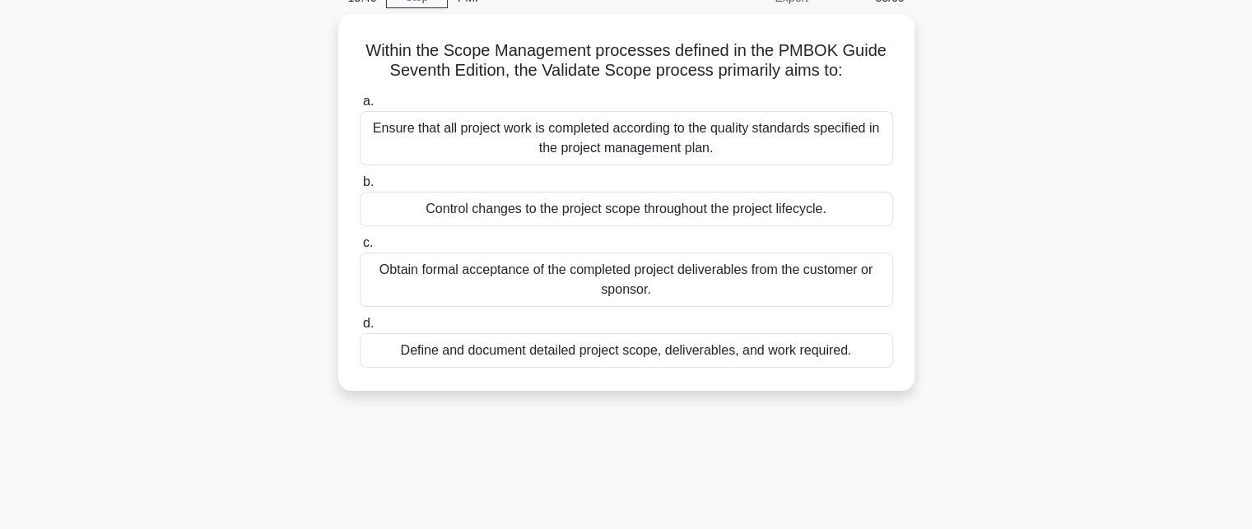
scroll to position [0, 0]
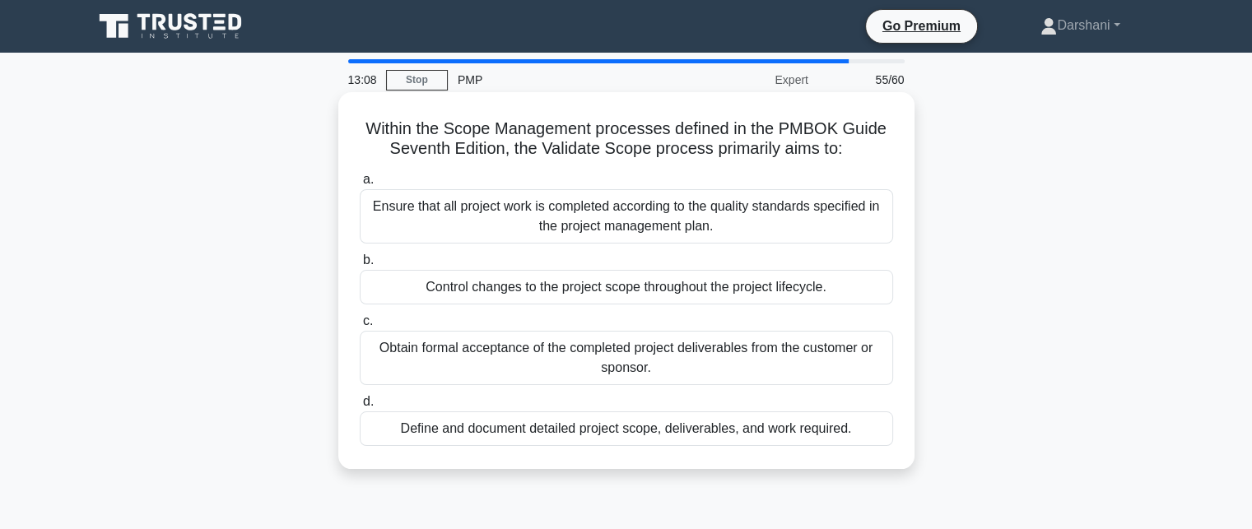
click at [595, 348] on div "Obtain formal acceptance of the completed project deliverables from the custome…" at bounding box center [626, 358] width 533 height 54
click at [360, 327] on input "c. Obtain formal acceptance of the completed project deliverables from the cust…" at bounding box center [360, 321] width 0 height 11
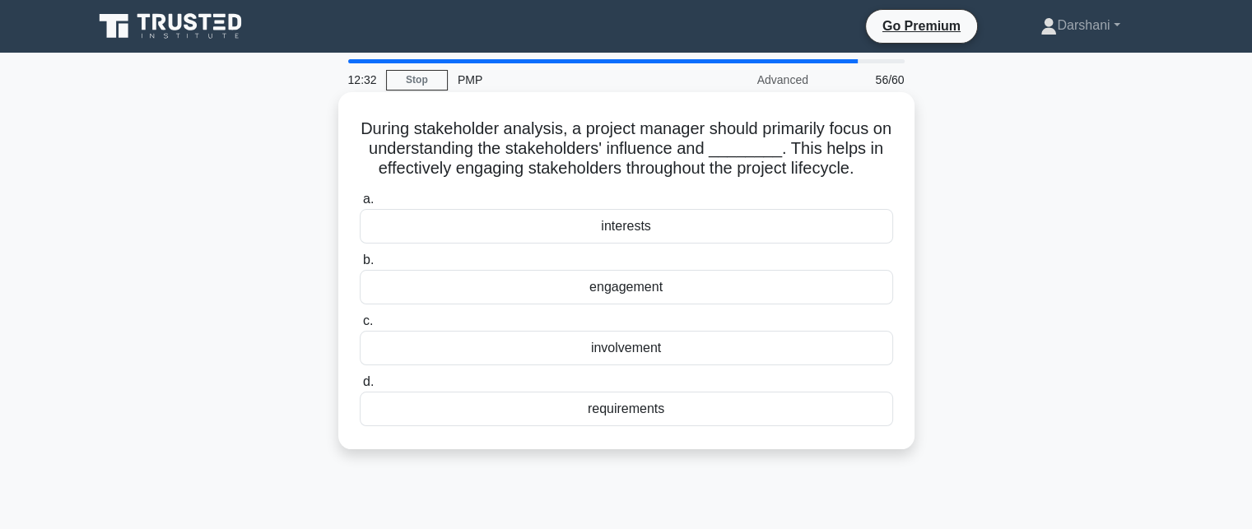
click at [655, 231] on div "interests" at bounding box center [626, 226] width 533 height 35
click at [360, 205] on input "a. interests" at bounding box center [360, 199] width 0 height 11
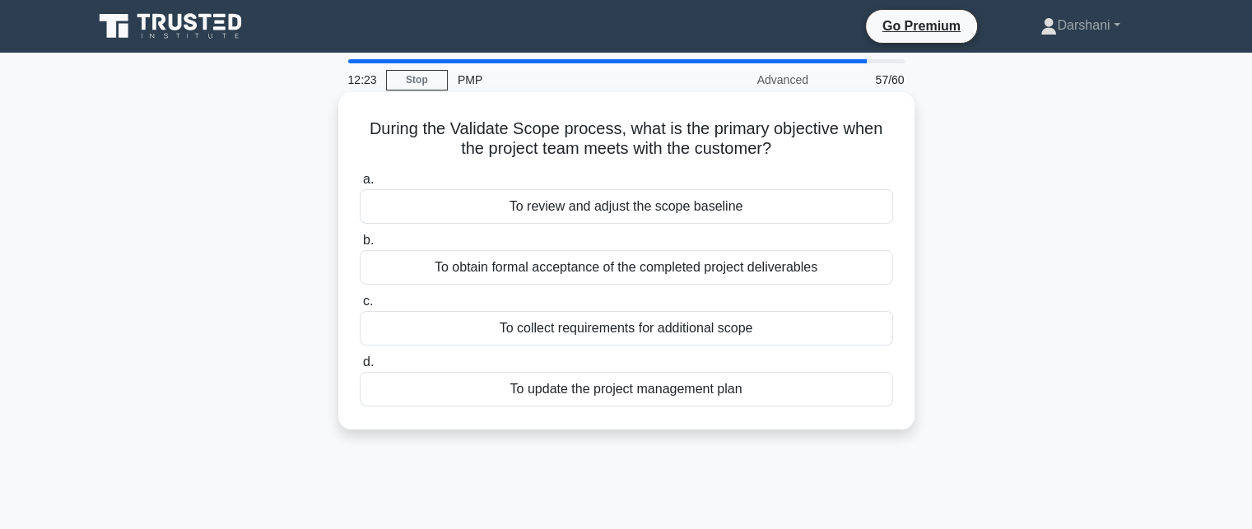
click at [655, 263] on div "To obtain formal acceptance of the completed project deliverables" at bounding box center [626, 267] width 533 height 35
click at [360, 246] on input "b. To obtain formal acceptance of the completed project deliverables" at bounding box center [360, 240] width 0 height 11
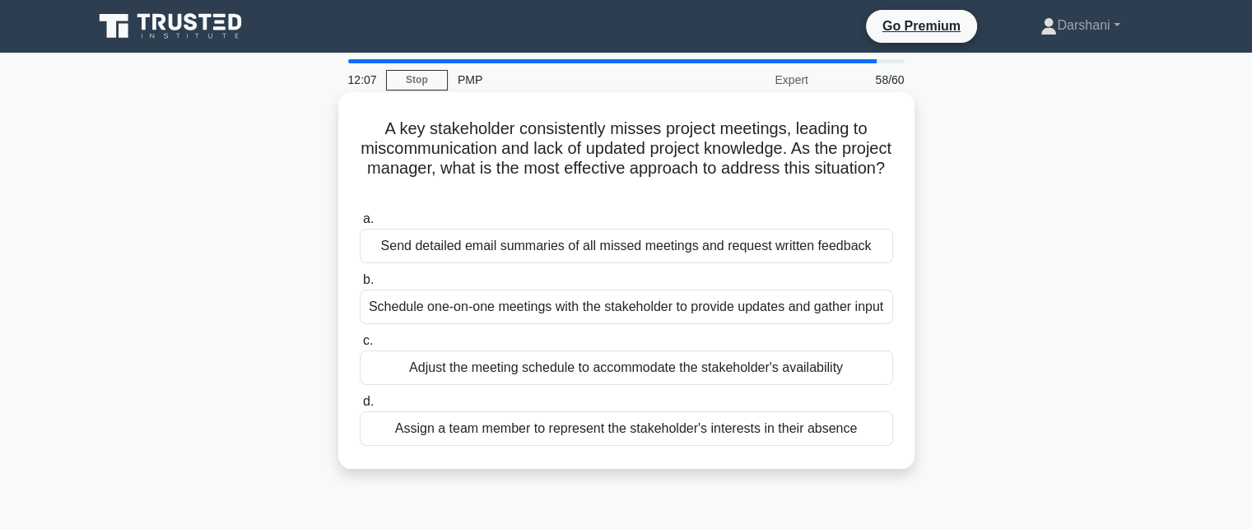
click at [659, 309] on div "Schedule one-on-one meetings with the stakeholder to provide updates and gather…" at bounding box center [626, 307] width 533 height 35
click at [360, 286] on input "b. Schedule one-on-one meetings with the stakeholder to provide updates and gat…" at bounding box center [360, 280] width 0 height 11
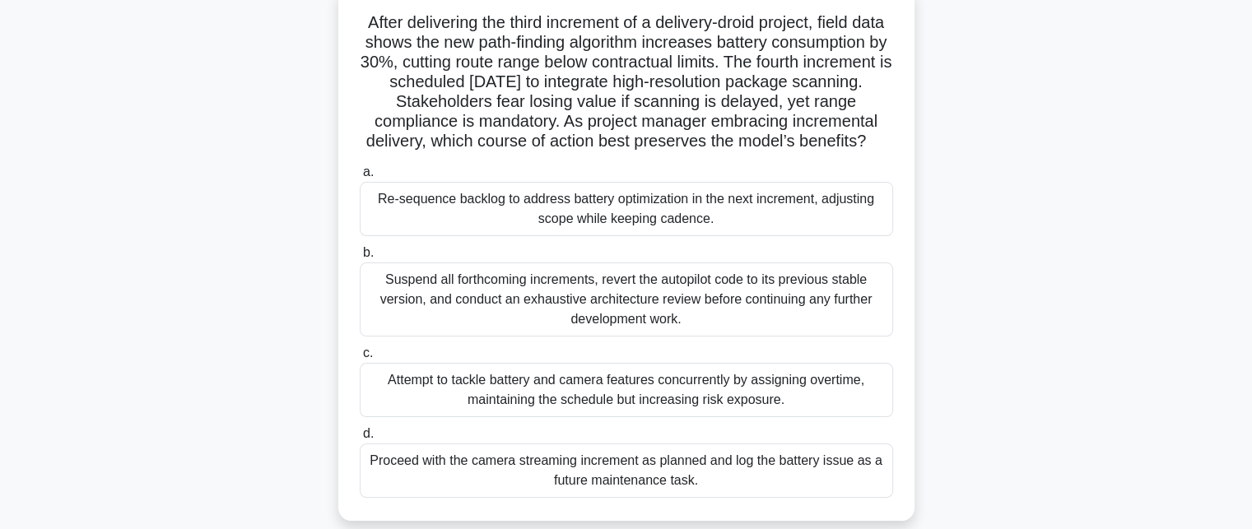
scroll to position [82, 0]
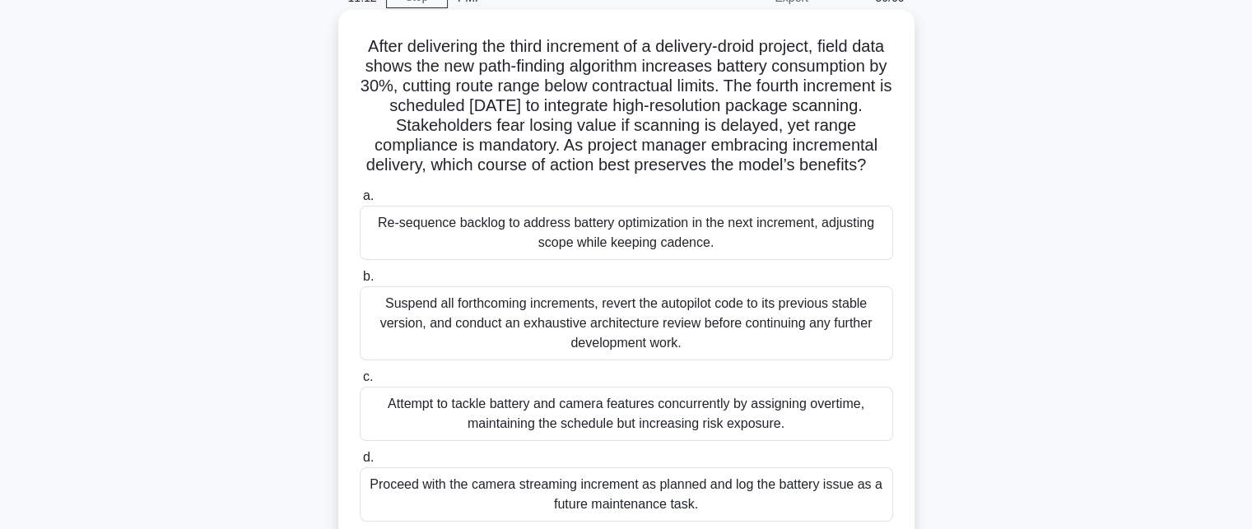
click at [601, 508] on div "Proceed with the camera streaming increment as planned and log the battery issu…" at bounding box center [626, 494] width 533 height 54
click at [360, 463] on input "d. Proceed with the camera streaming increment as planned and log the battery i…" at bounding box center [360, 458] width 0 height 11
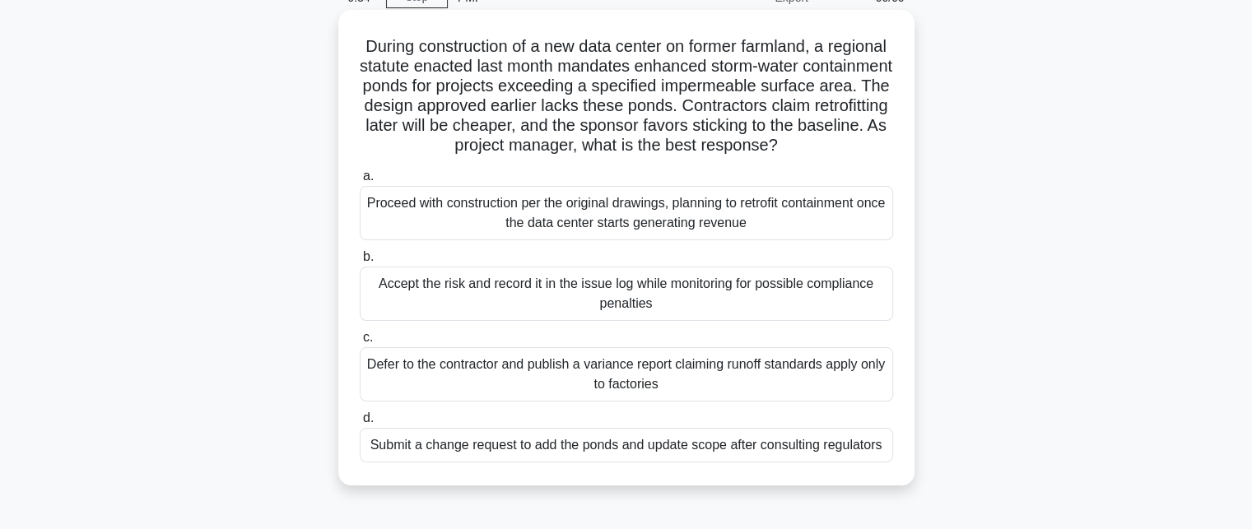
click at [568, 455] on div "Submit a change request to add the ponds and update scope after consulting regu…" at bounding box center [626, 445] width 533 height 35
click at [360, 424] on input "d. Submit a change request to add the ponds and update scope after consulting r…" at bounding box center [360, 418] width 0 height 11
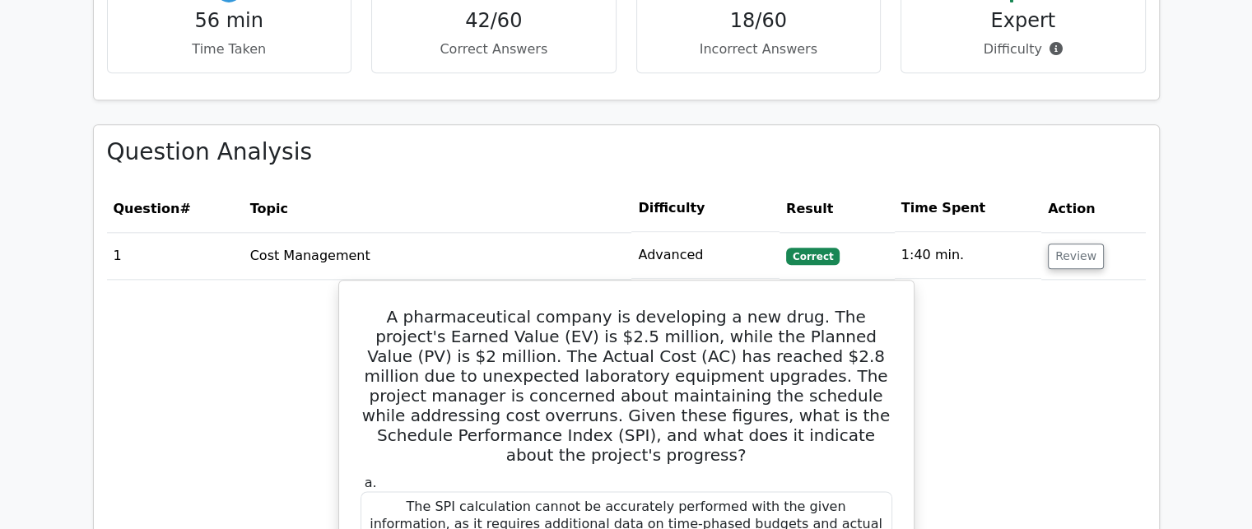
scroll to position [2057, 0]
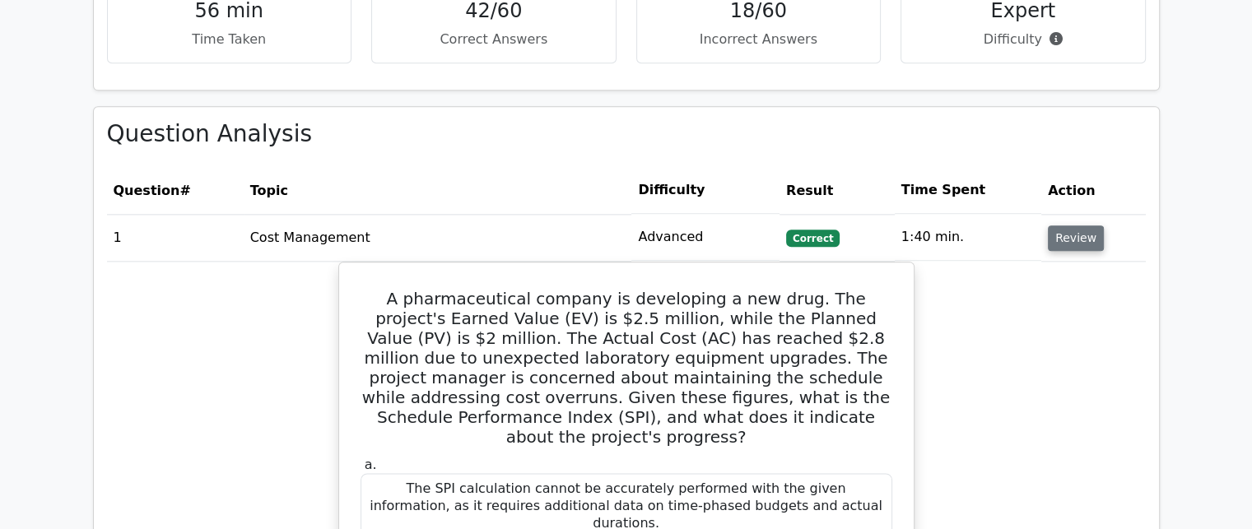
click at [1048, 225] on button "Review" at bounding box center [1076, 238] width 56 height 26
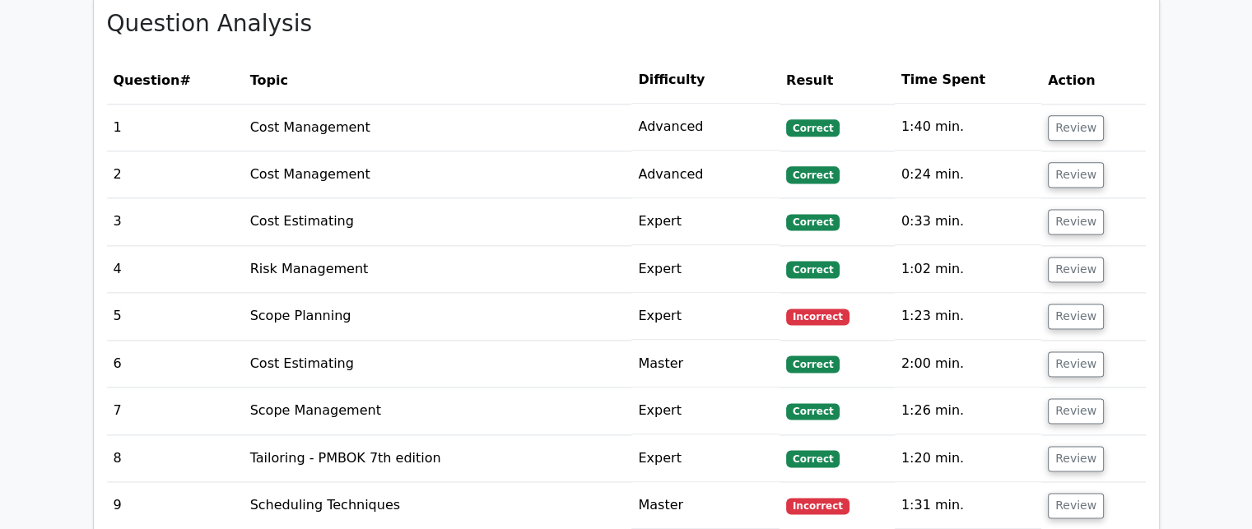
scroll to position [2139, 0]
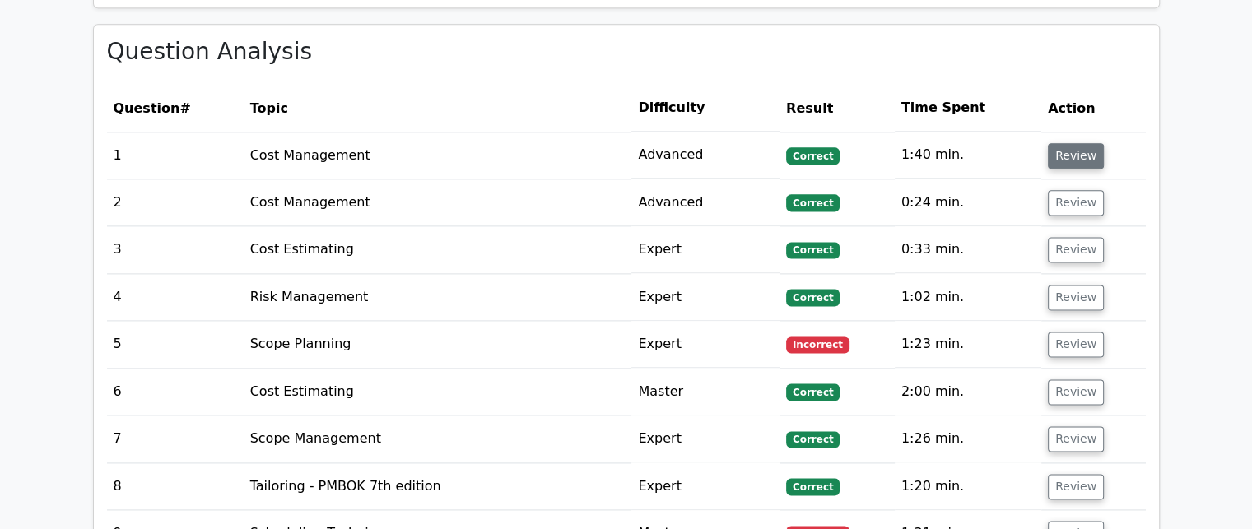
click at [1048, 143] on button "Review" at bounding box center [1076, 156] width 56 height 26
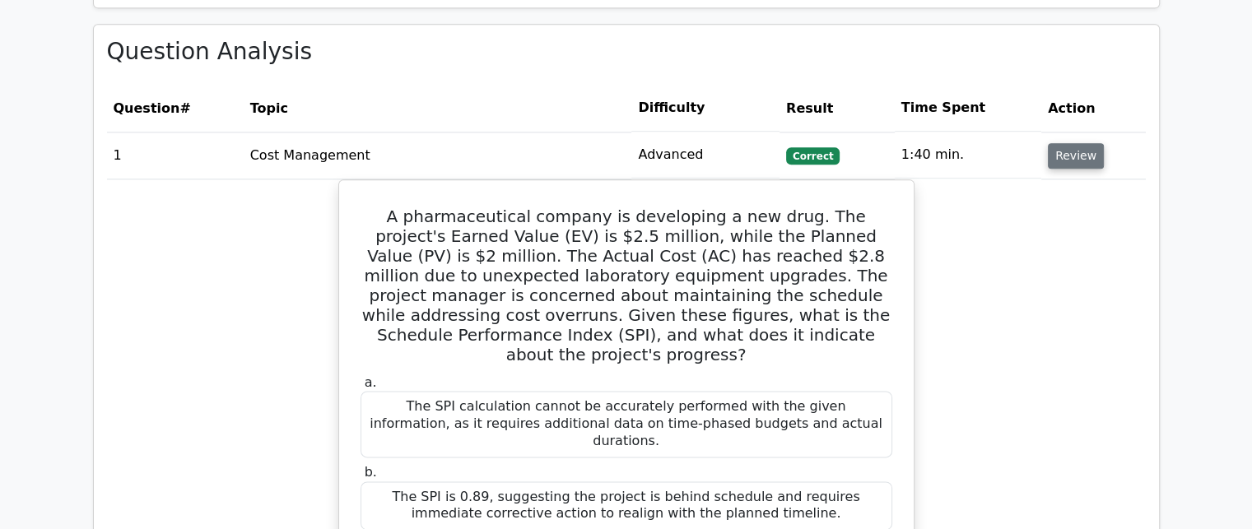
click at [1052, 143] on button "Review" at bounding box center [1076, 156] width 56 height 26
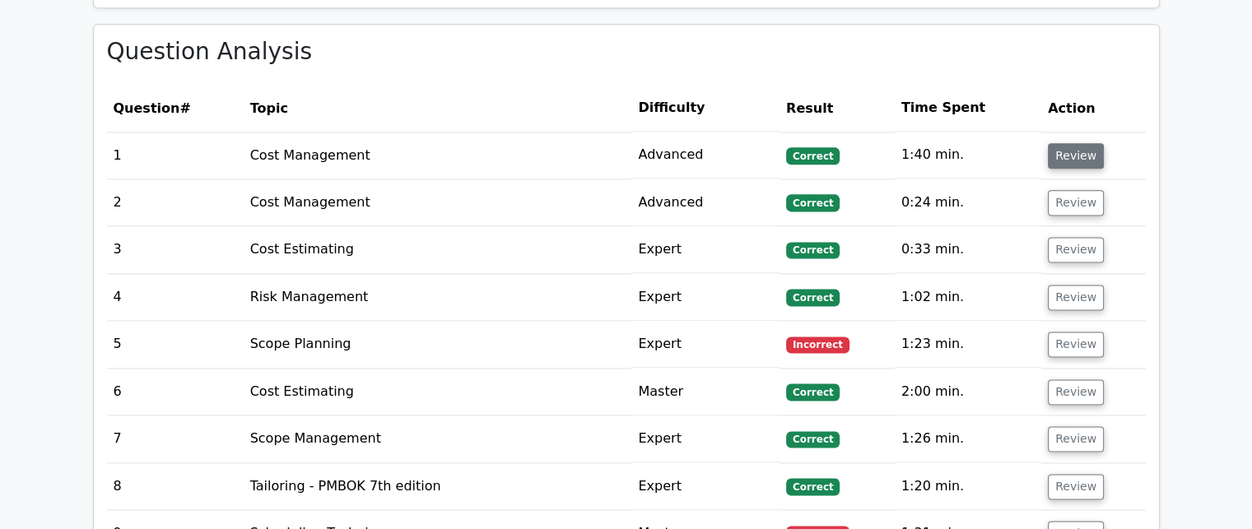
click at [1049, 143] on button "Review" at bounding box center [1076, 156] width 56 height 26
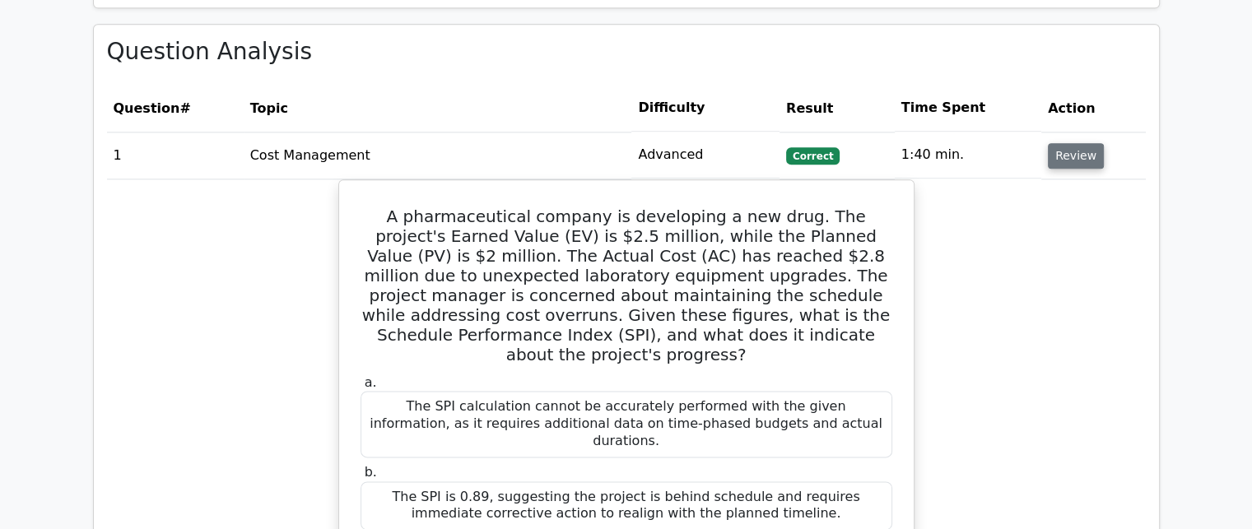
click at [1066, 143] on button "Review" at bounding box center [1076, 156] width 56 height 26
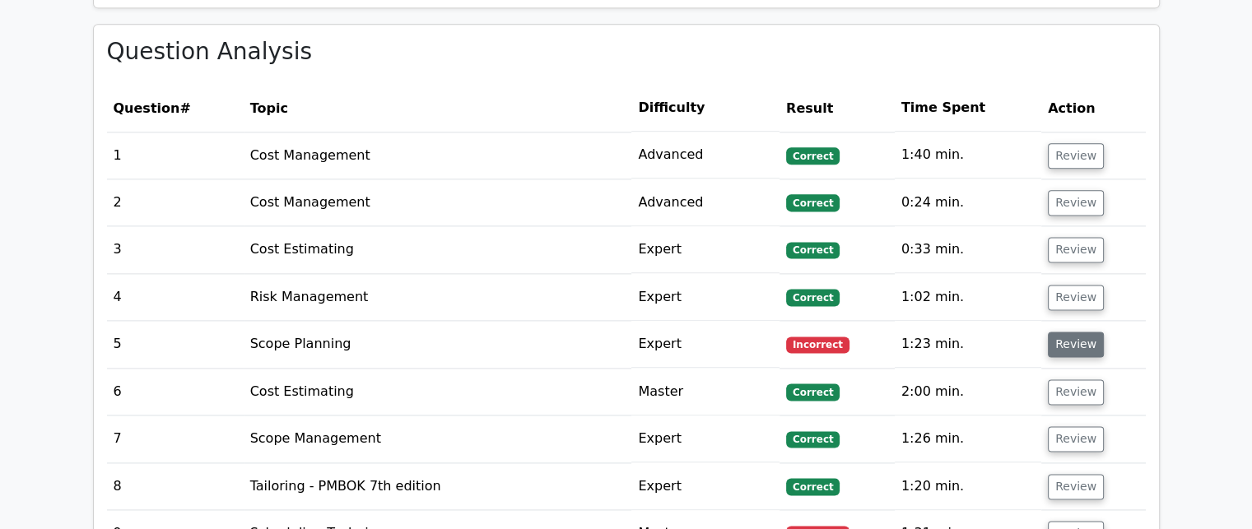
click at [1066, 332] on button "Review" at bounding box center [1076, 345] width 56 height 26
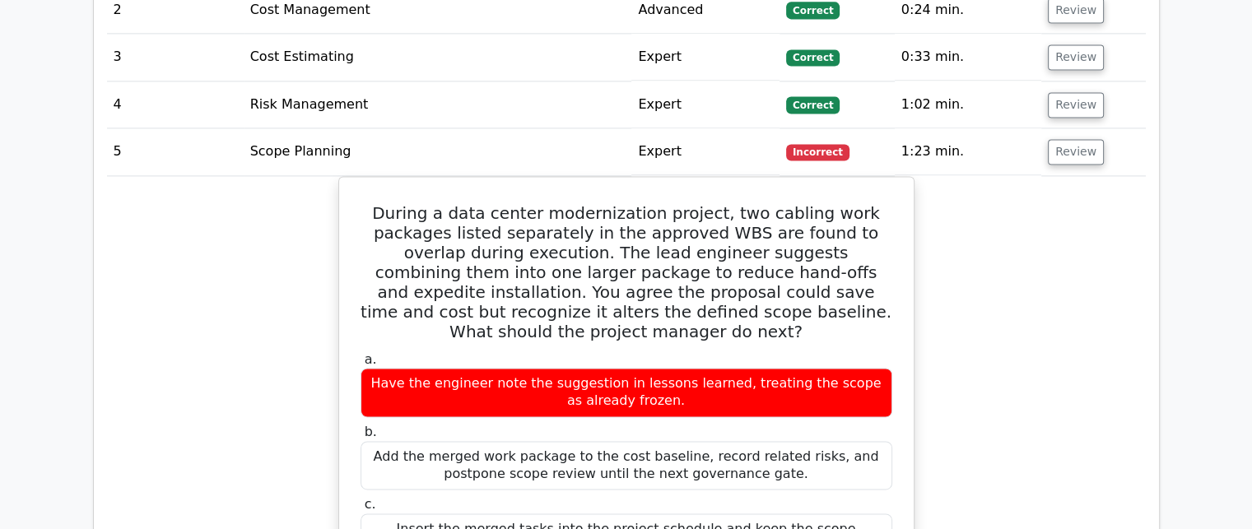
scroll to position [2222, 0]
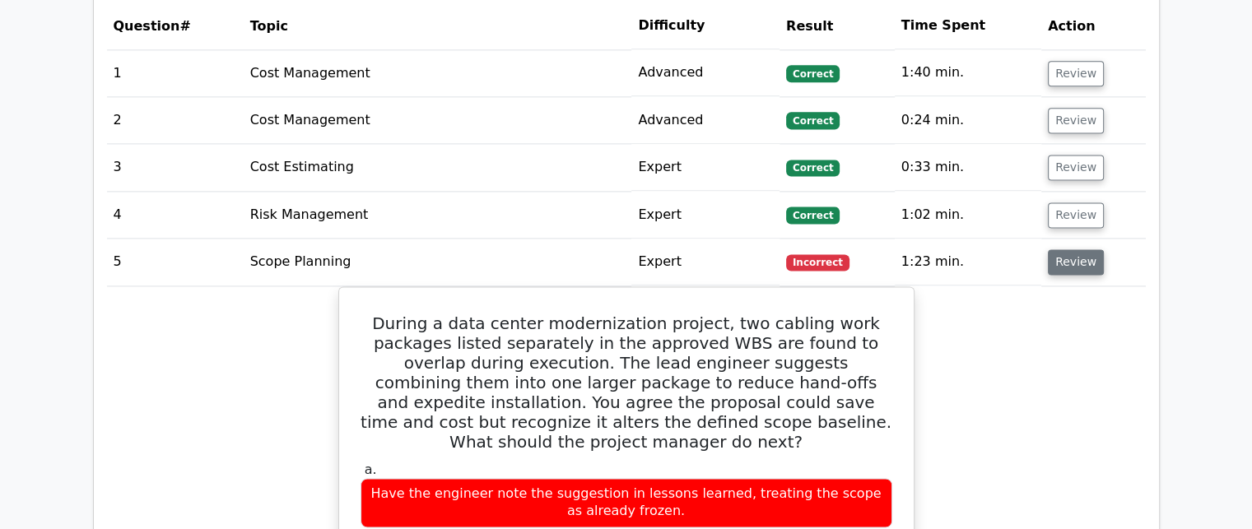
click at [1063, 249] on button "Review" at bounding box center [1076, 262] width 56 height 26
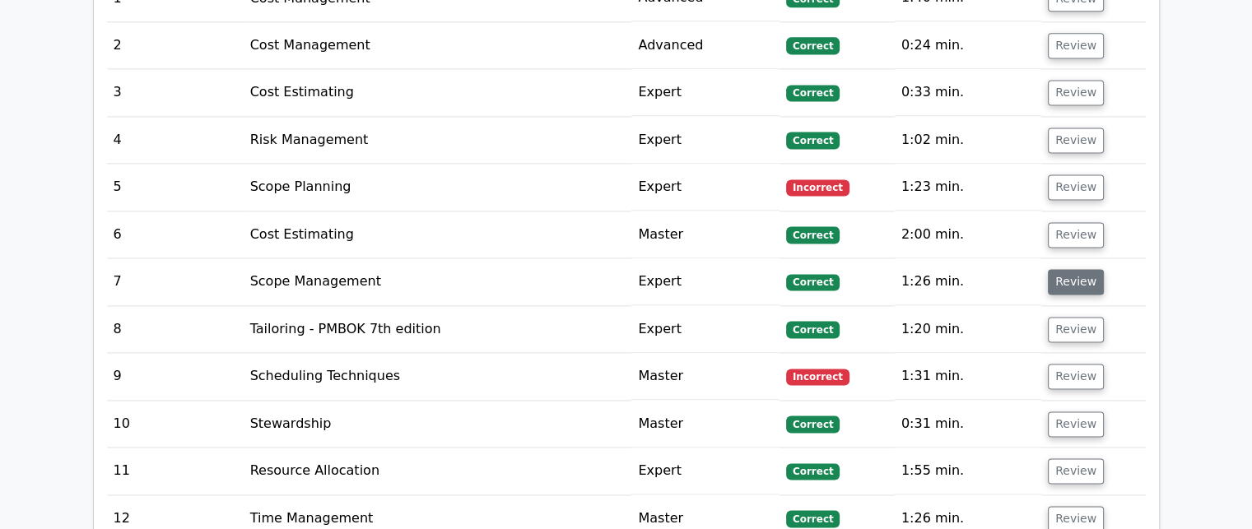
scroll to position [2386, 0]
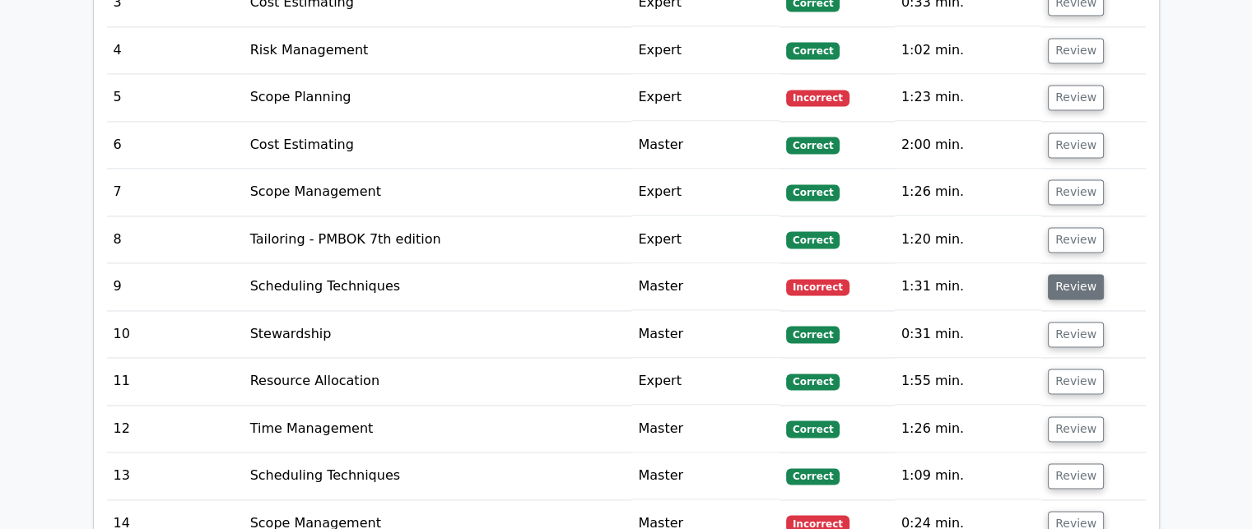
click at [1064, 274] on button "Review" at bounding box center [1076, 287] width 56 height 26
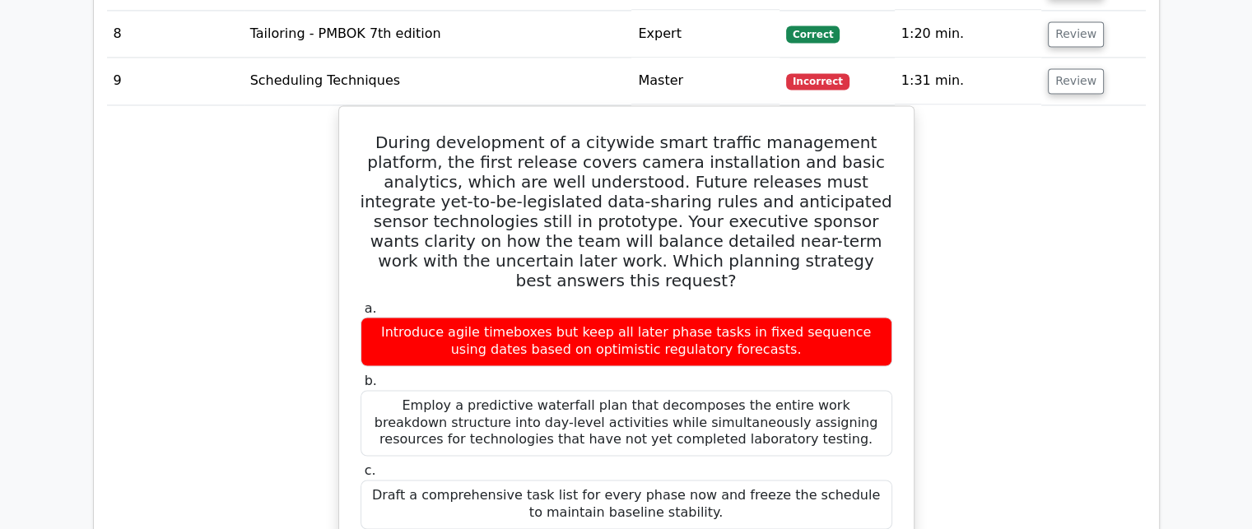
scroll to position [2551, 0]
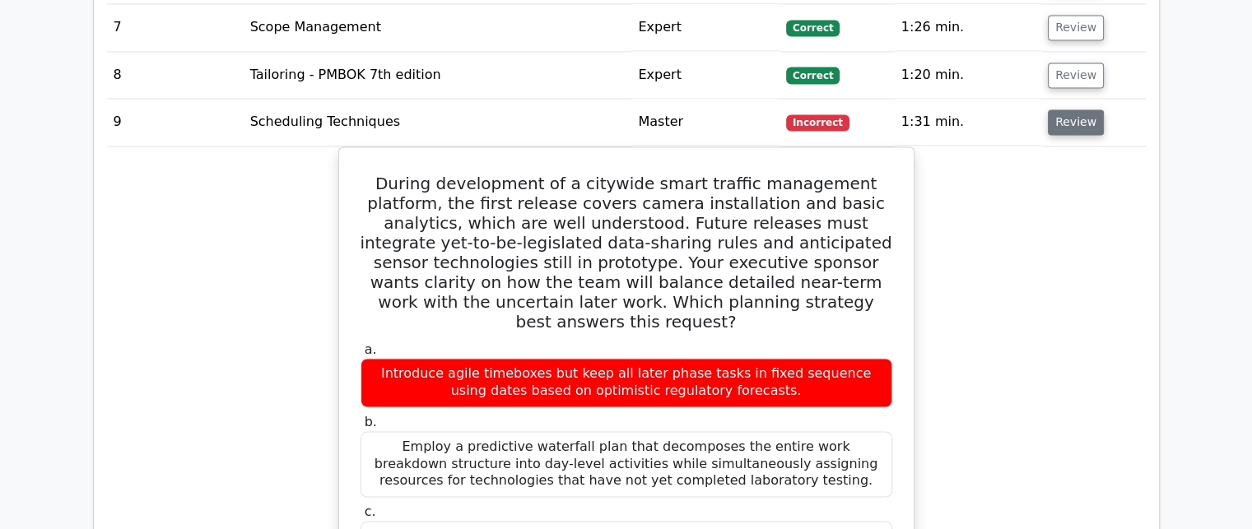
click at [1073, 109] on button "Review" at bounding box center [1076, 122] width 56 height 26
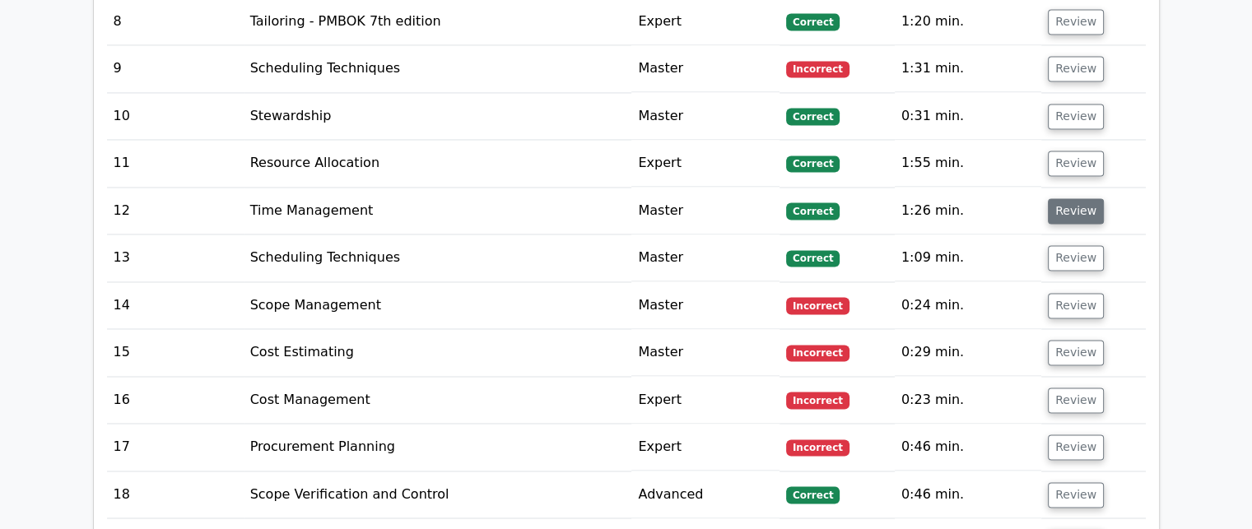
scroll to position [2633, 0]
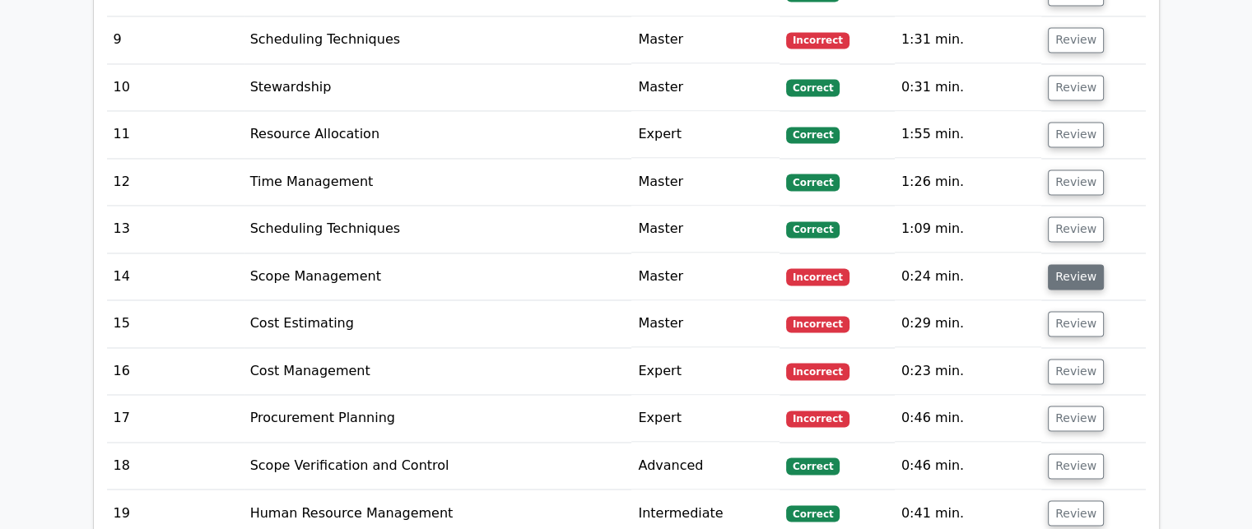
click at [1069, 264] on button "Review" at bounding box center [1076, 277] width 56 height 26
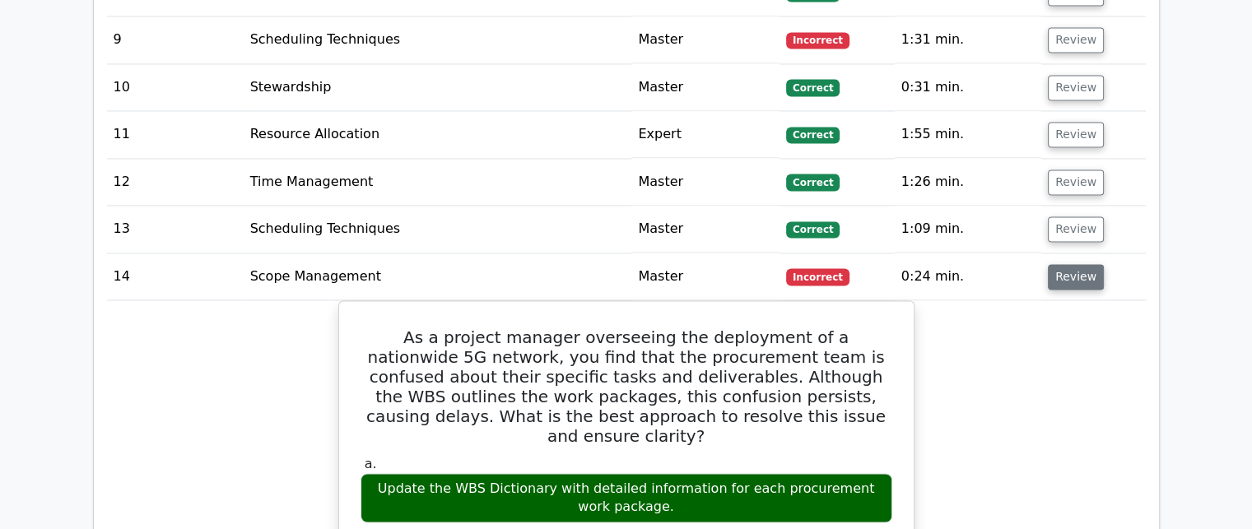
click at [1076, 264] on button "Review" at bounding box center [1076, 277] width 56 height 26
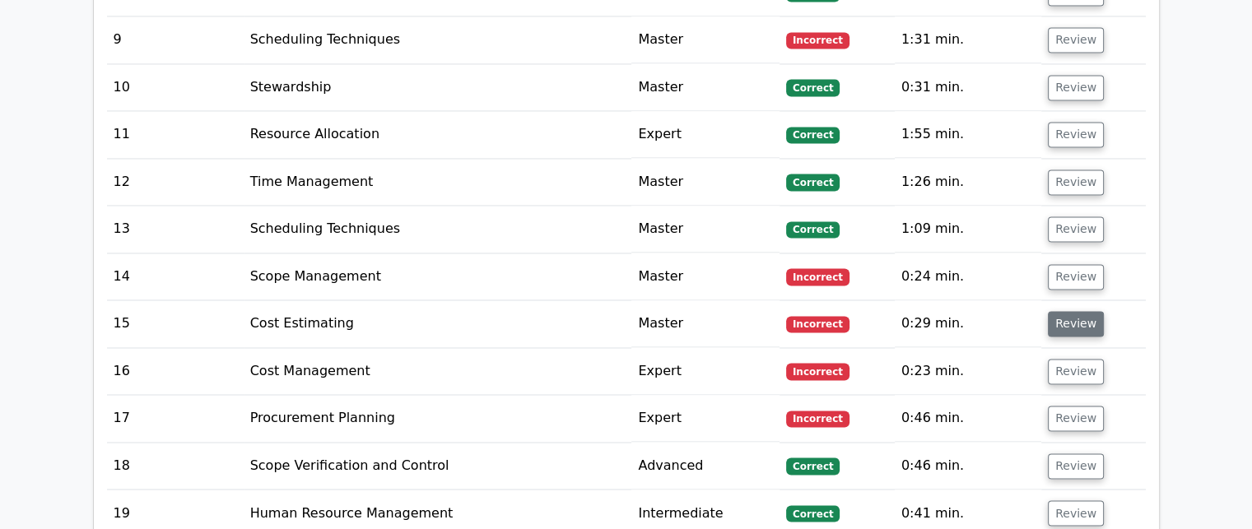
click at [1071, 311] on button "Review" at bounding box center [1076, 324] width 56 height 26
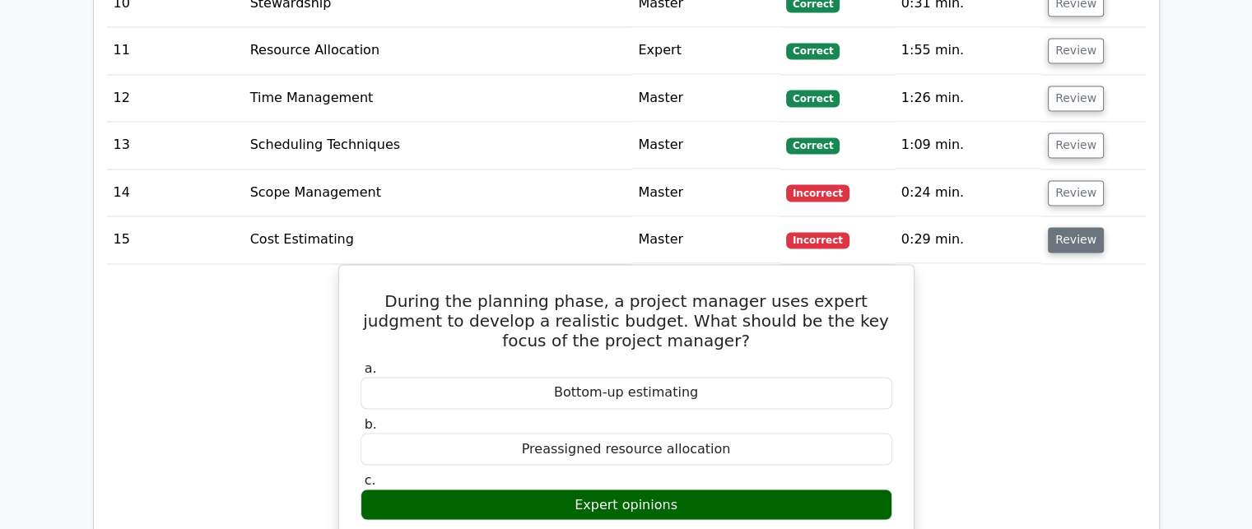
scroll to position [2715, 0]
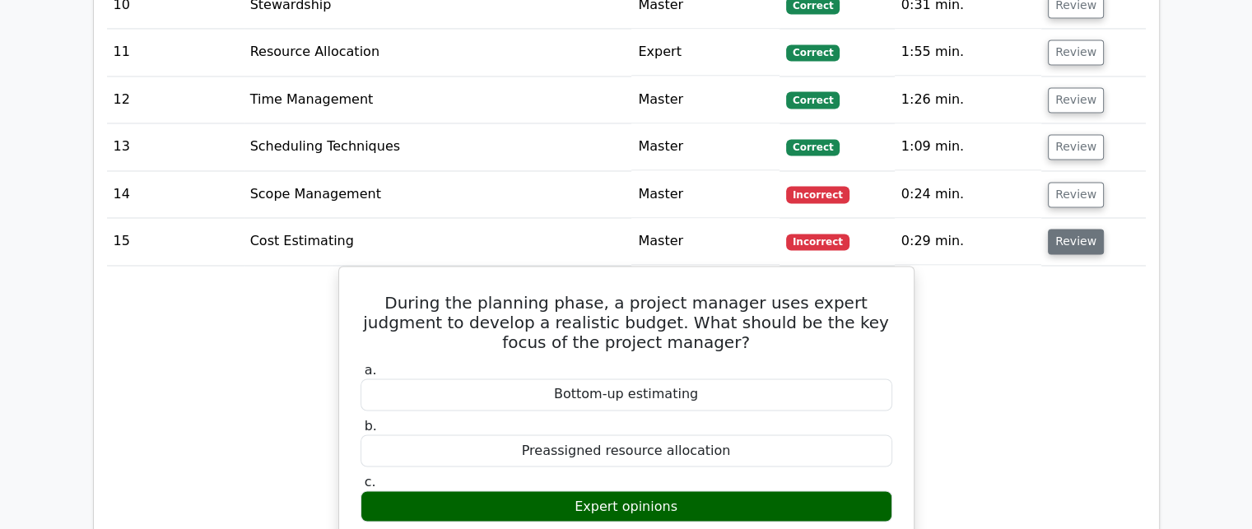
click at [1072, 229] on button "Review" at bounding box center [1076, 242] width 56 height 26
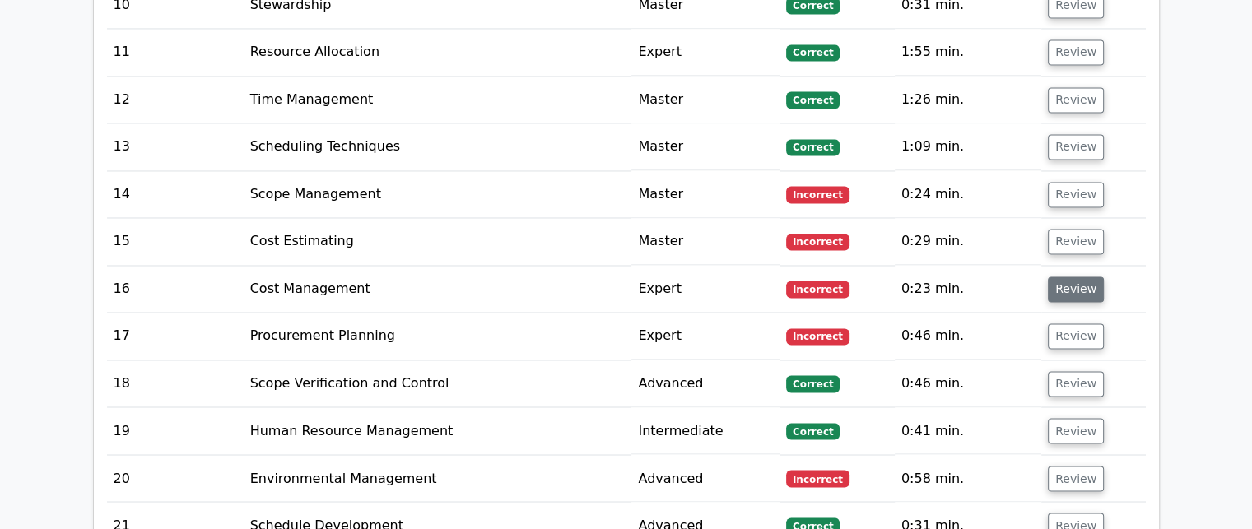
click at [1064, 276] on button "Review" at bounding box center [1076, 289] width 56 height 26
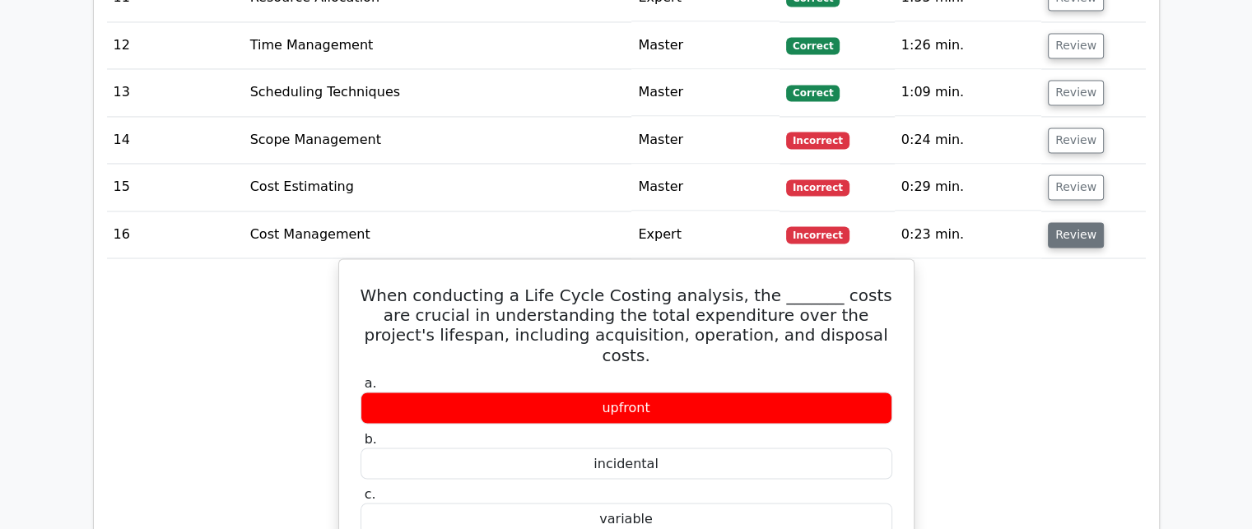
scroll to position [2798, 0]
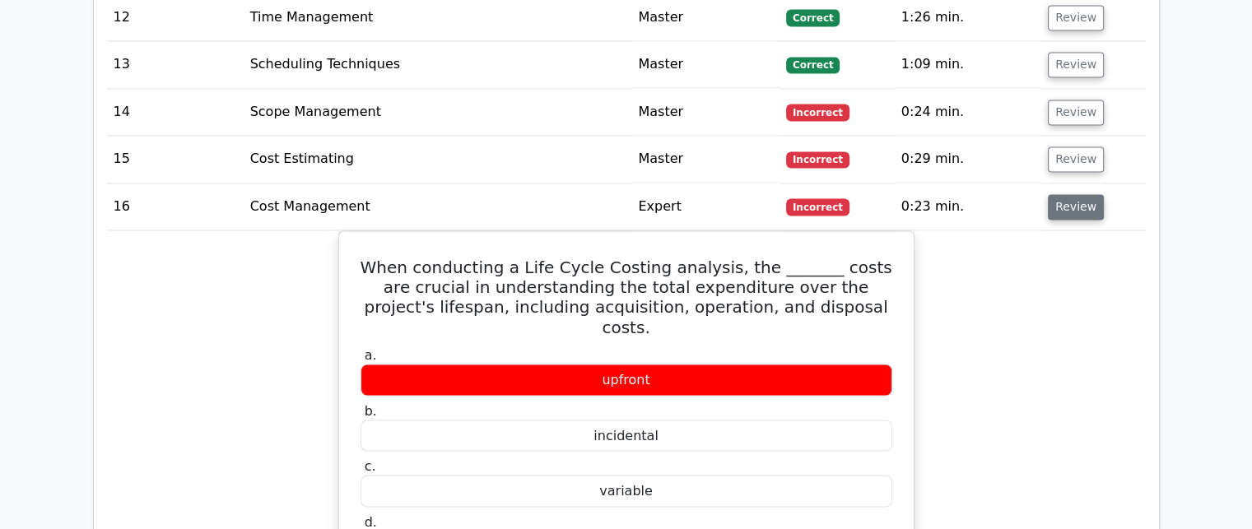
click at [1070, 194] on button "Review" at bounding box center [1076, 207] width 56 height 26
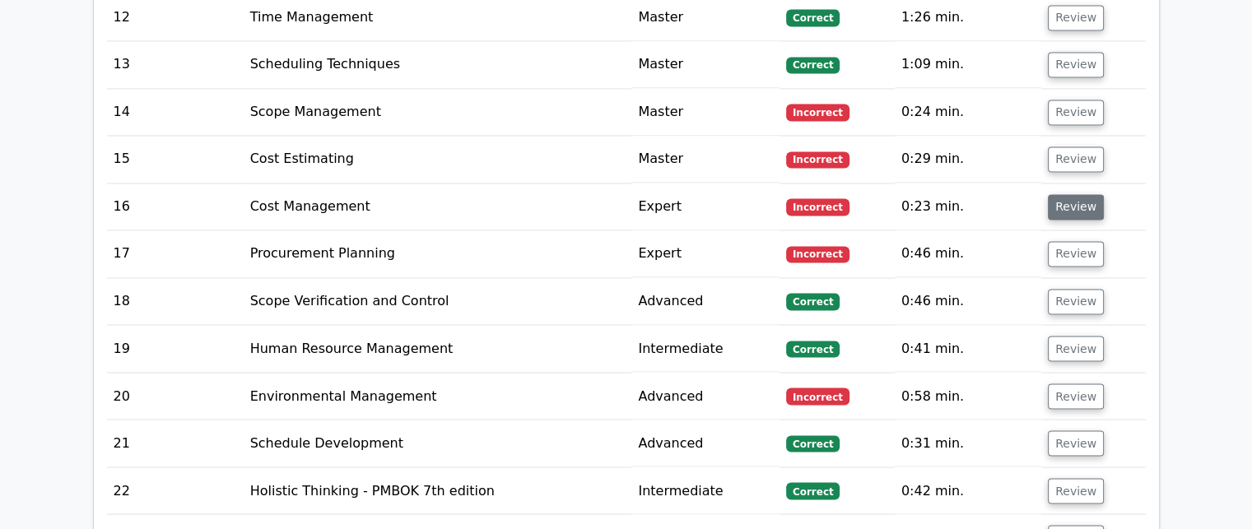
click at [1060, 194] on button "Review" at bounding box center [1076, 207] width 56 height 26
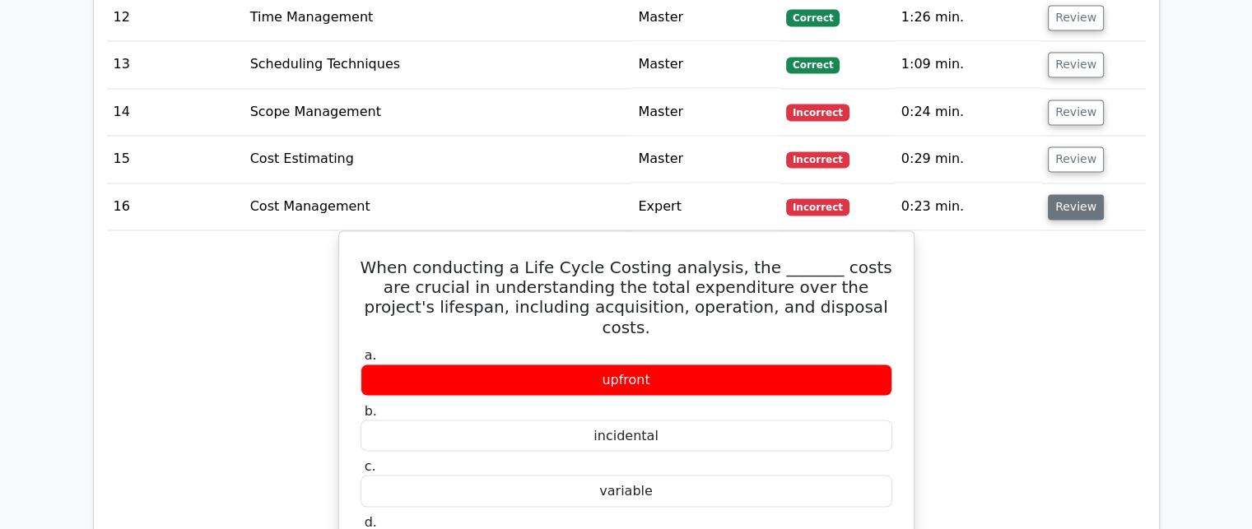
click at [1060, 194] on button "Review" at bounding box center [1076, 207] width 56 height 26
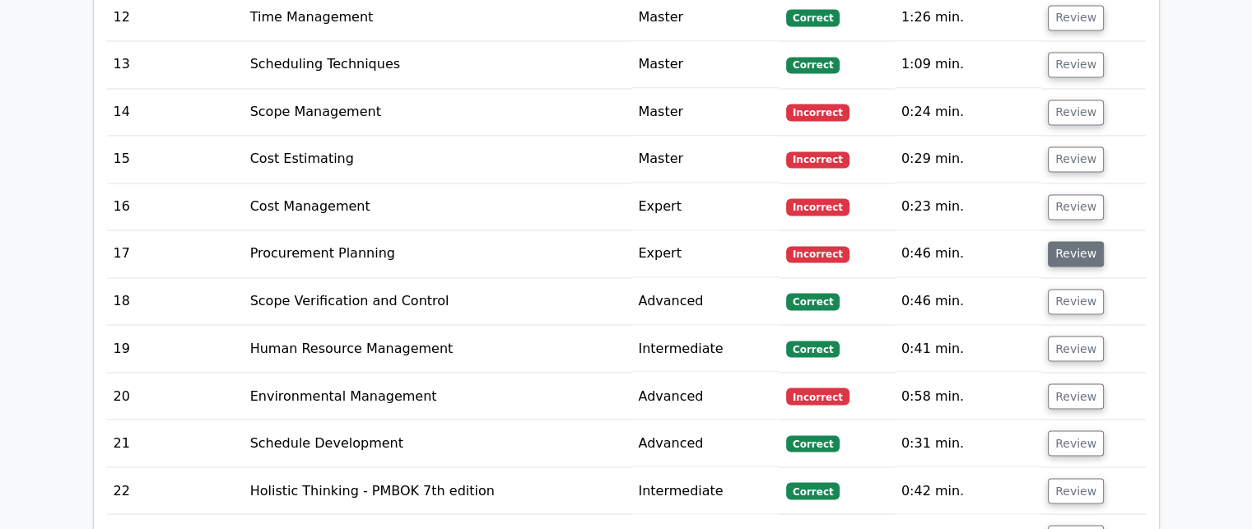
click at [1060, 241] on button "Review" at bounding box center [1076, 254] width 56 height 26
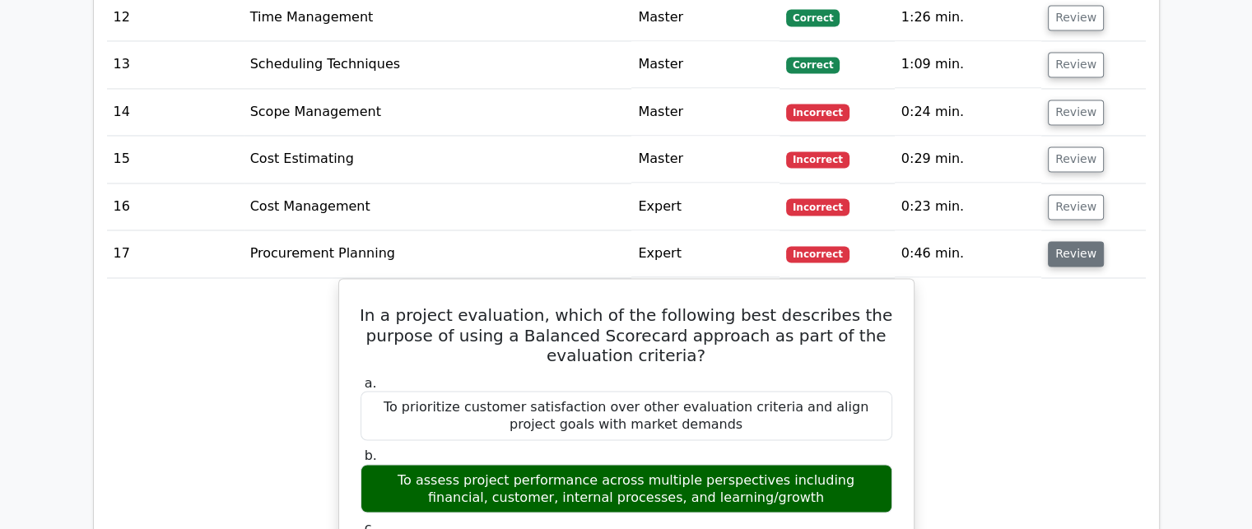
click at [1076, 241] on button "Review" at bounding box center [1076, 254] width 56 height 26
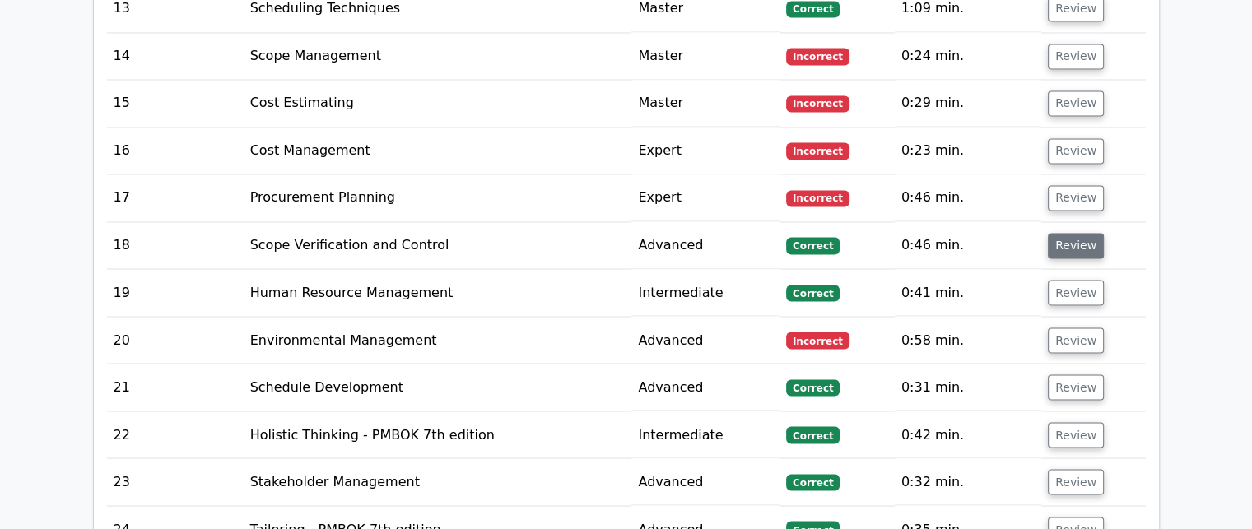
scroll to position [2880, 0]
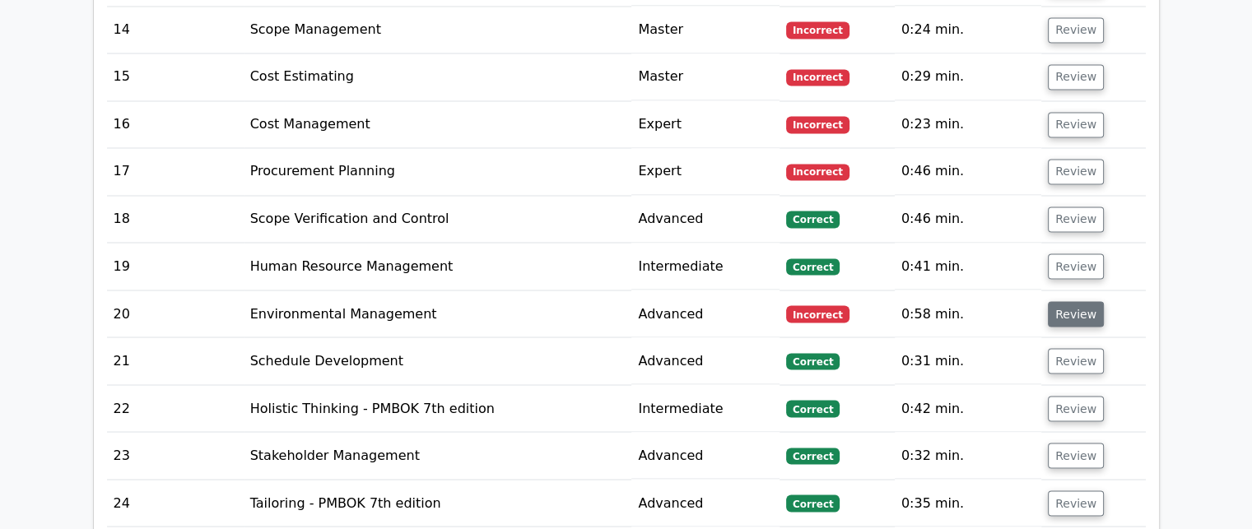
click at [1066, 301] on button "Review" at bounding box center [1076, 314] width 56 height 26
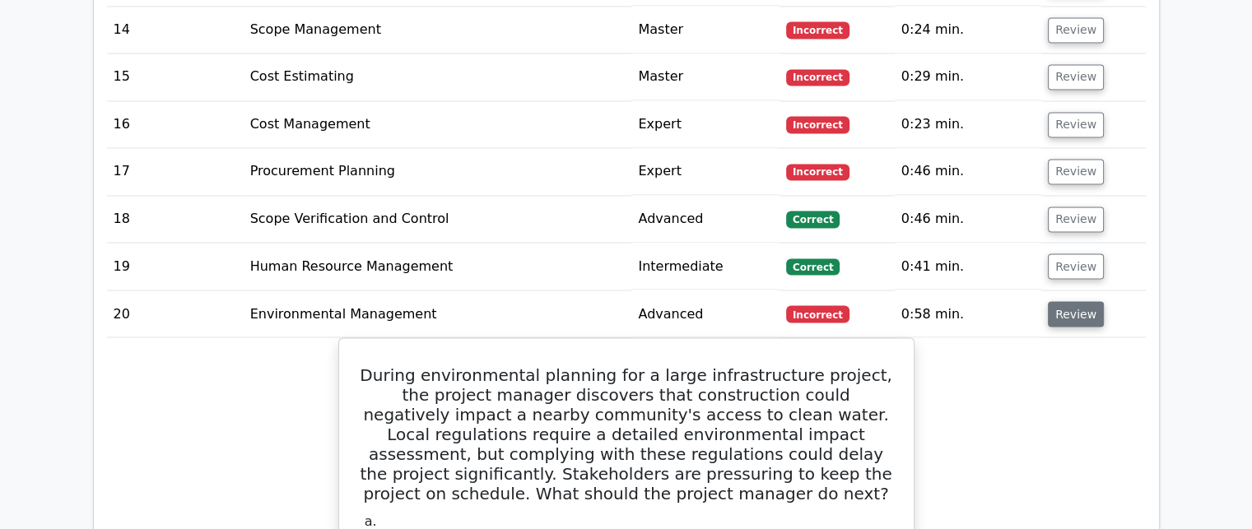
click at [1057, 301] on button "Review" at bounding box center [1076, 314] width 56 height 26
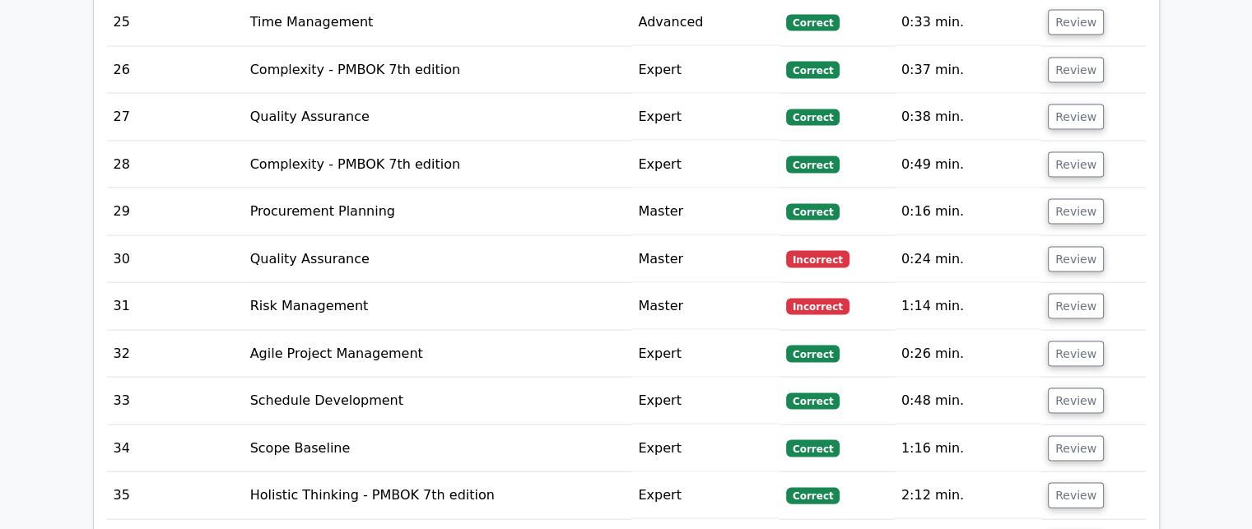
scroll to position [3456, 0]
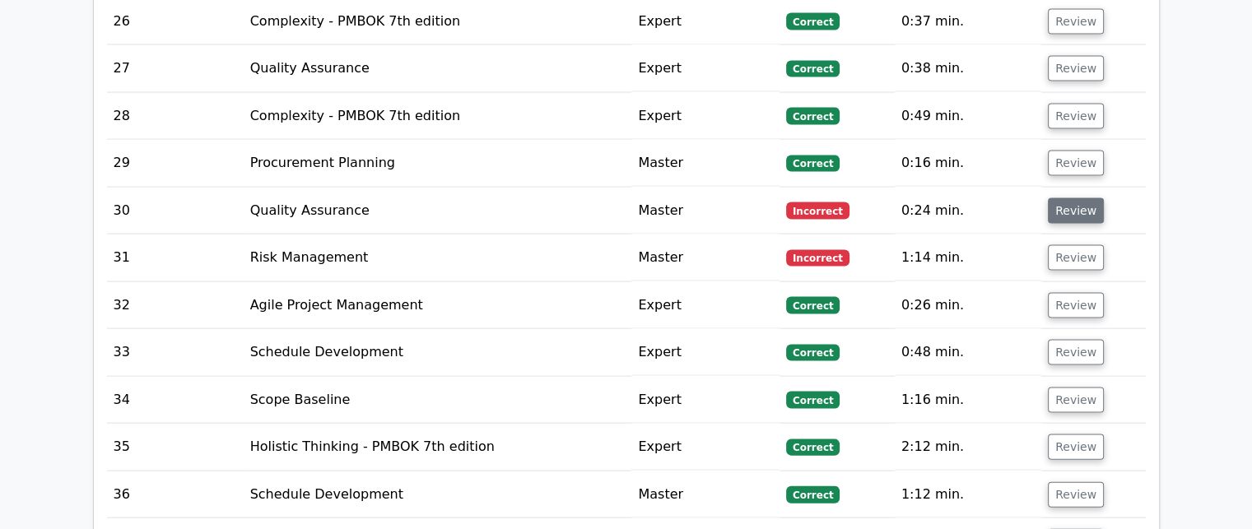
click at [1060, 198] on button "Review" at bounding box center [1076, 211] width 56 height 26
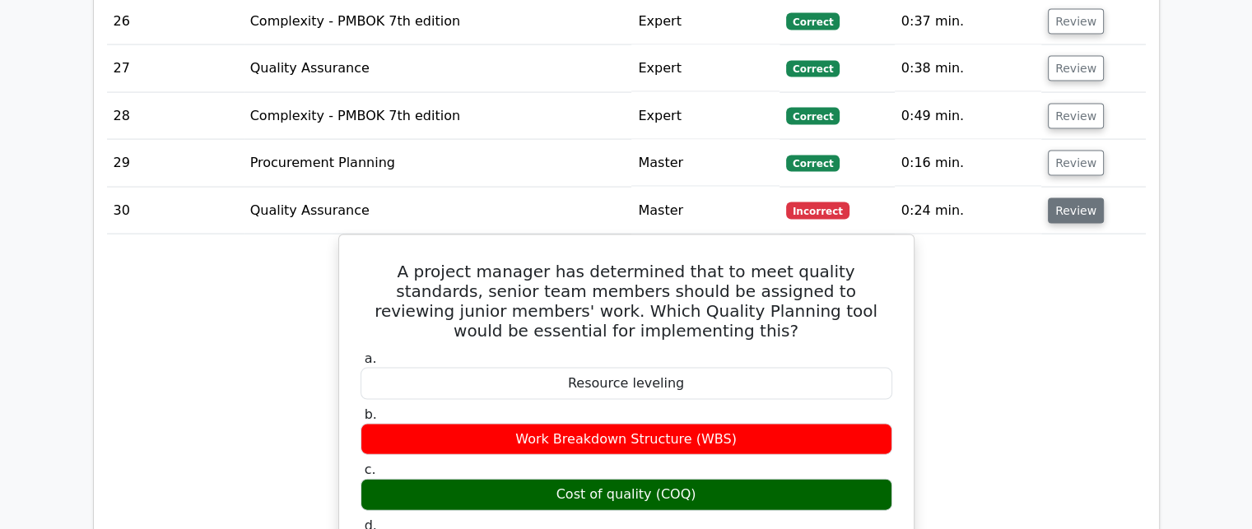
click at [1057, 198] on button "Review" at bounding box center [1076, 211] width 56 height 26
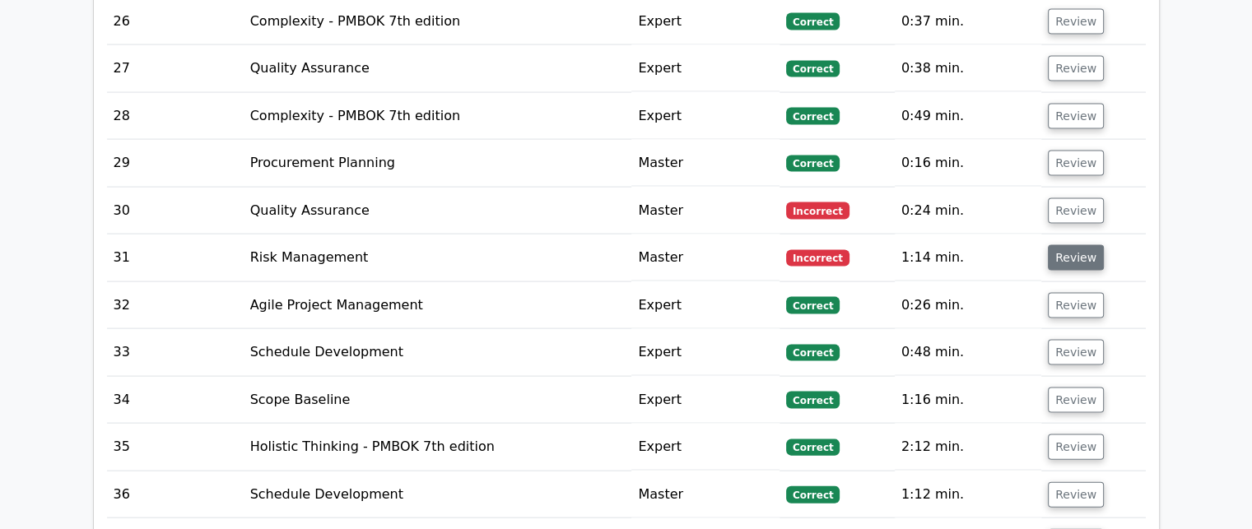
click at [1054, 245] on button "Review" at bounding box center [1076, 258] width 56 height 26
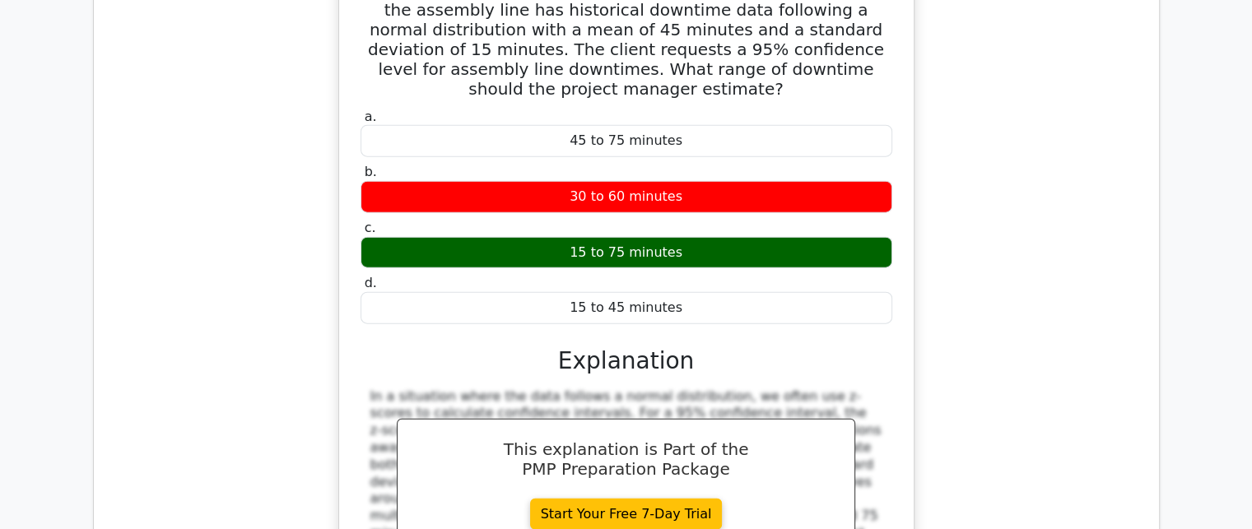
scroll to position [3621, 0]
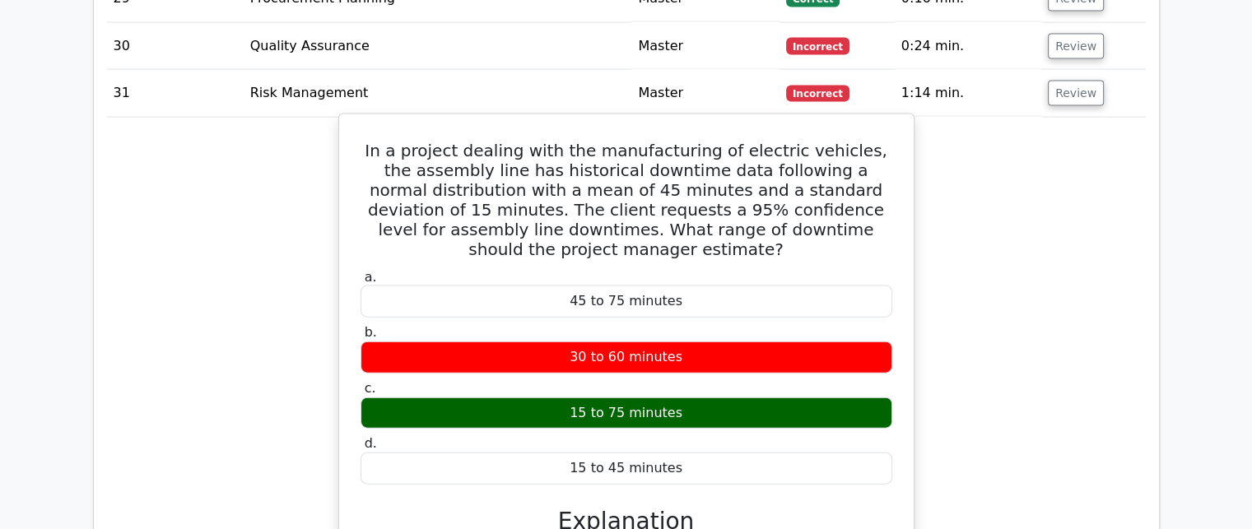
drag, startPoint x: 374, startPoint y: 65, endPoint x: 688, endPoint y: 382, distance: 445.7
click at [688, 382] on div "In a project dealing with the manufacturing of electric vehicles, the assembly …" at bounding box center [626, 468] width 561 height 694
copy div "In a project dealing with the manufacturing of electric vehicles, the assembly …"
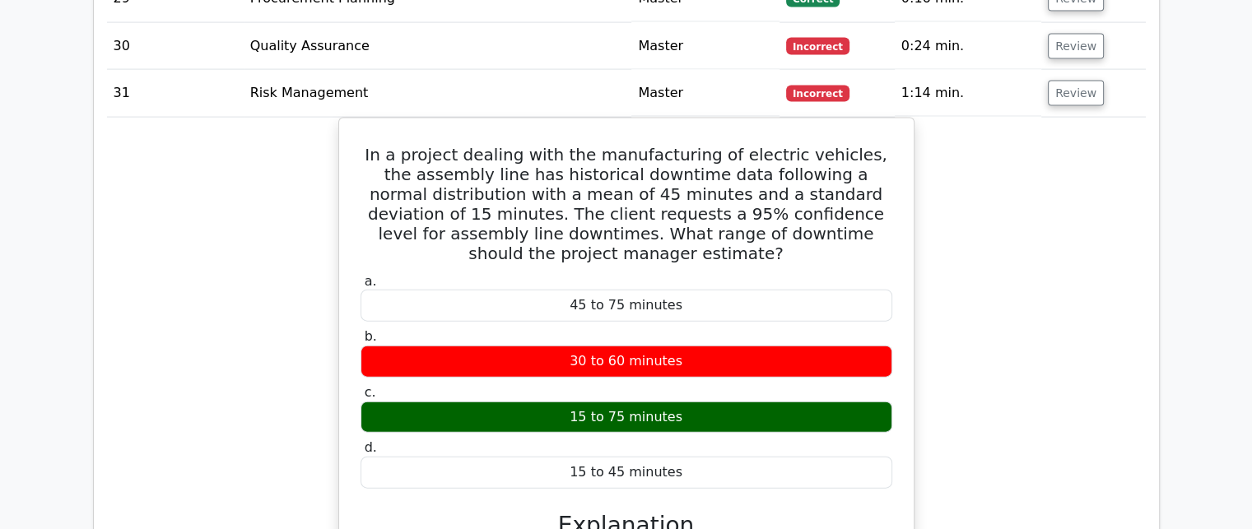
click at [992, 337] on div "In a project dealing with the manufacturing of electric vehicles, the assembly …" at bounding box center [626, 482] width 1038 height 728
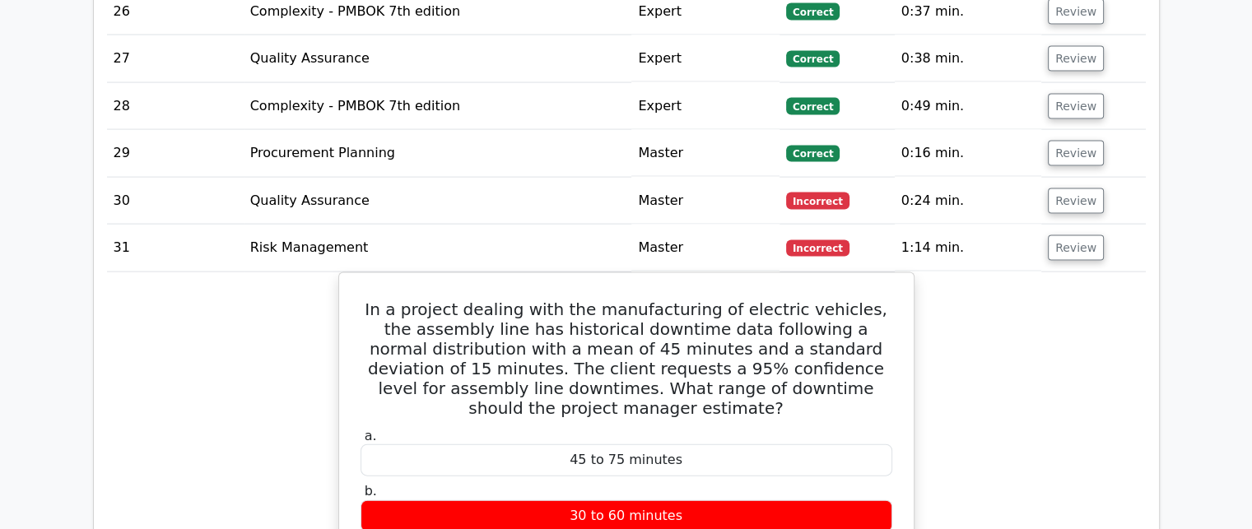
scroll to position [3456, 0]
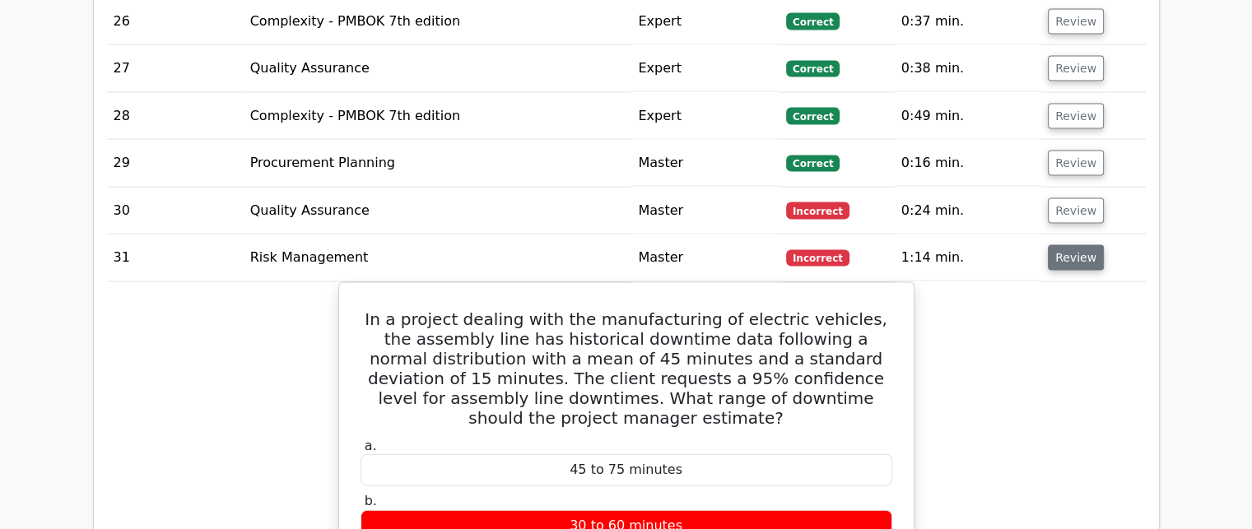
click at [1056, 245] on button "Review" at bounding box center [1076, 258] width 56 height 26
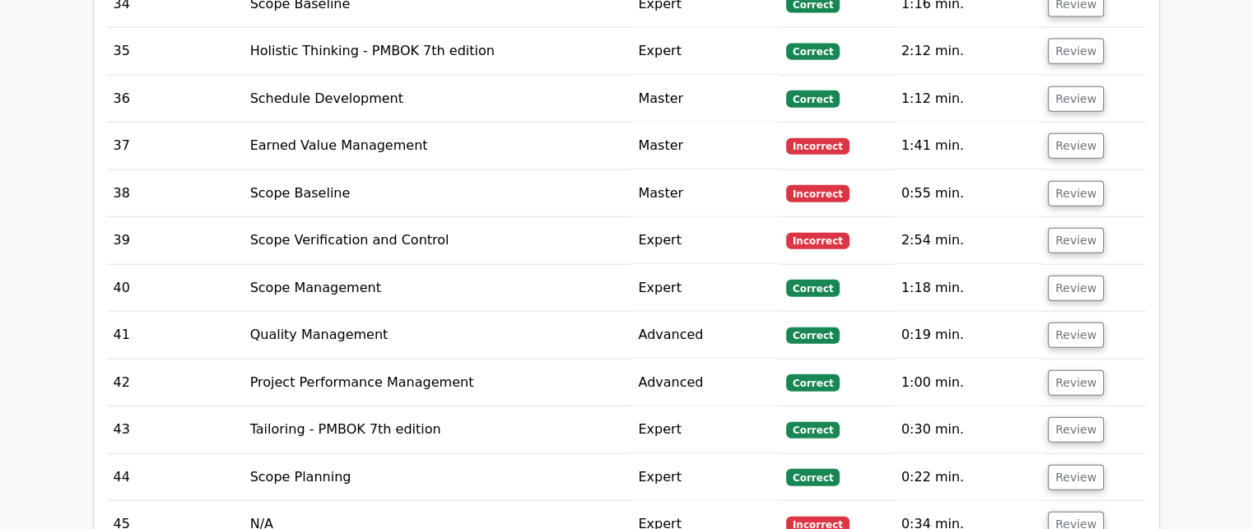
scroll to position [3867, 0]
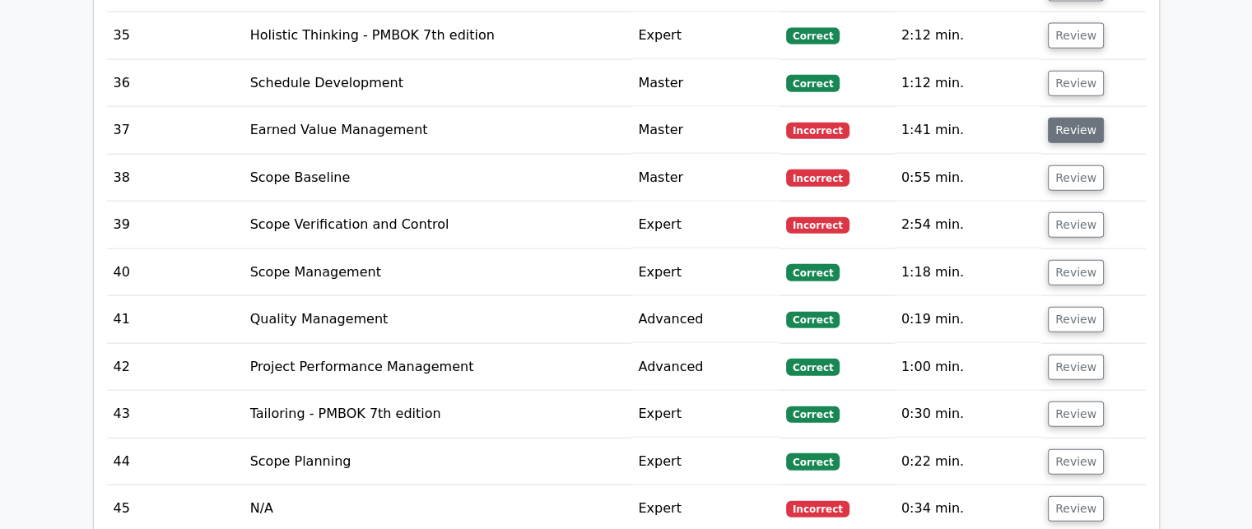
click at [1066, 118] on button "Review" at bounding box center [1076, 131] width 56 height 26
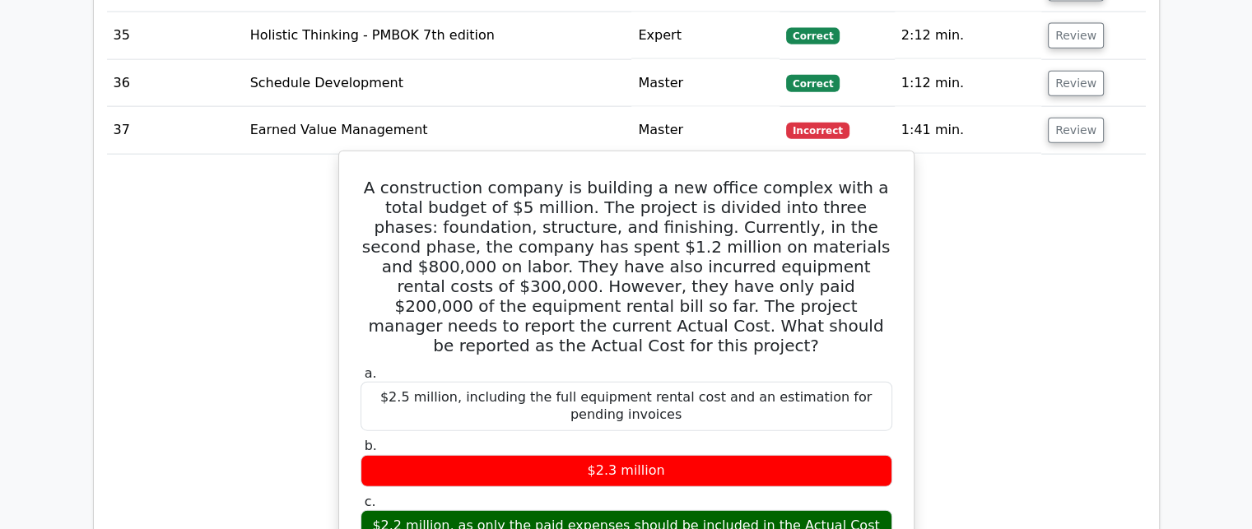
drag, startPoint x: 361, startPoint y: 96, endPoint x: 736, endPoint y: 500, distance: 550.8
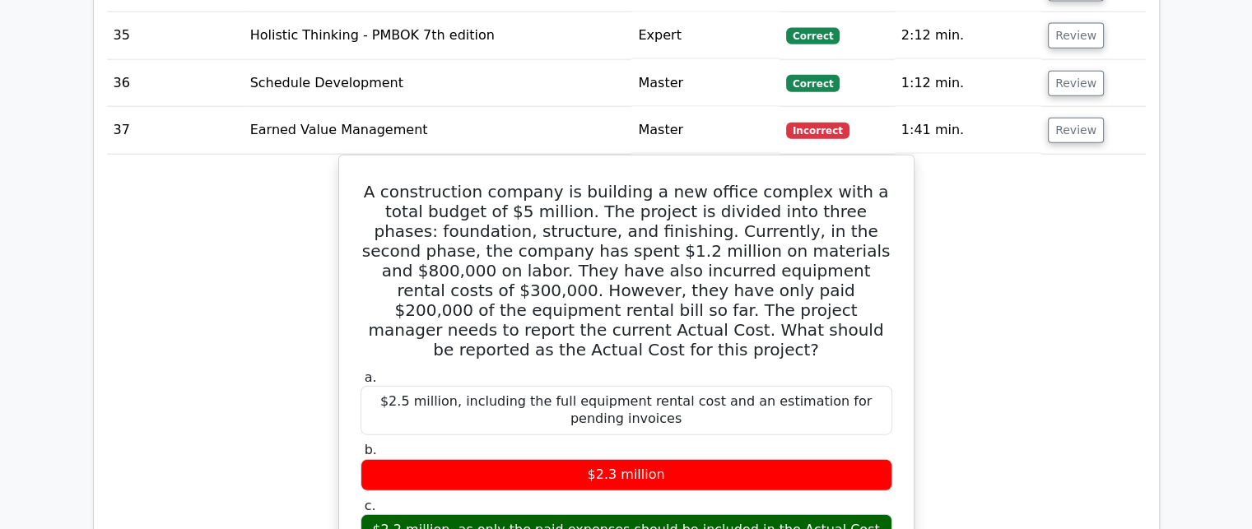
click at [1063, 118] on button "Review" at bounding box center [1076, 131] width 56 height 26
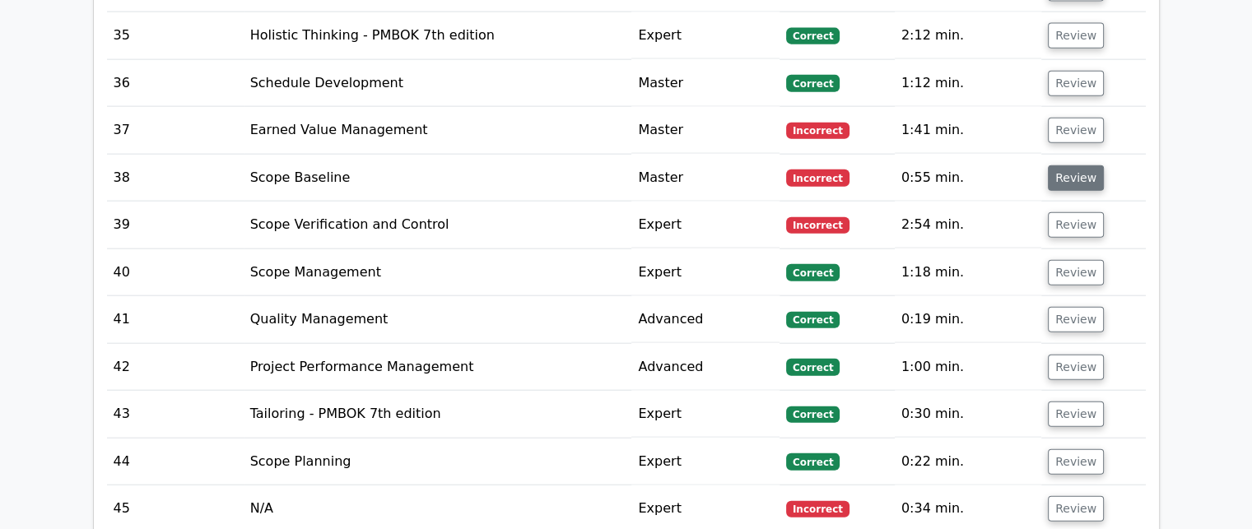
click at [1060, 165] on button "Review" at bounding box center [1076, 178] width 56 height 26
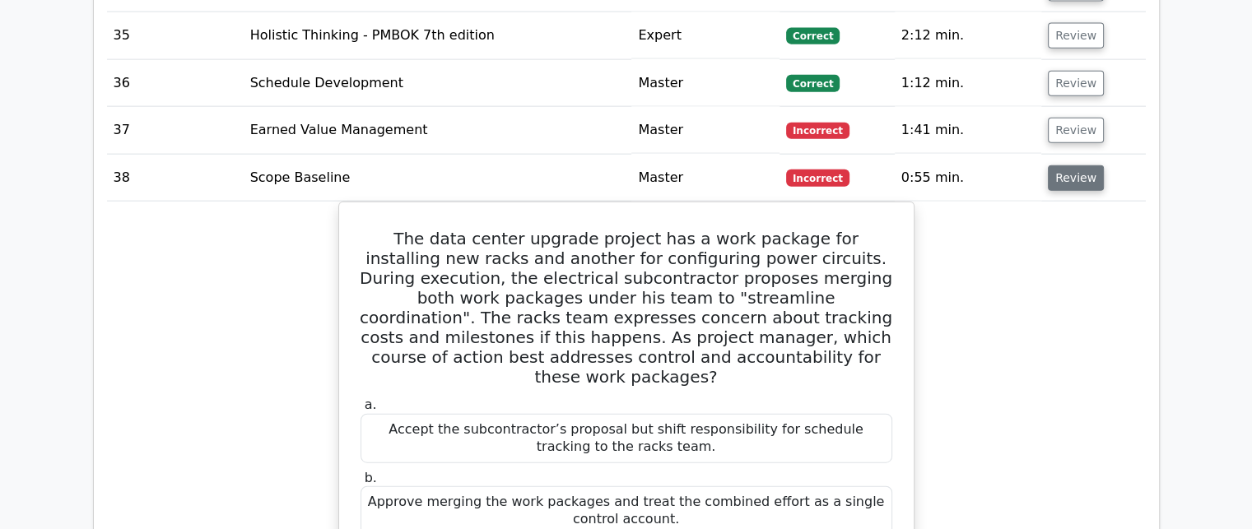
click at [1065, 165] on button "Review" at bounding box center [1076, 178] width 56 height 26
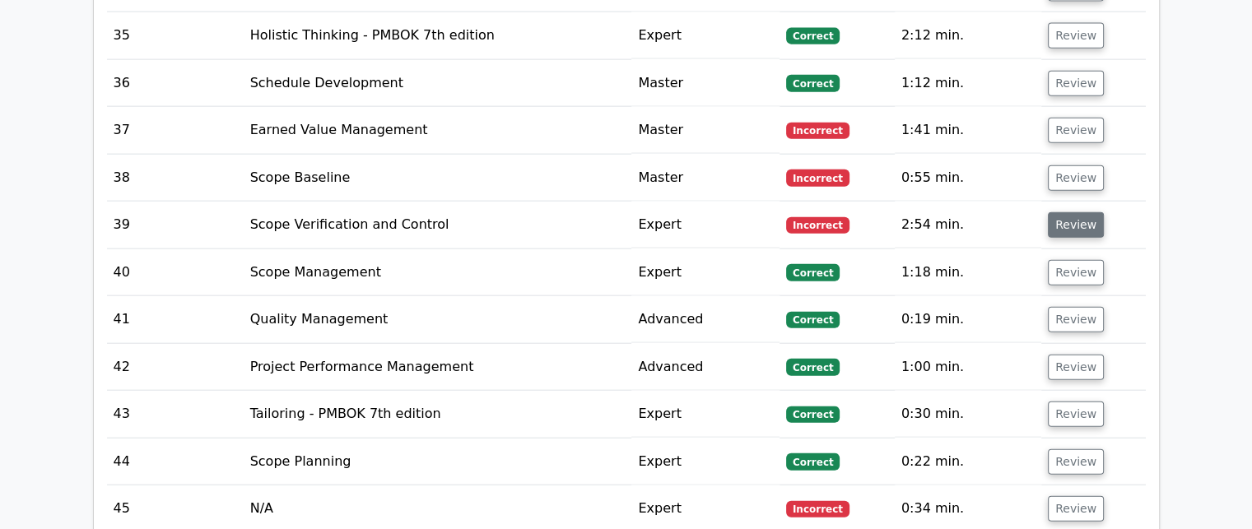
click at [1066, 212] on button "Review" at bounding box center [1076, 225] width 56 height 26
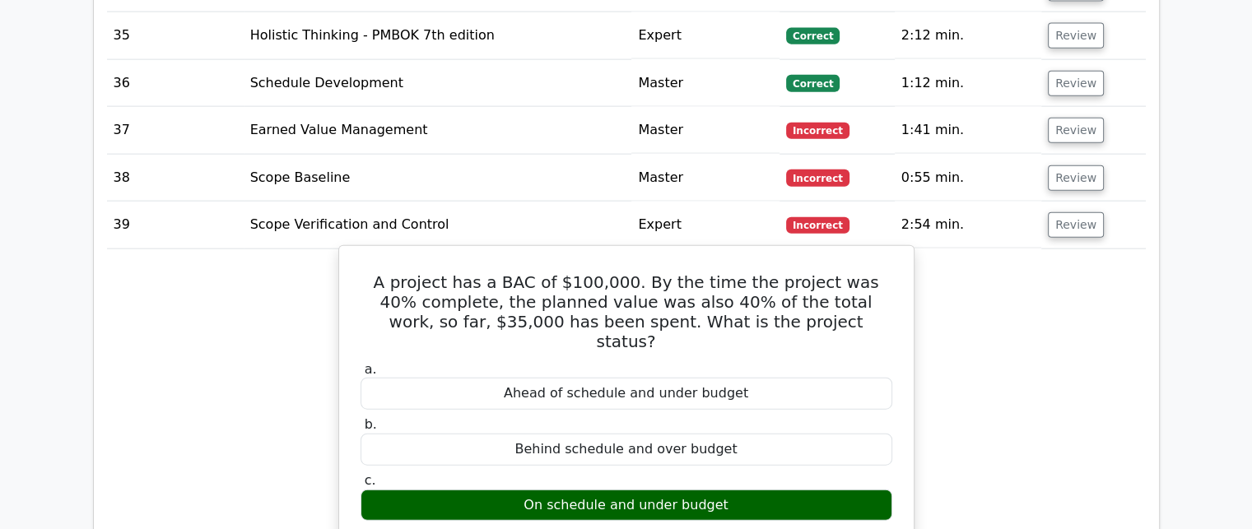
drag, startPoint x: 379, startPoint y: 183, endPoint x: 790, endPoint y: 467, distance: 499.4
copy div "A project has a BAC of $100,000. By the time the project was 40% complete, the …"
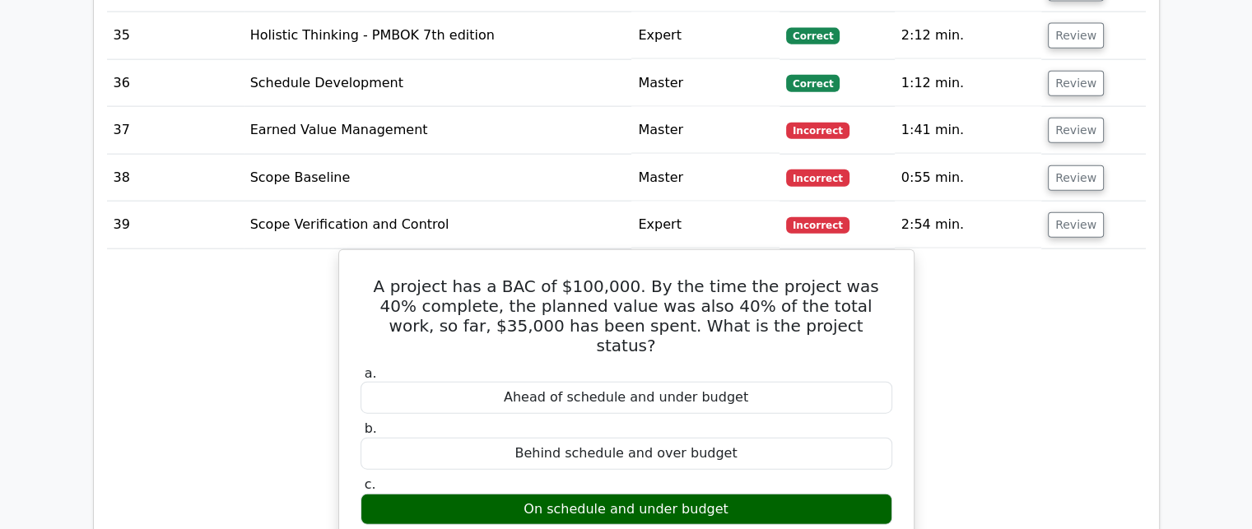
click at [1066, 212] on button "Review" at bounding box center [1076, 225] width 56 height 26
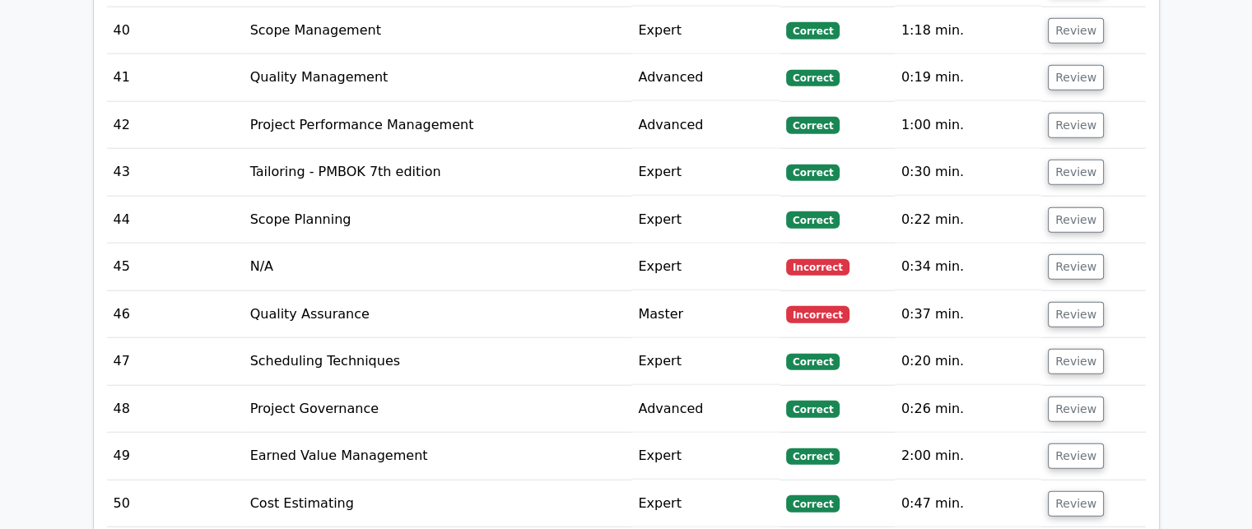
scroll to position [4197, 0]
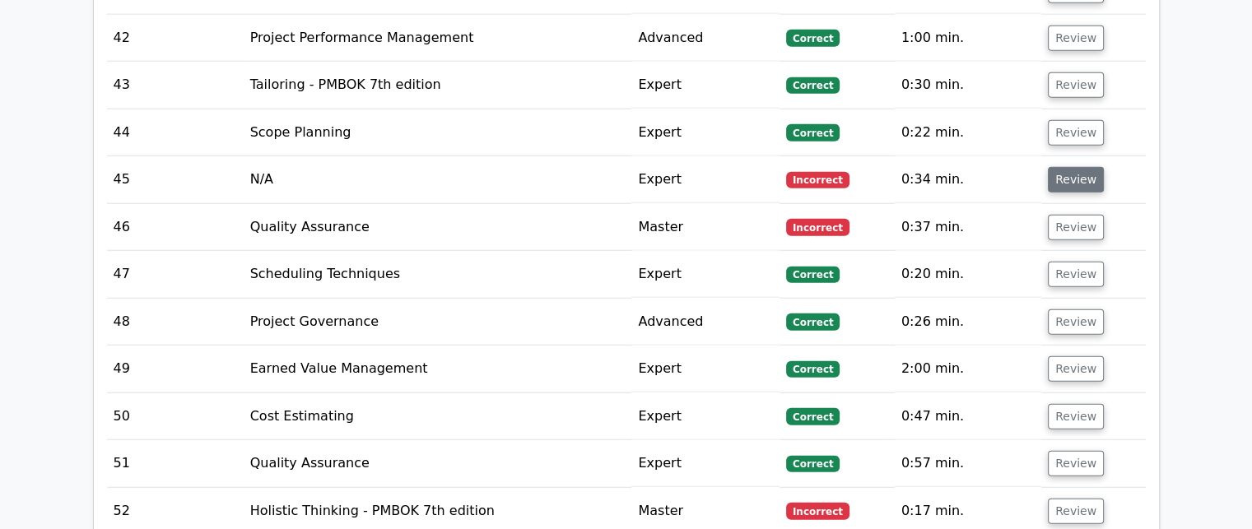
click at [1062, 167] on button "Review" at bounding box center [1076, 180] width 56 height 26
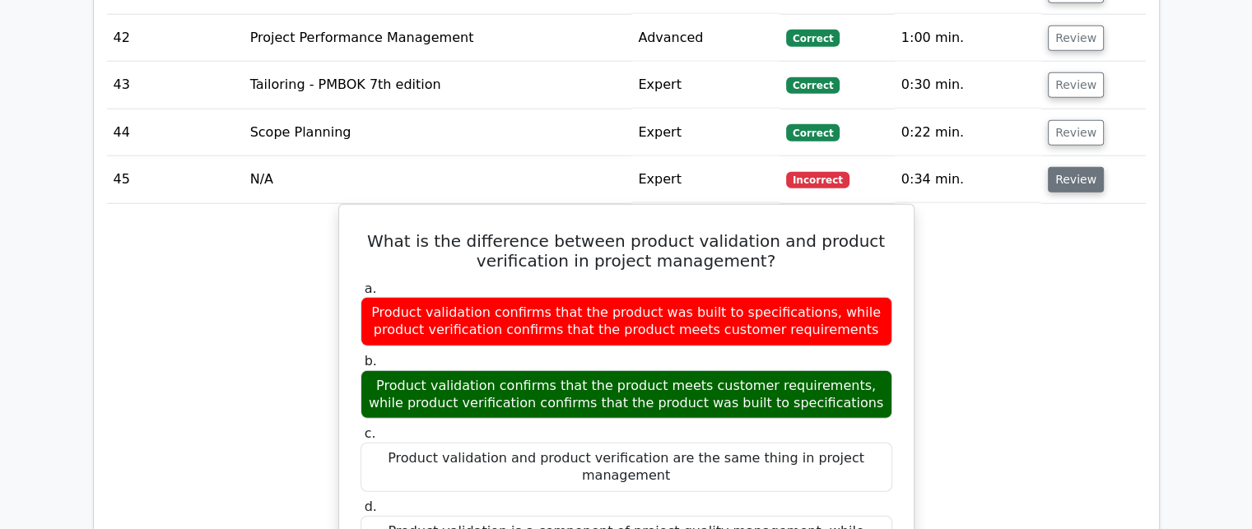
click at [1062, 167] on button "Review" at bounding box center [1076, 180] width 56 height 26
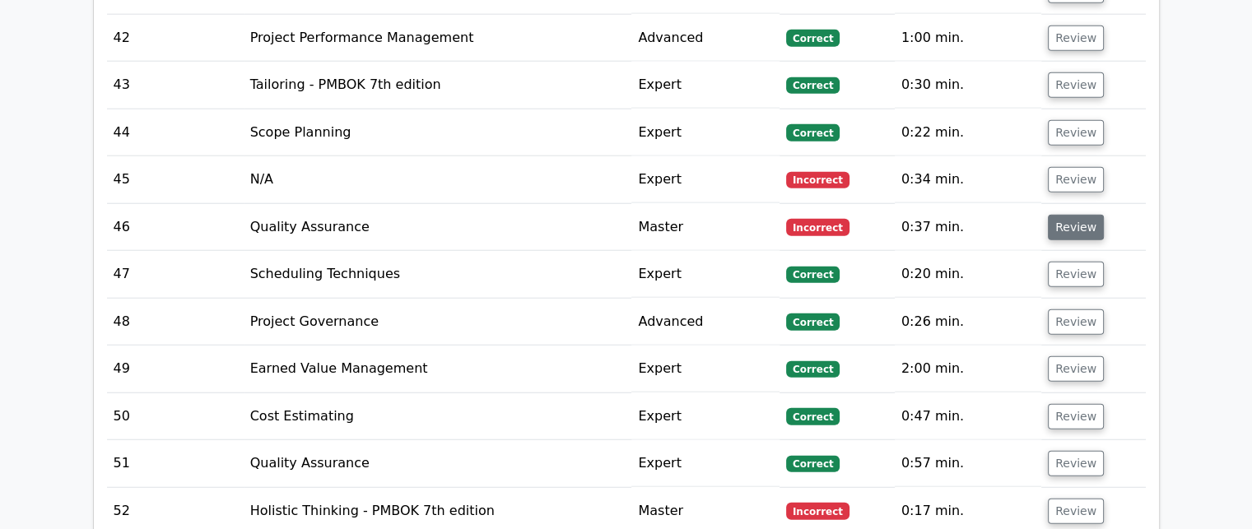
click at [1062, 215] on button "Review" at bounding box center [1076, 228] width 56 height 26
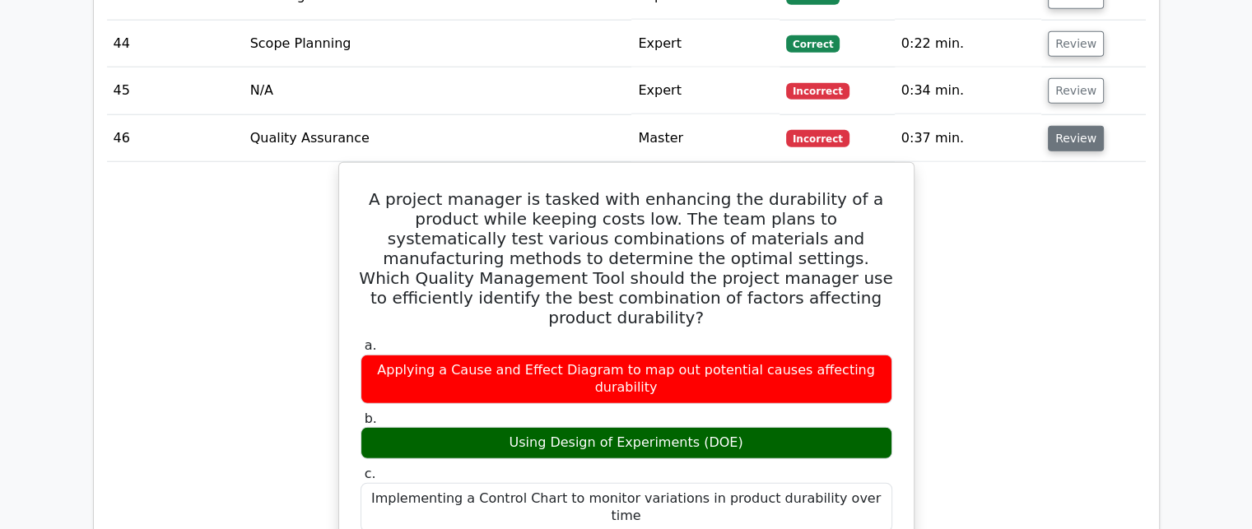
scroll to position [4279, 0]
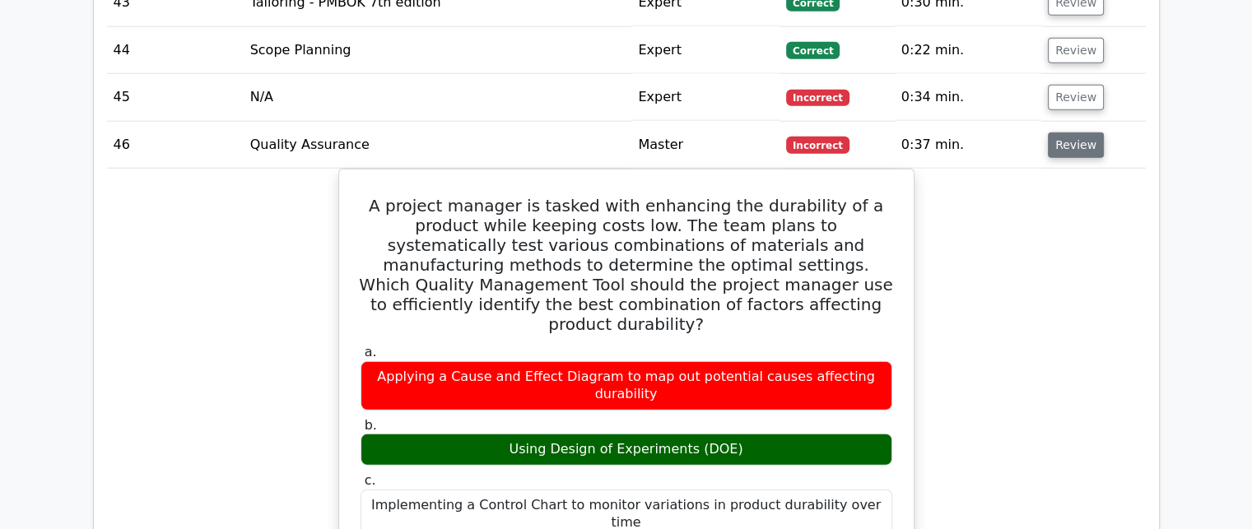
click at [1068, 132] on button "Review" at bounding box center [1076, 145] width 56 height 26
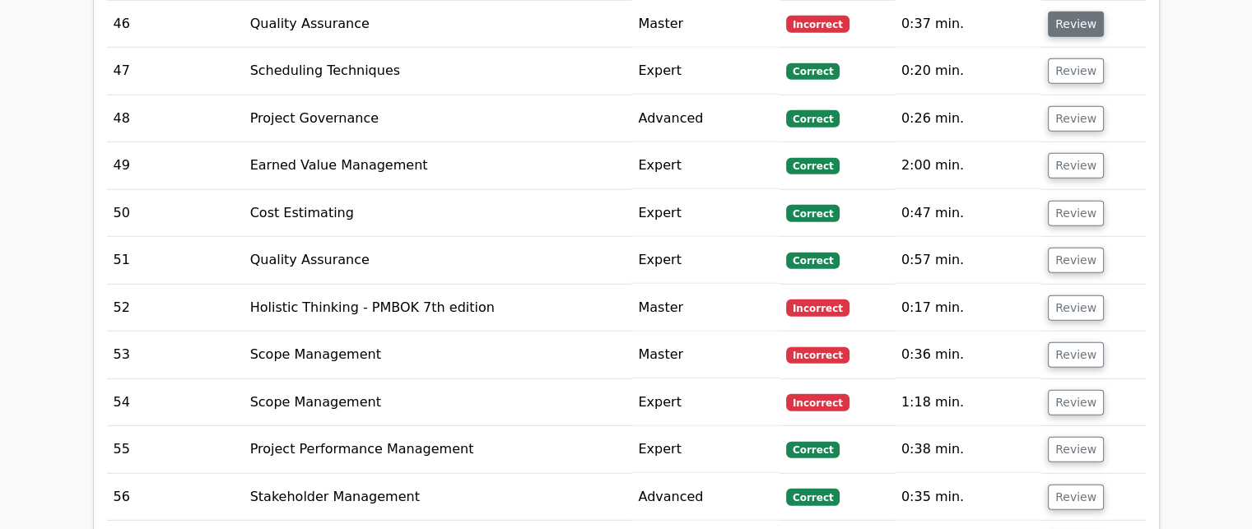
scroll to position [4443, 0]
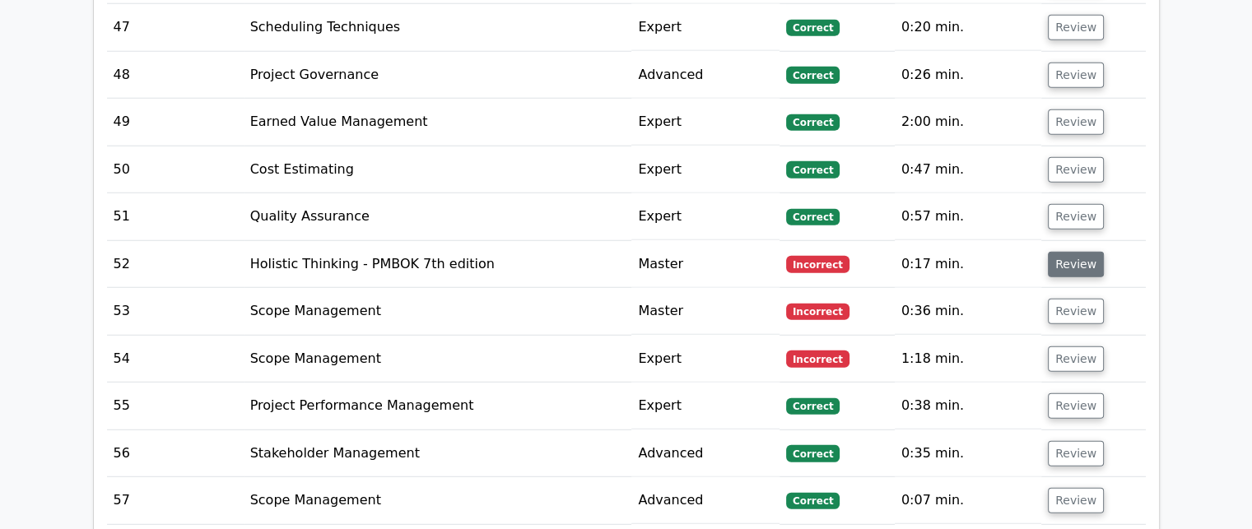
click at [1065, 252] on button "Review" at bounding box center [1076, 265] width 56 height 26
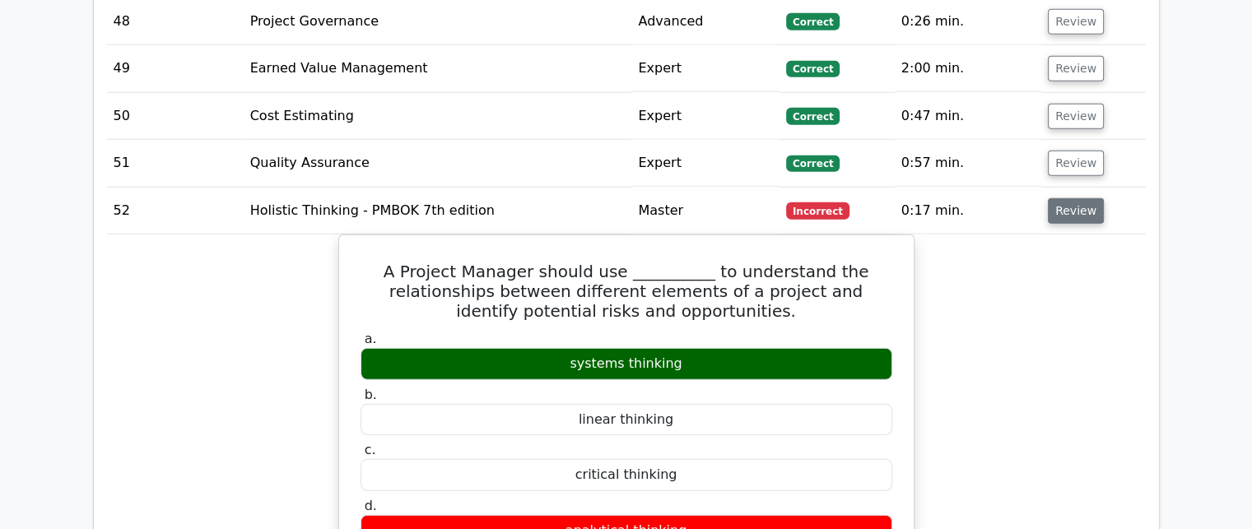
scroll to position [4526, 0]
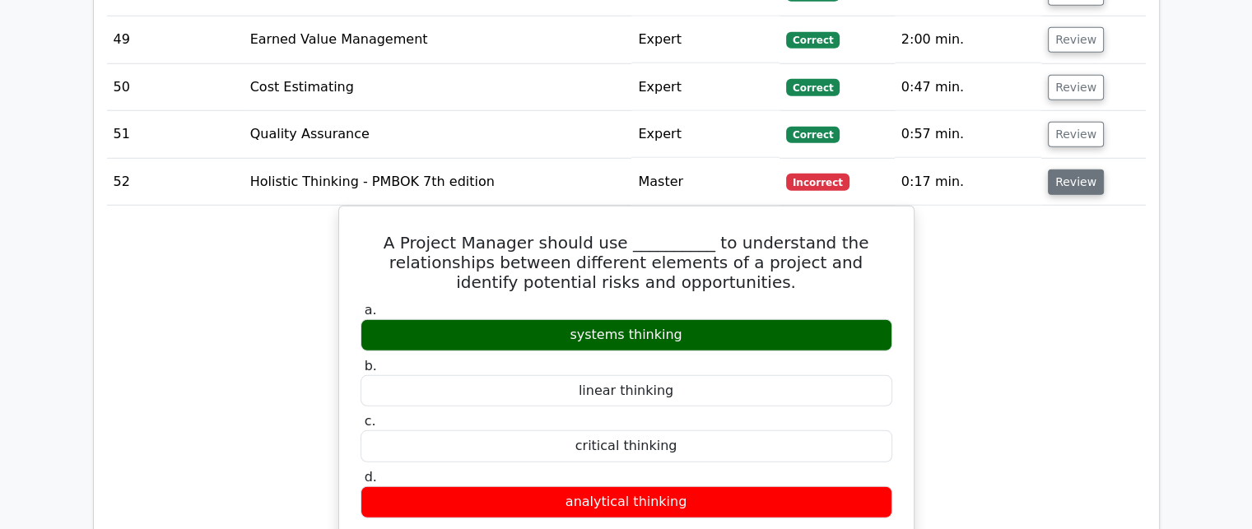
click at [1071, 170] on button "Review" at bounding box center [1076, 183] width 56 height 26
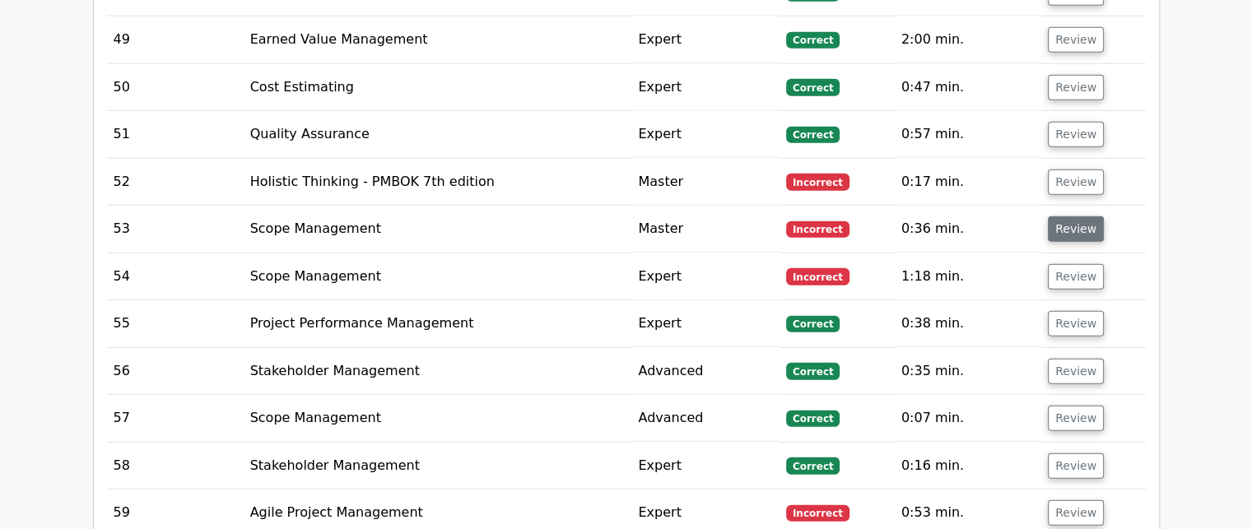
click at [1066, 216] on button "Review" at bounding box center [1076, 229] width 56 height 26
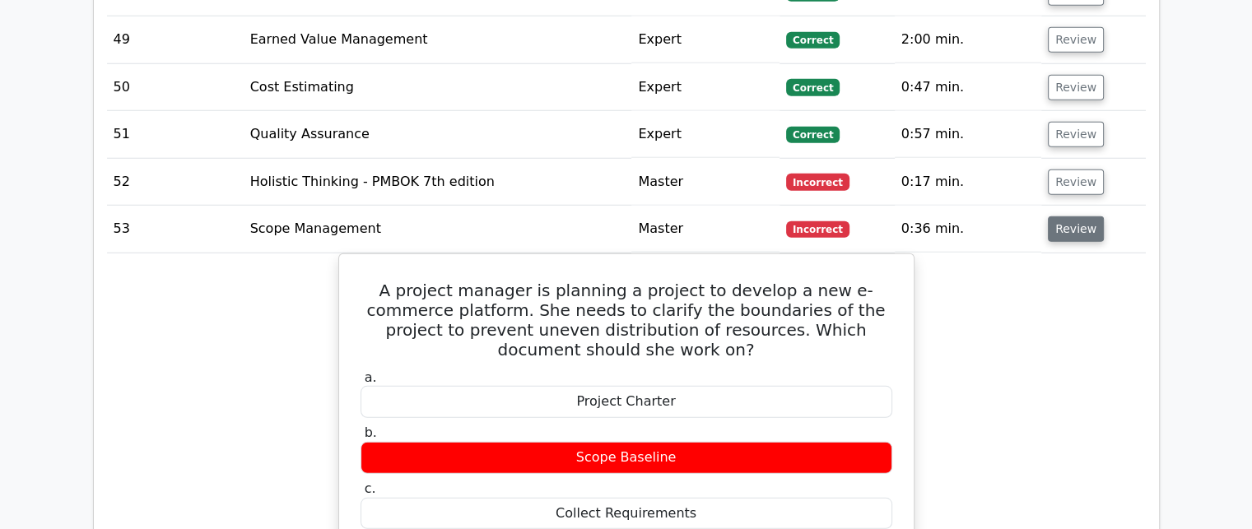
click at [1057, 216] on button "Review" at bounding box center [1076, 229] width 56 height 26
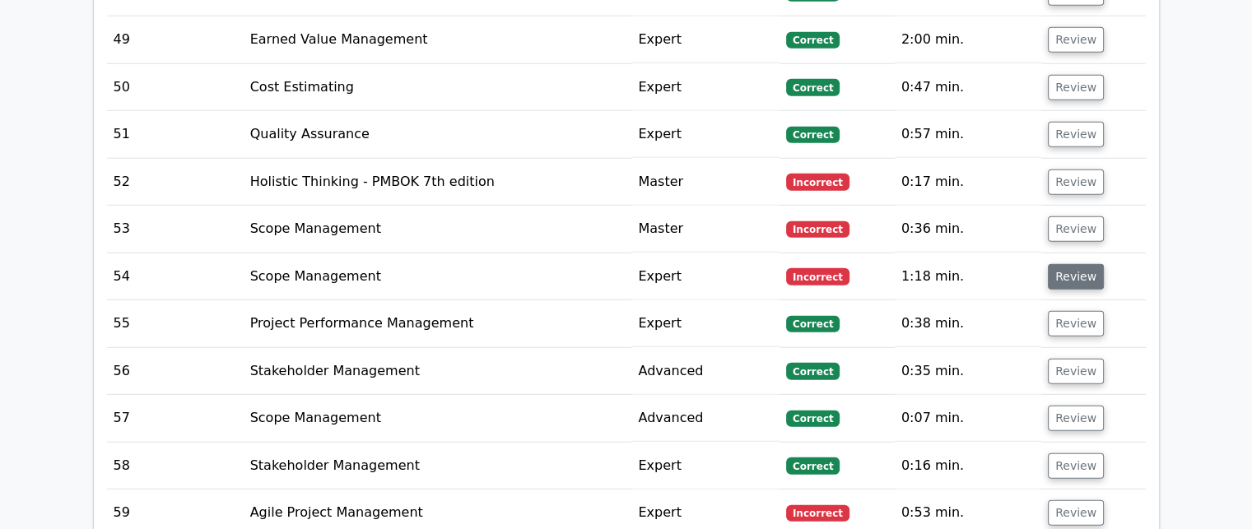
click at [1057, 264] on button "Review" at bounding box center [1076, 277] width 56 height 26
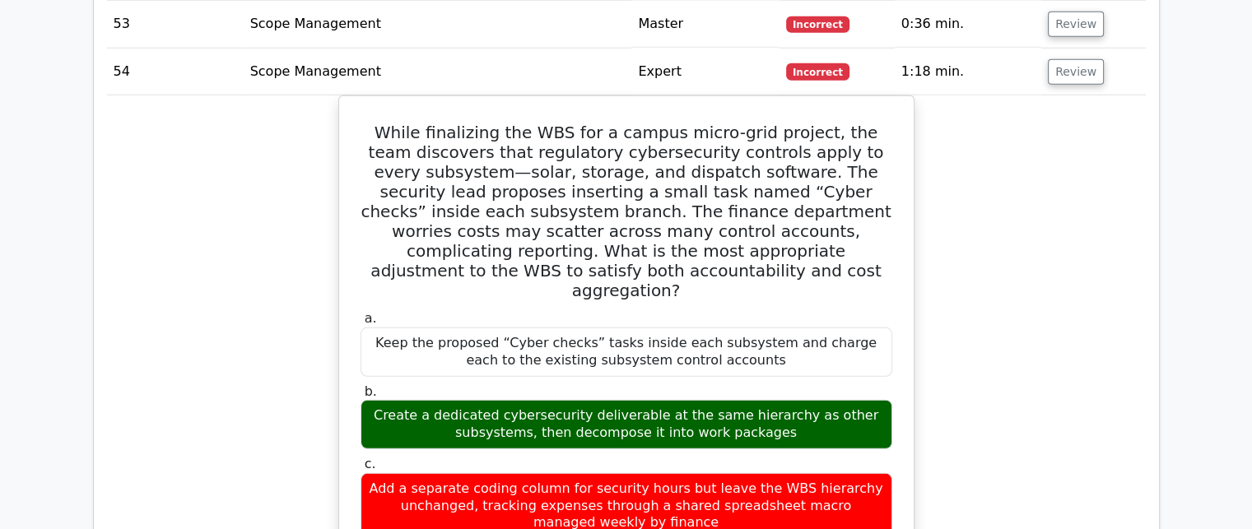
scroll to position [4690, 0]
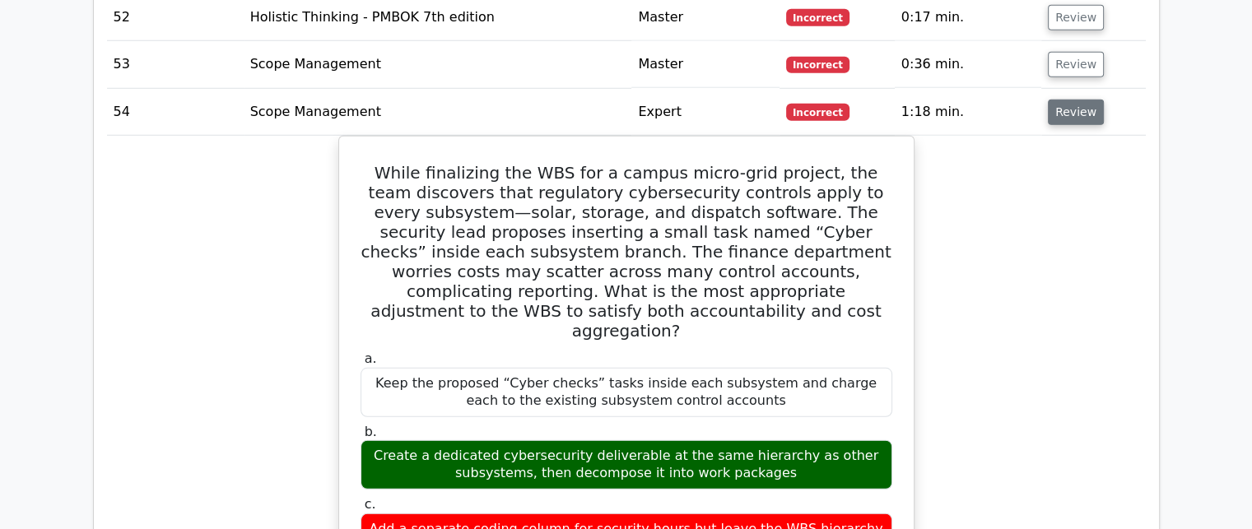
click at [1048, 100] on button "Review" at bounding box center [1076, 113] width 56 height 26
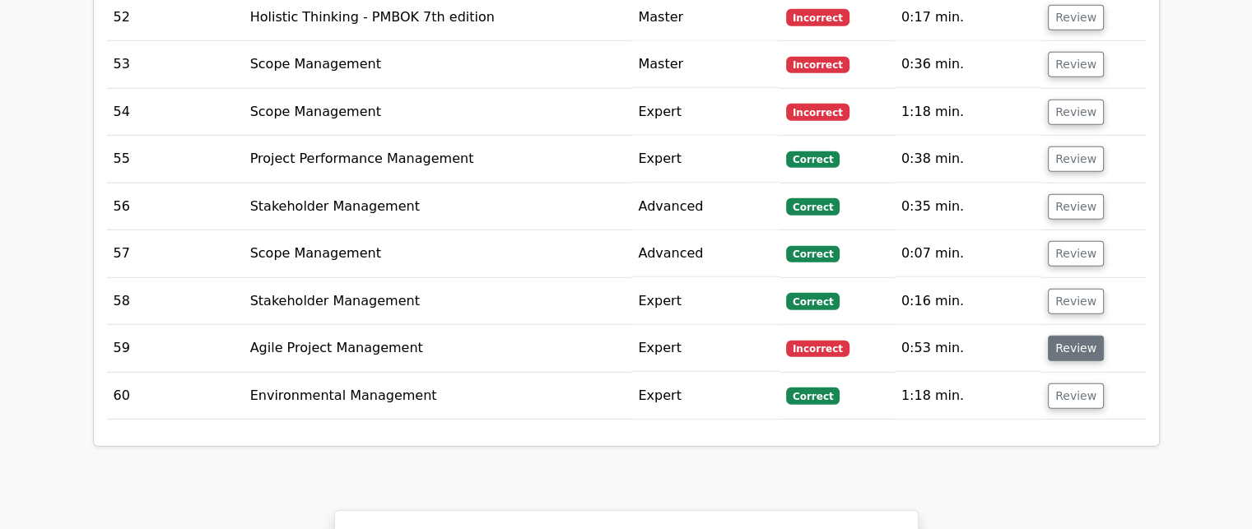
click at [1056, 336] on button "Review" at bounding box center [1076, 349] width 56 height 26
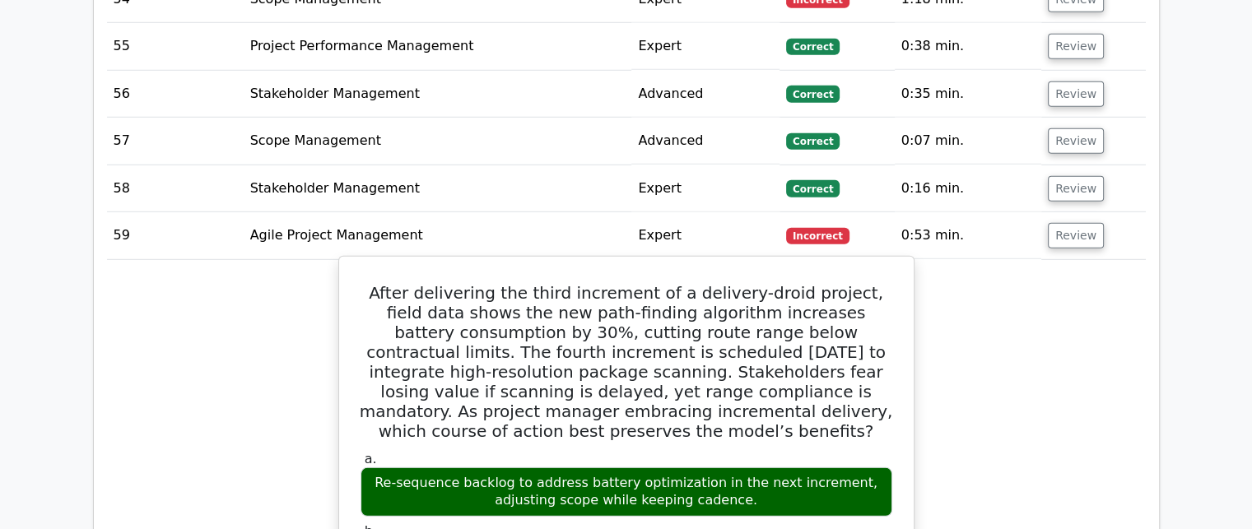
scroll to position [4773, 0]
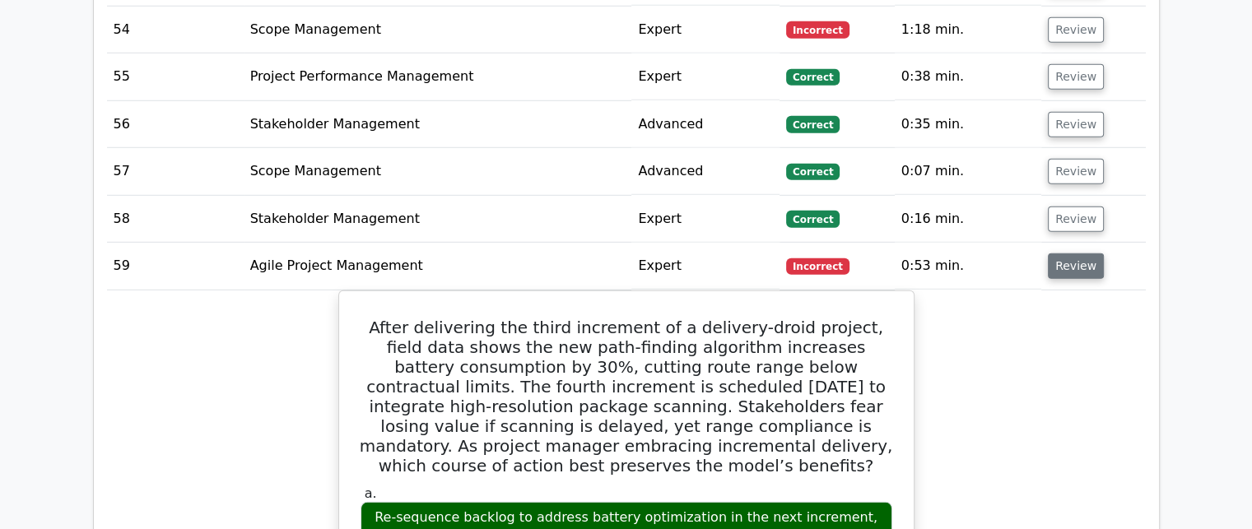
click at [1064, 253] on button "Review" at bounding box center [1076, 266] width 56 height 26
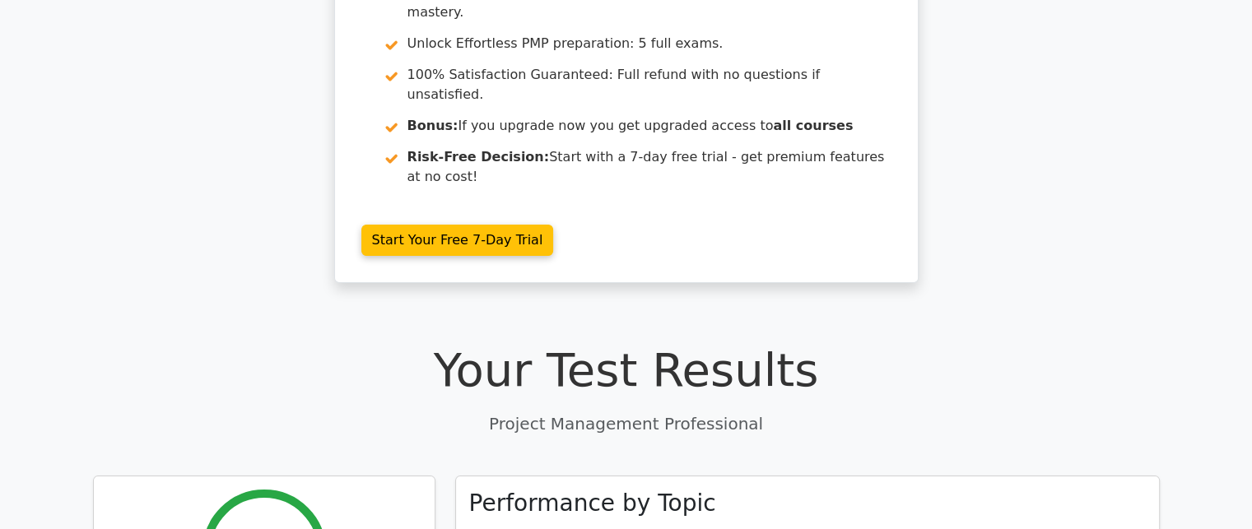
scroll to position [247, 0]
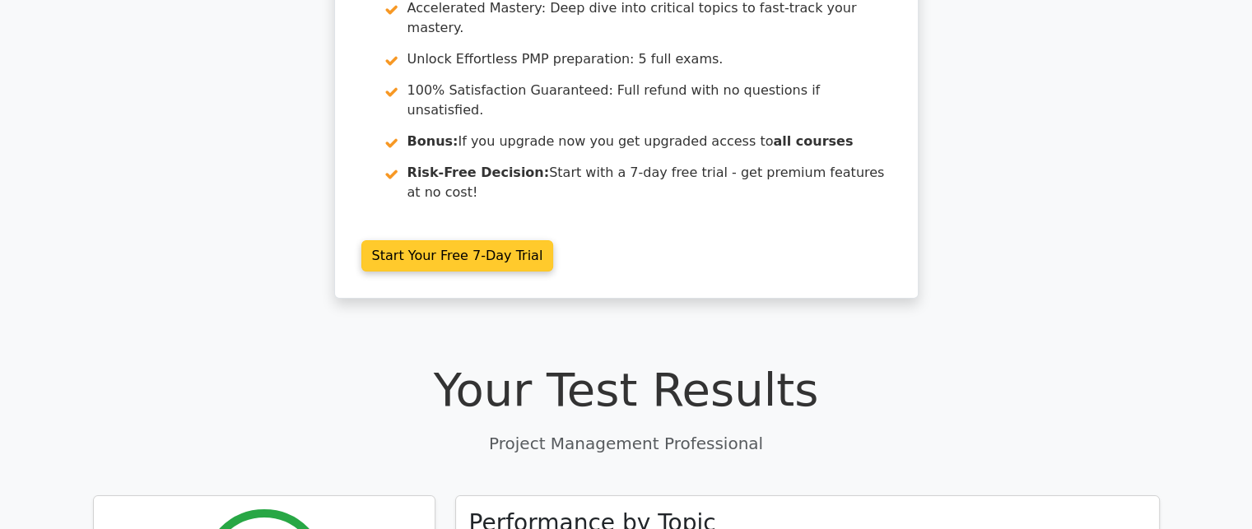
click at [467, 240] on link "Start Your Free 7-Day Trial" at bounding box center [457, 255] width 193 height 31
